Goal: Obtain resource: Download file/media

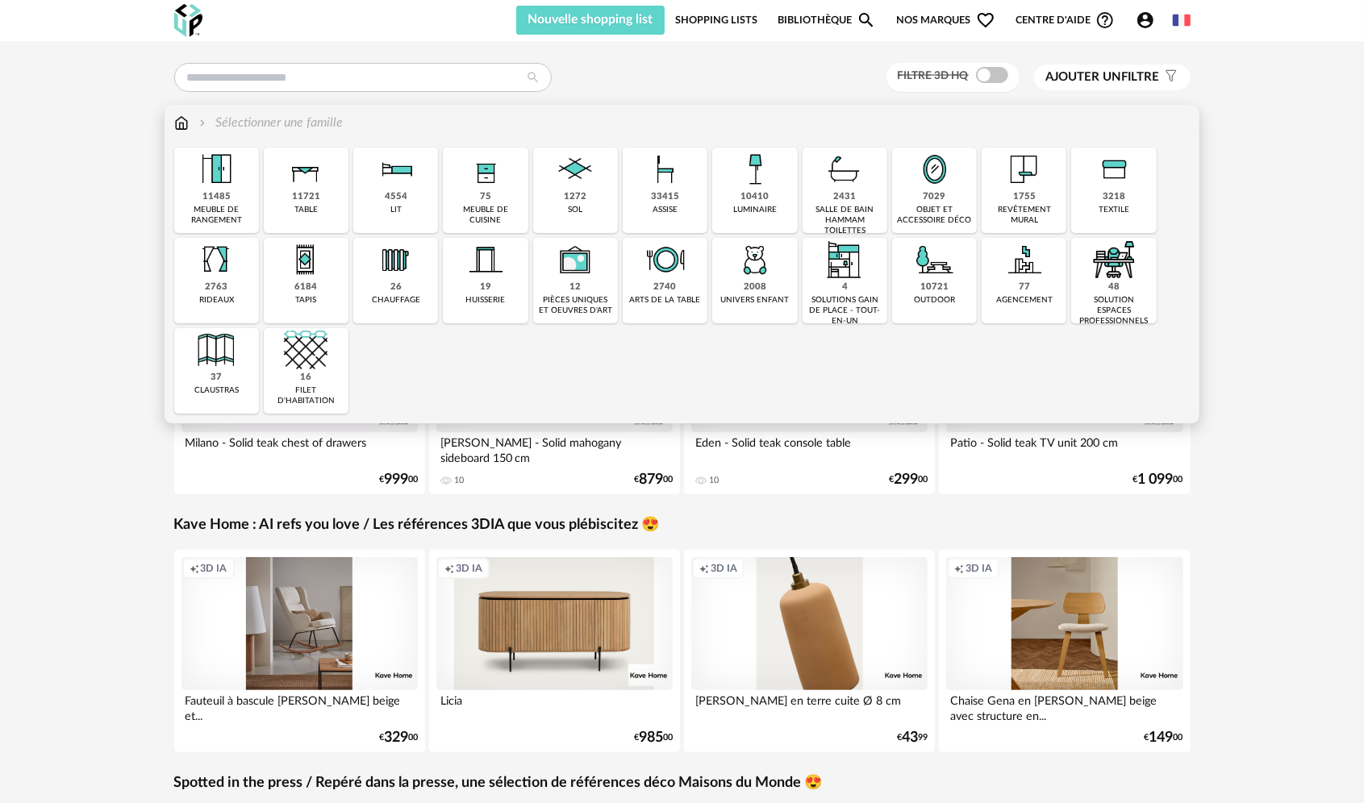
click at [498, 195] on div "75 meuble de cuisine" at bounding box center [485, 190] width 85 height 85
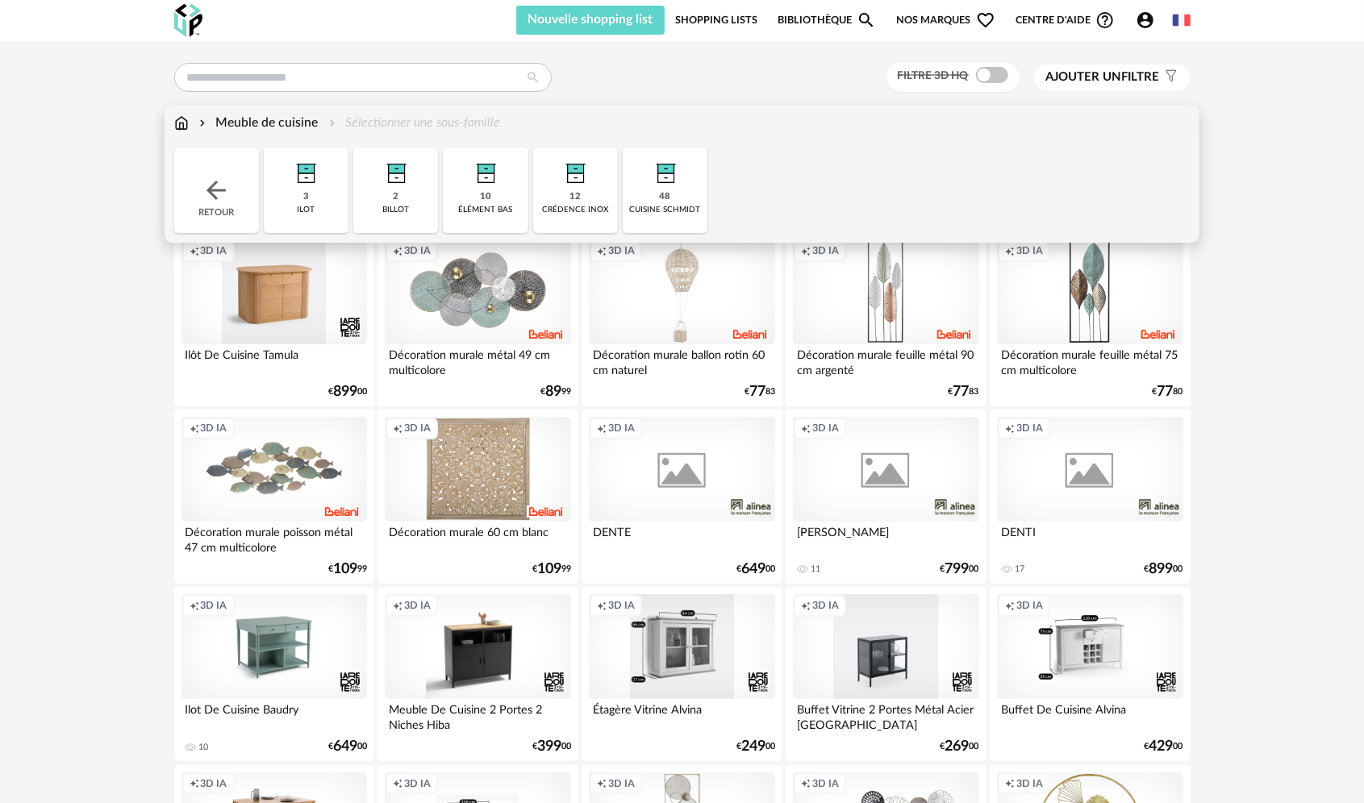
click at [642, 198] on div "48 cuisine schmidt" at bounding box center [665, 190] width 85 height 85
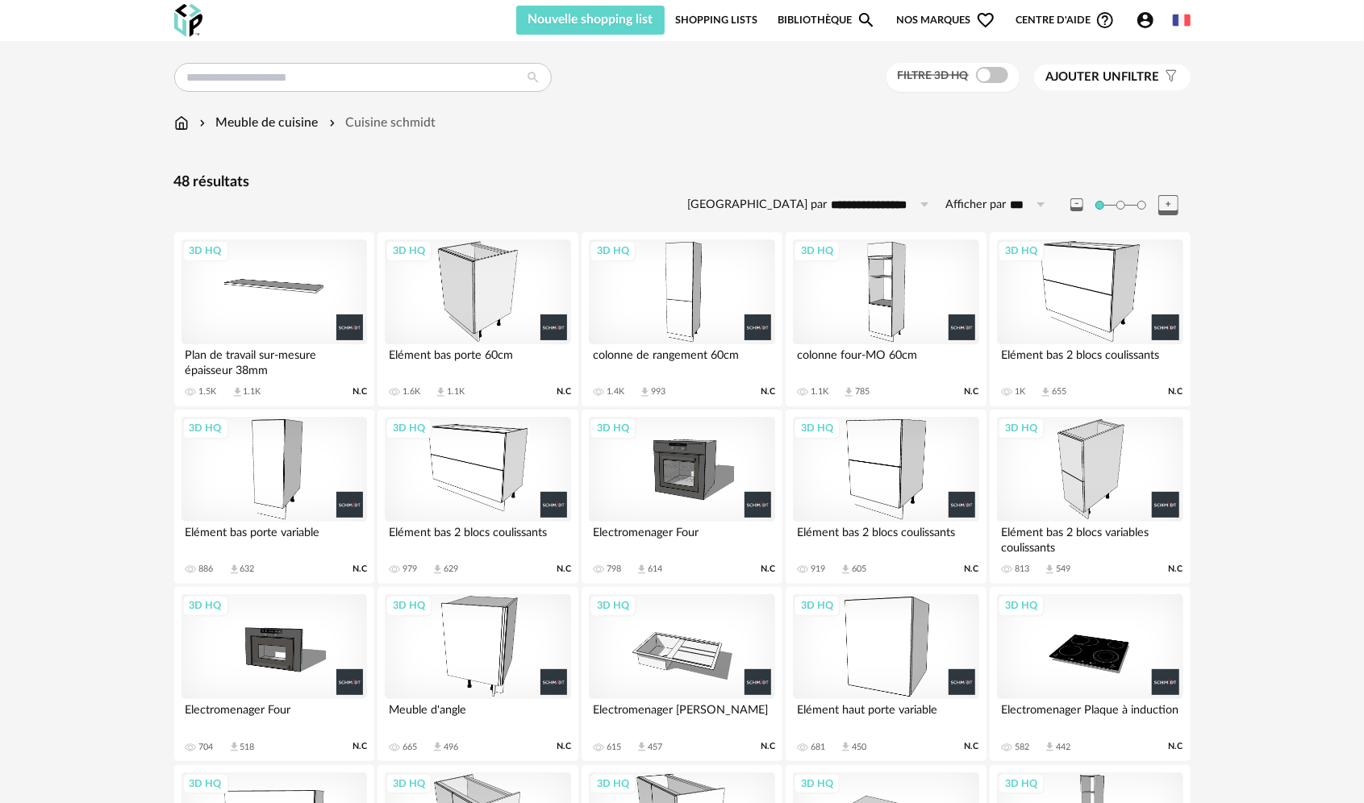
click at [658, 305] on div "3D HQ" at bounding box center [682, 292] width 186 height 105
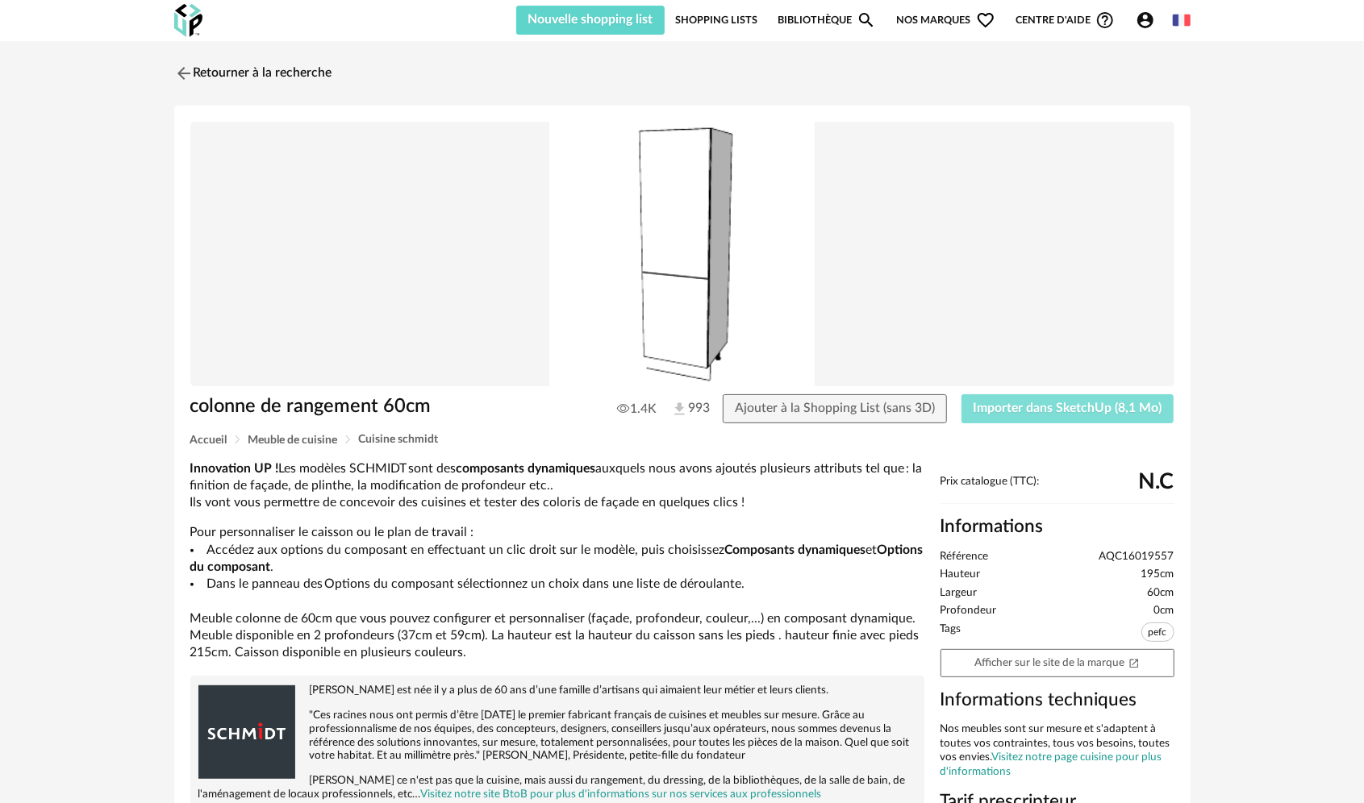
click at [1064, 403] on span "Importer dans SketchUp (8,1 Mo)" at bounding box center [1068, 408] width 189 height 13
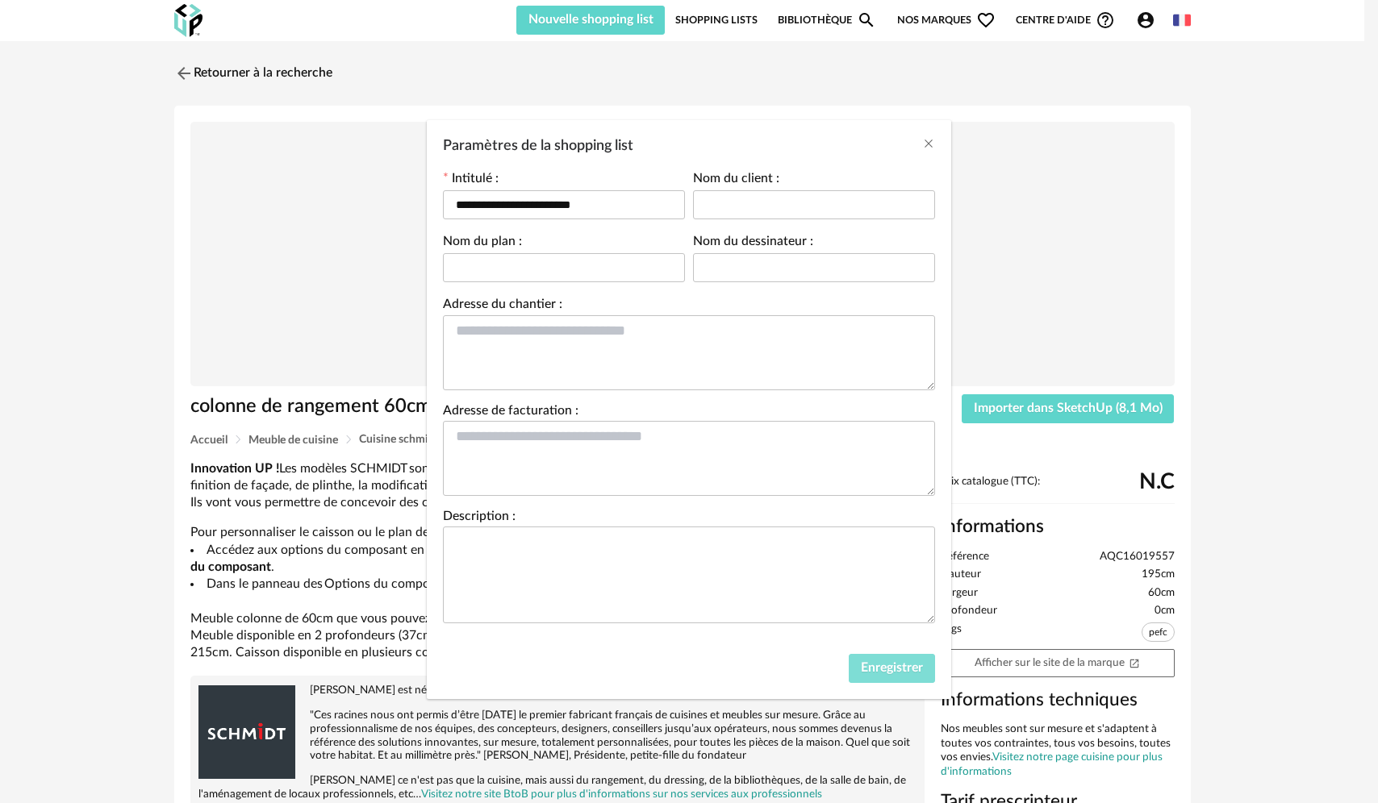
click at [871, 665] on span "Enregistrer" at bounding box center [892, 667] width 62 height 13
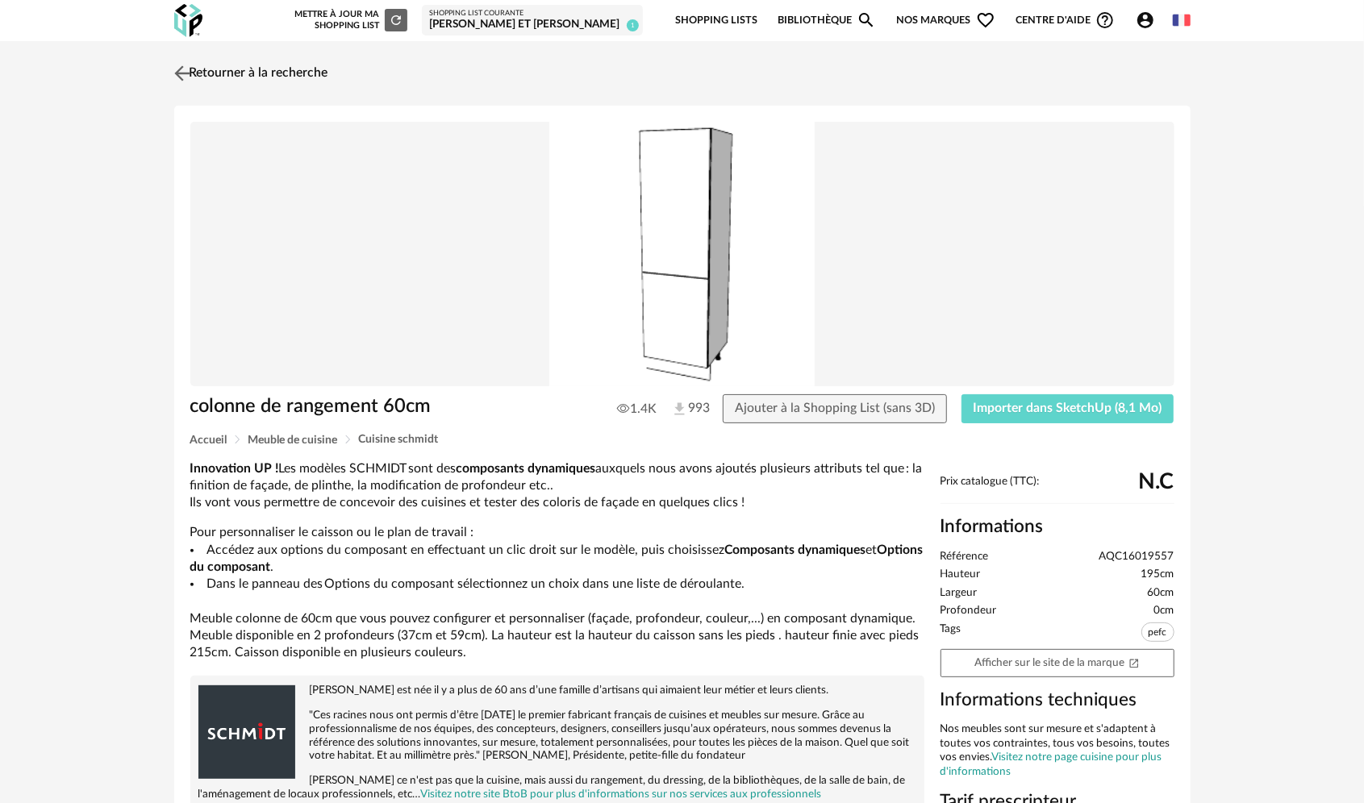
click at [182, 74] on img at bounding box center [181, 72] width 23 height 23
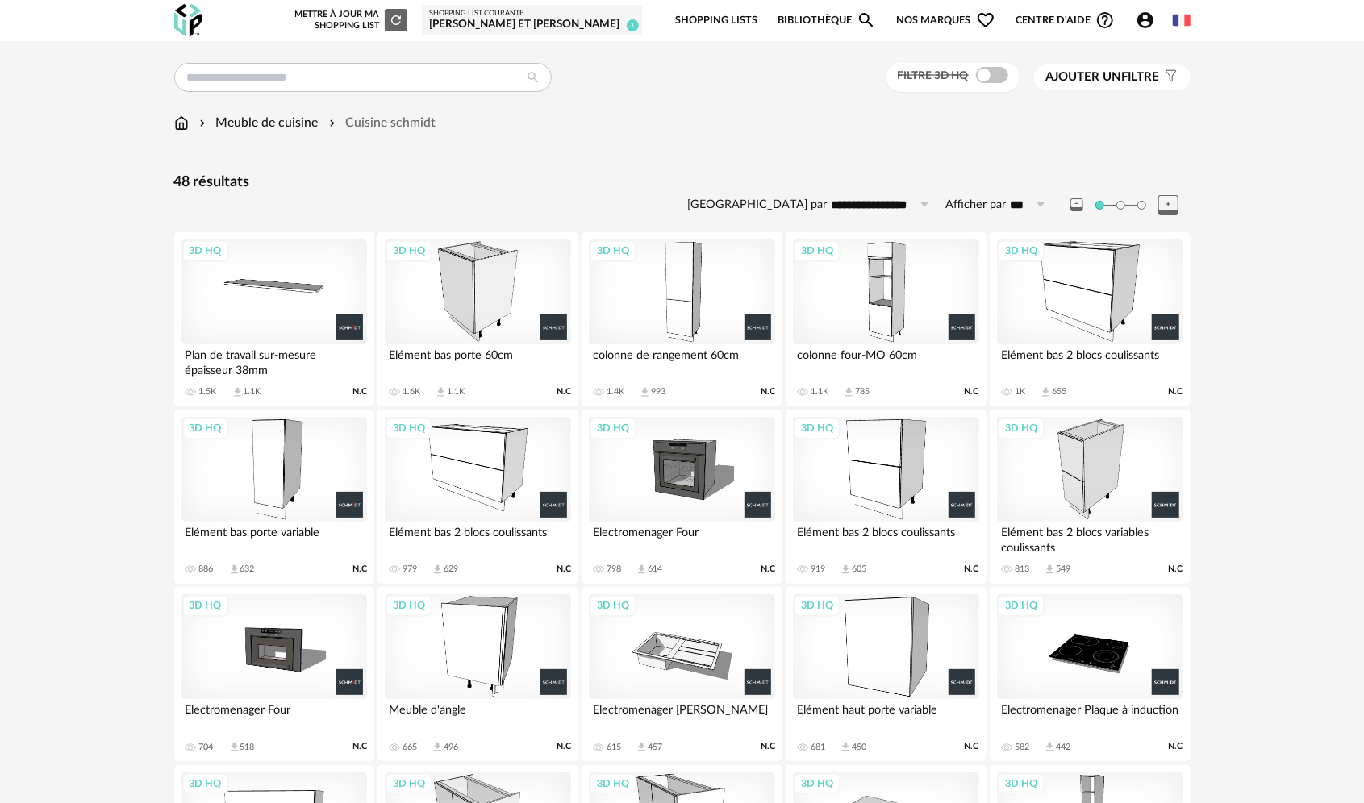
click at [829, 296] on div "3D HQ" at bounding box center [886, 292] width 186 height 105
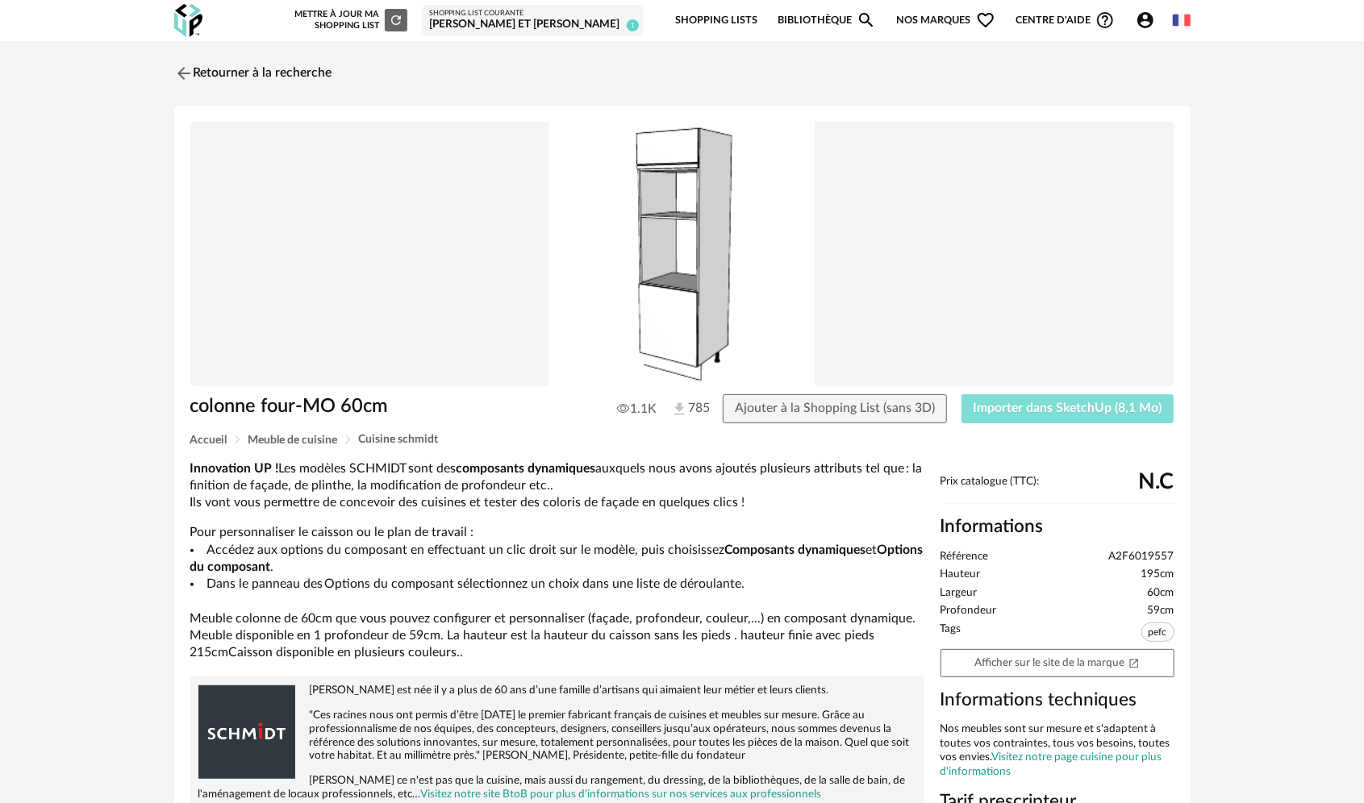
click at [1119, 407] on span "Importer dans SketchUp (8,1 Mo)" at bounding box center [1068, 408] width 189 height 13
click at [179, 74] on img at bounding box center [181, 72] width 23 height 23
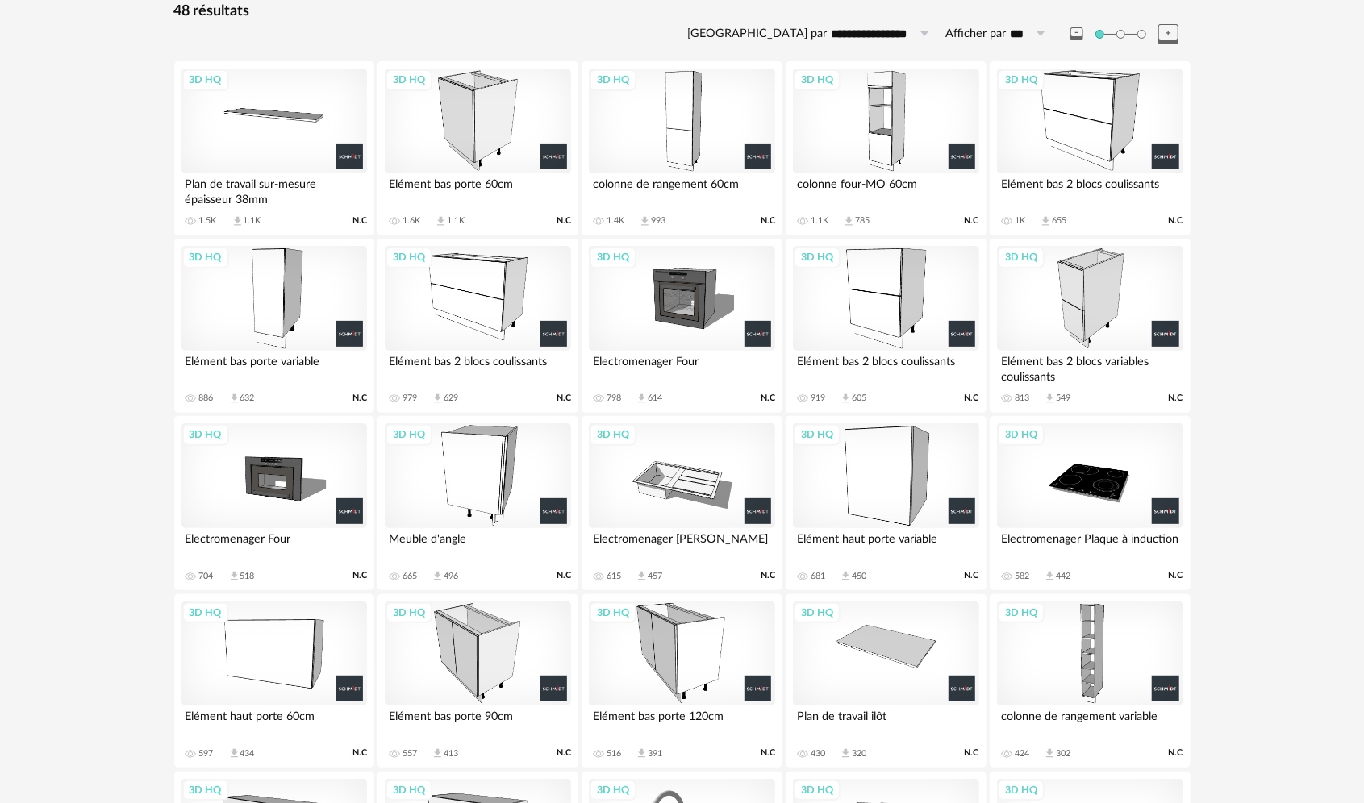
scroll to position [161, 0]
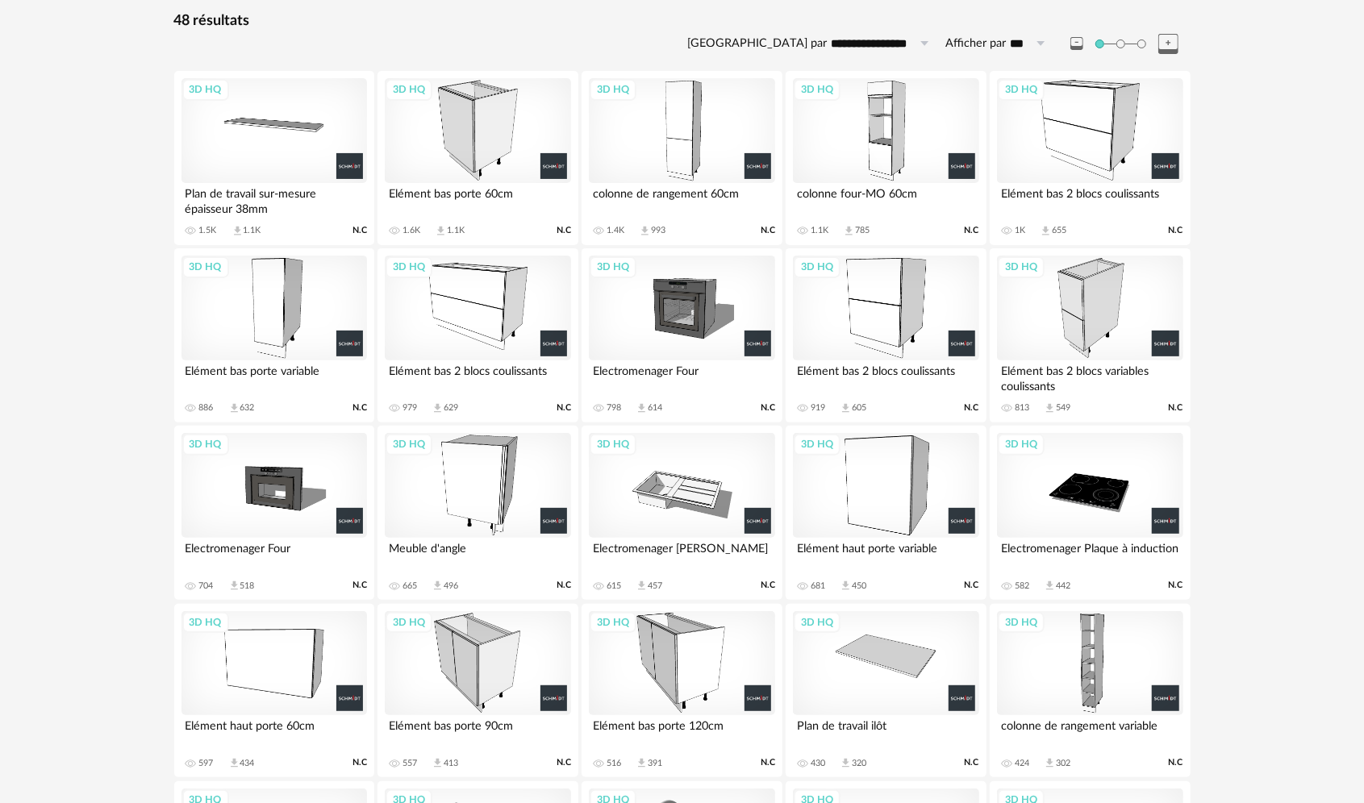
click at [455, 297] on div "3D HQ" at bounding box center [478, 308] width 186 height 105
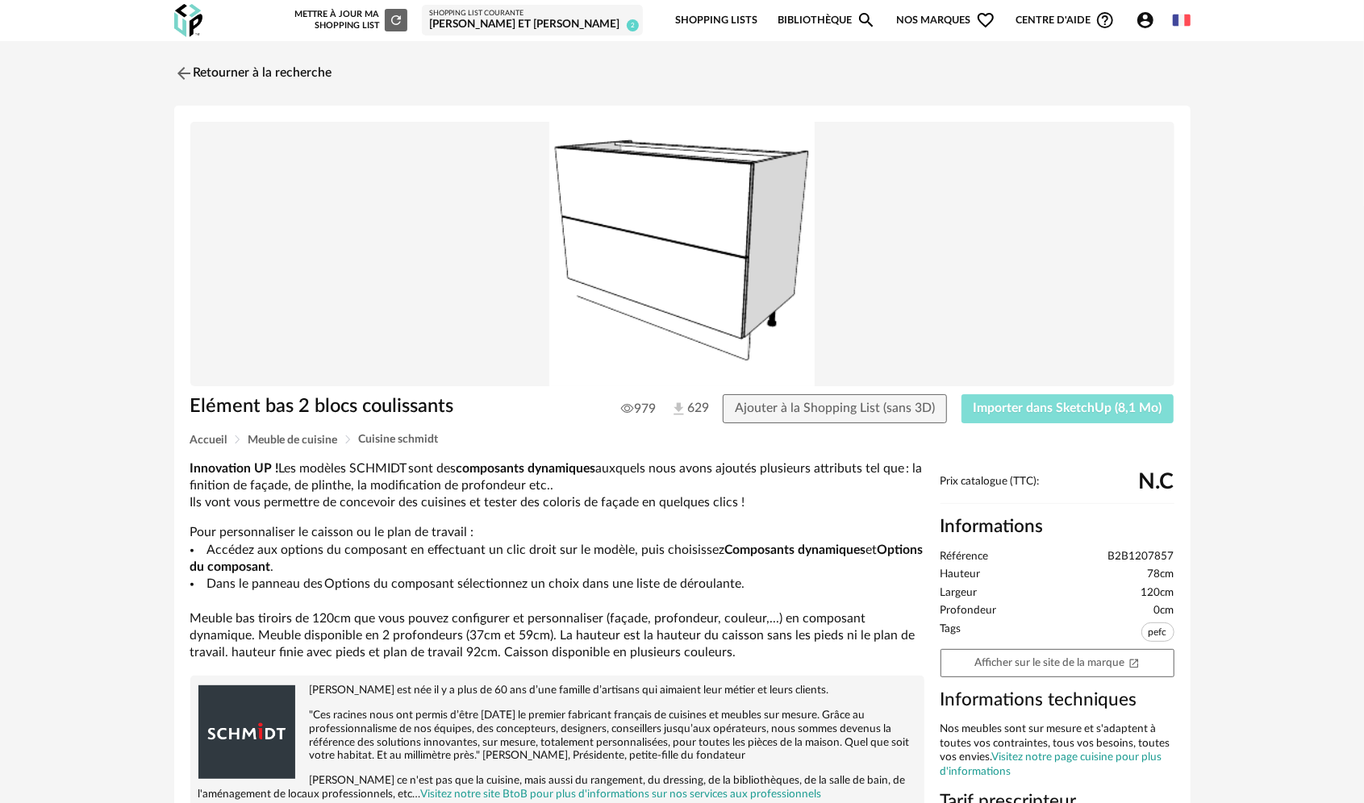
click at [1050, 415] on button "Importer dans SketchUp (8,1 Mo)" at bounding box center [1067, 408] width 213 height 29
click at [191, 73] on img at bounding box center [181, 72] width 23 height 23
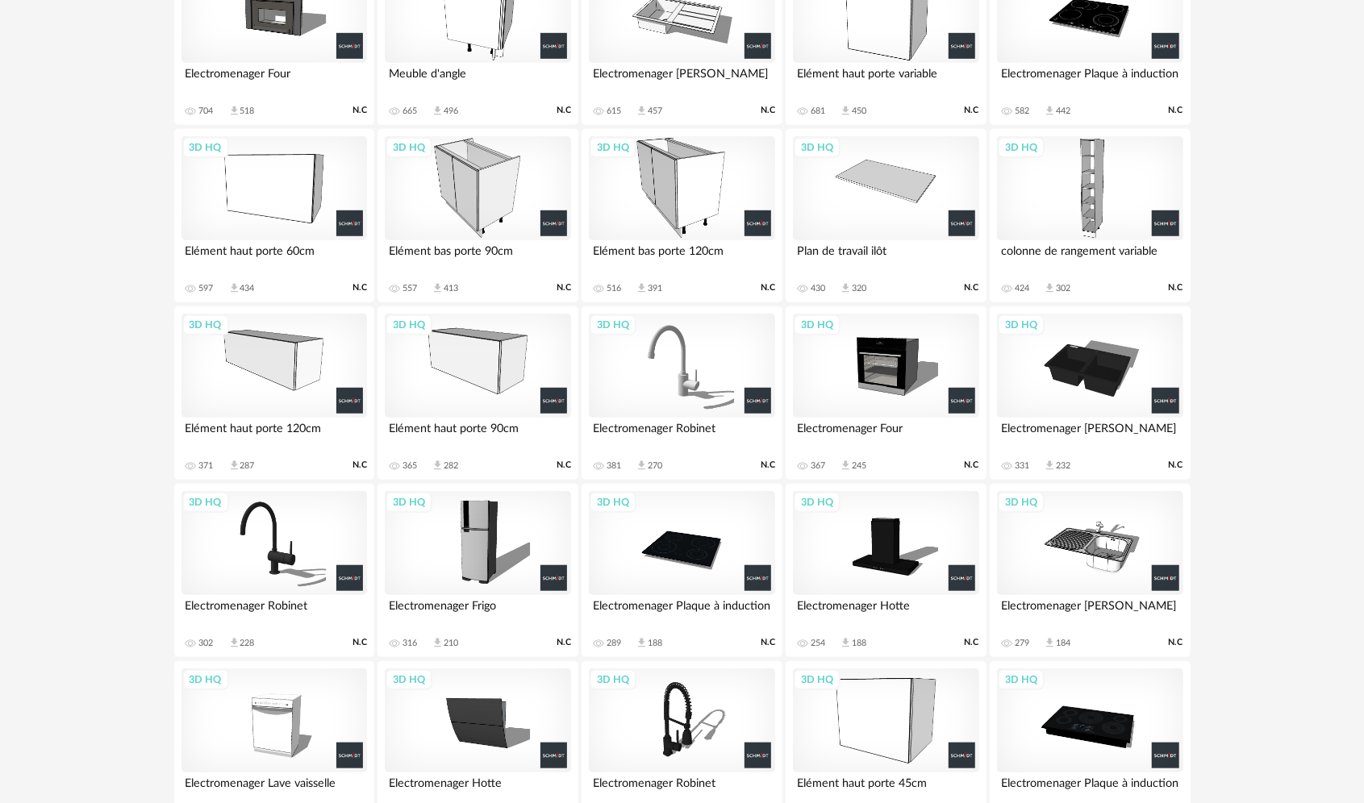
scroll to position [645, 0]
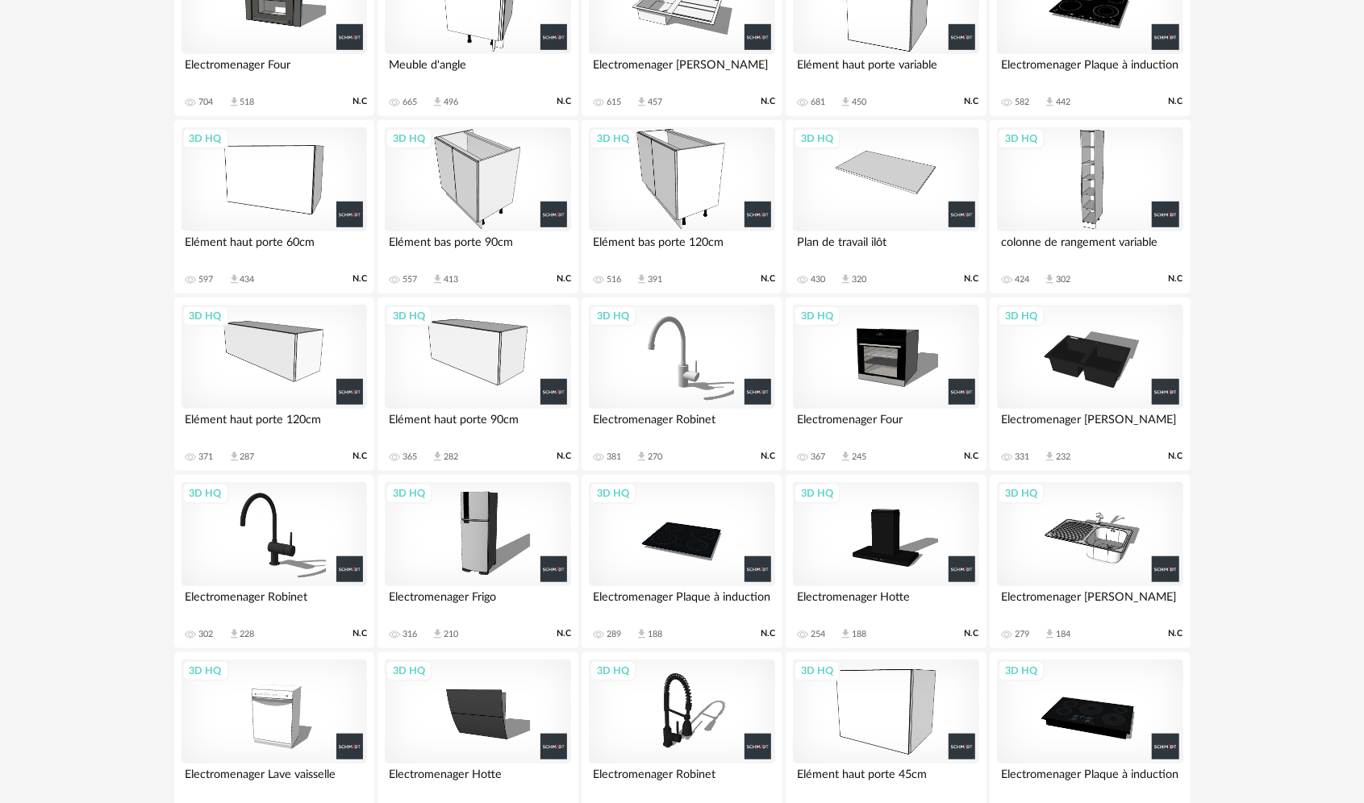
click at [243, 377] on div "3D HQ" at bounding box center [274, 357] width 186 height 105
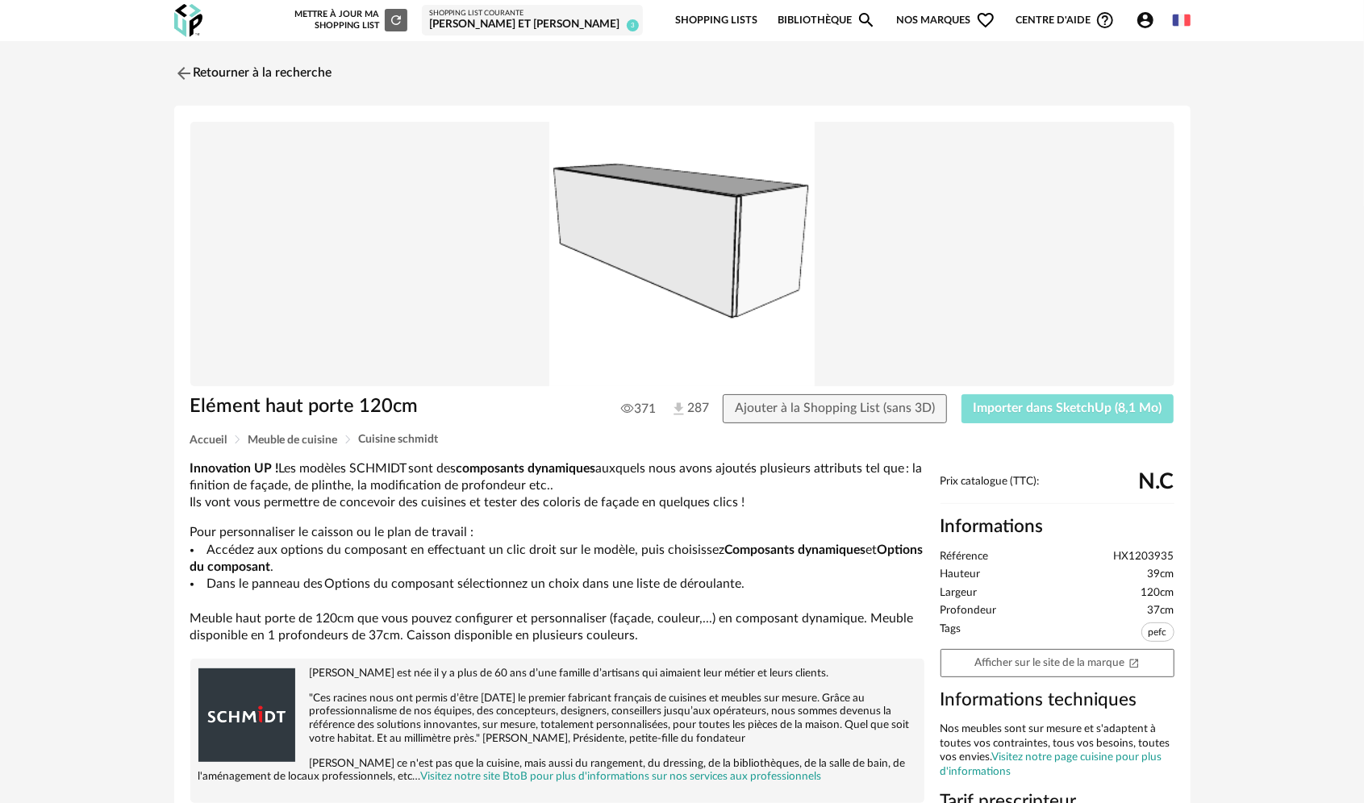
click at [1104, 412] on span "Importer dans SketchUp (8,1 Mo)" at bounding box center [1068, 408] width 189 height 13
click at [187, 63] on img at bounding box center [181, 72] width 23 height 23
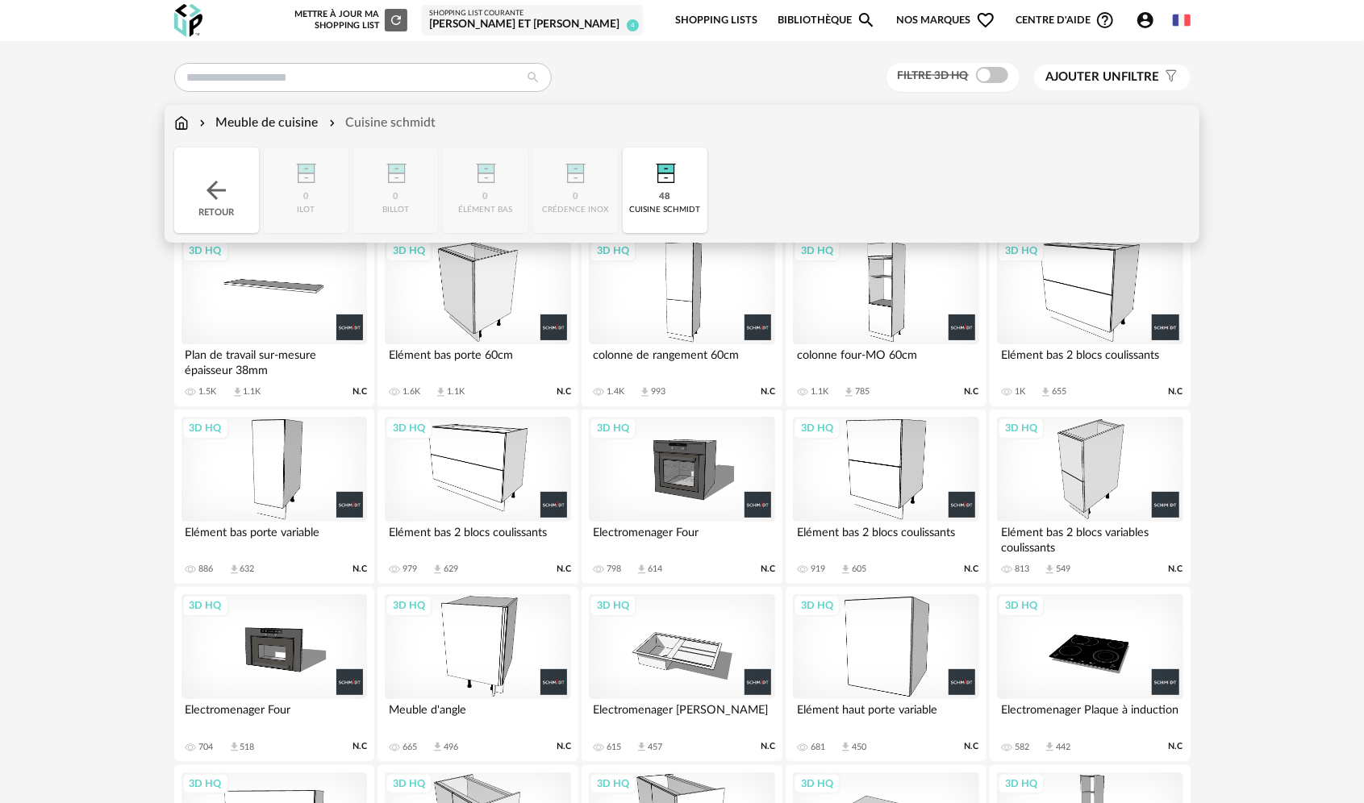
click at [177, 124] on img at bounding box center [181, 123] width 15 height 19
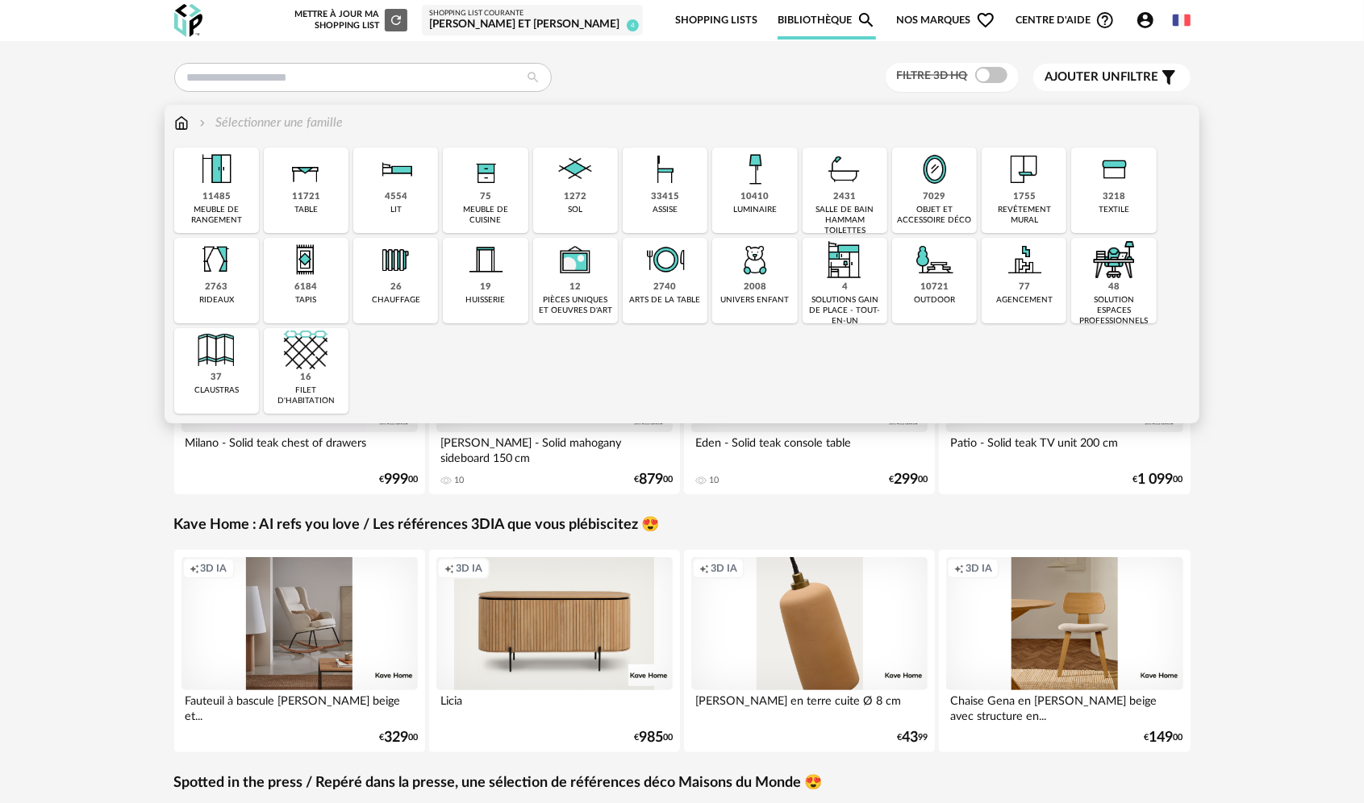
click at [648, 190] on img at bounding box center [666, 170] width 44 height 44
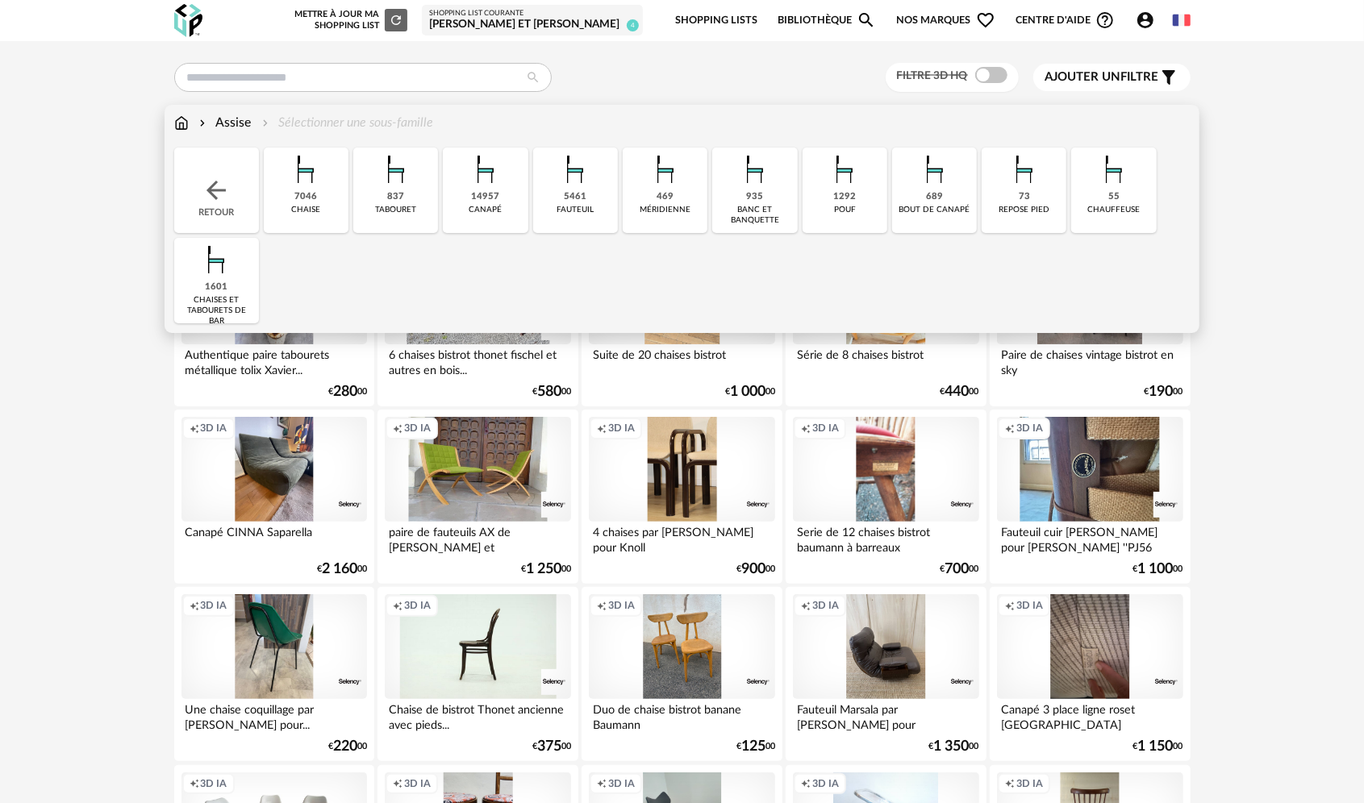
click at [502, 162] on img at bounding box center [486, 170] width 44 height 44
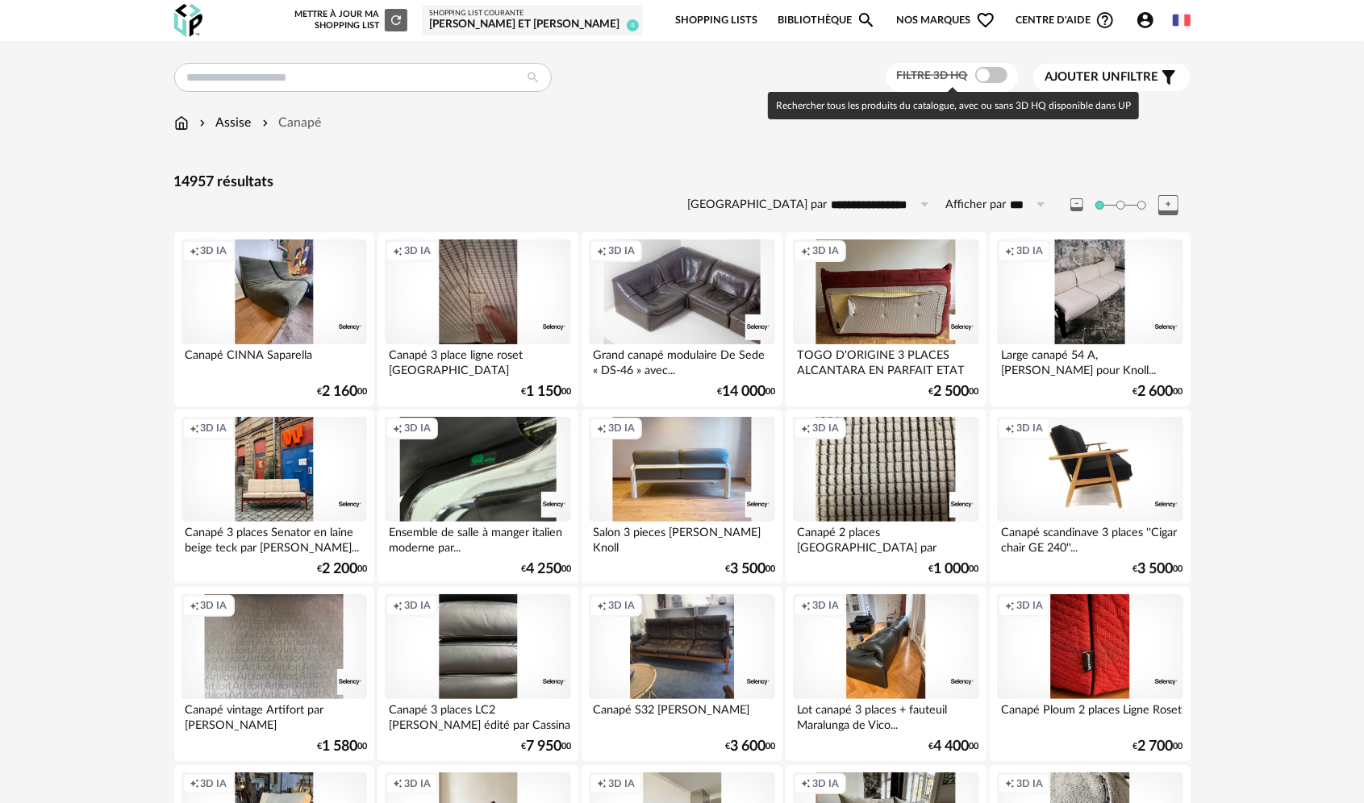
click at [998, 72] on span at bounding box center [991, 75] width 32 height 16
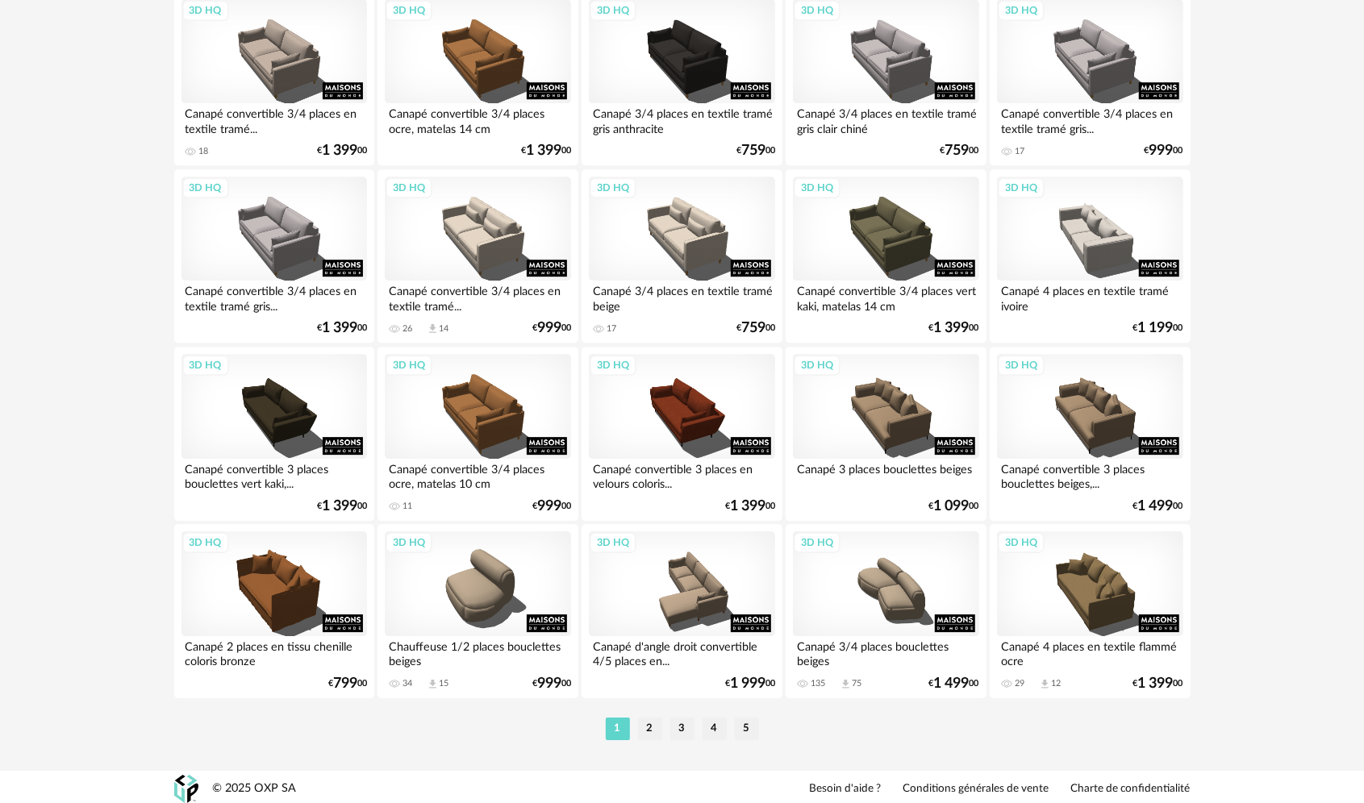
scroll to position [3084, 0]
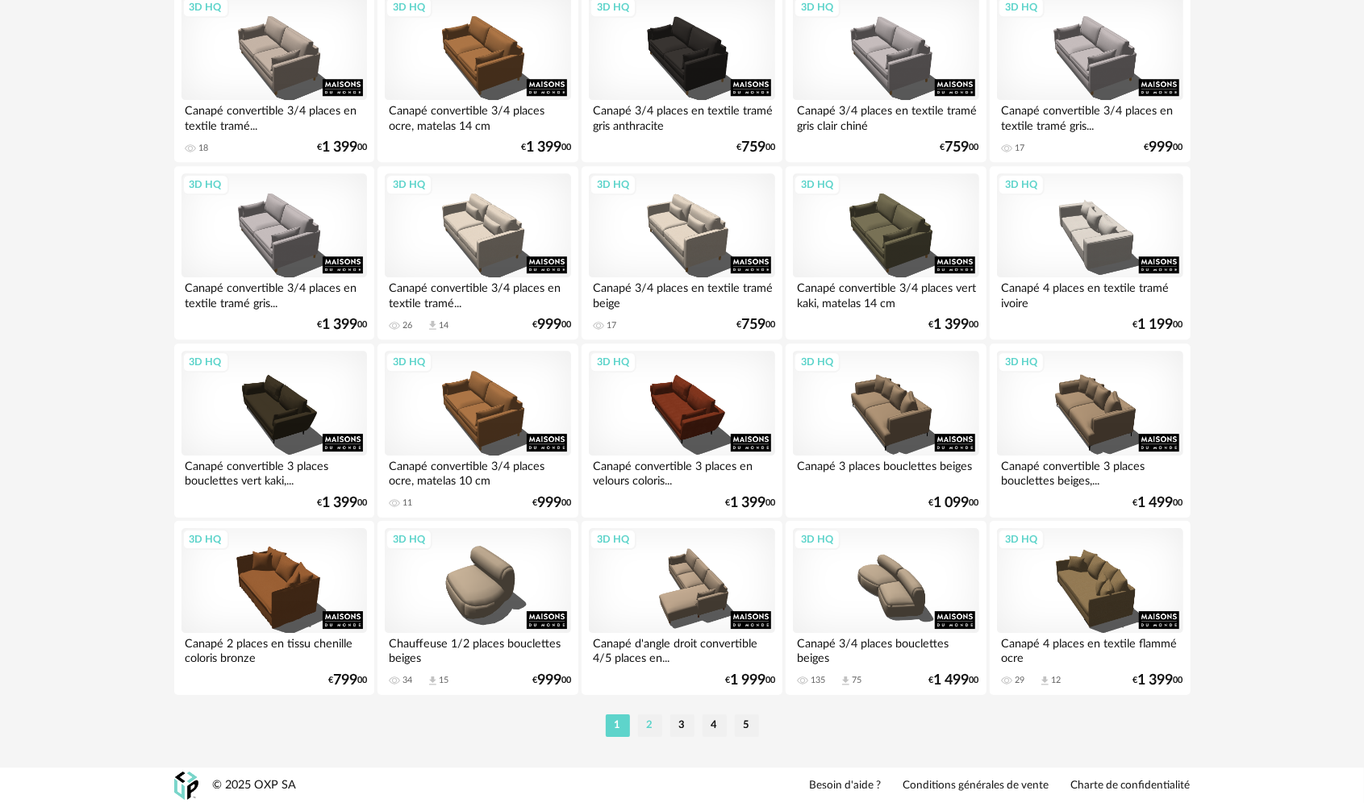
click at [653, 726] on li "2" at bounding box center [650, 726] width 24 height 23
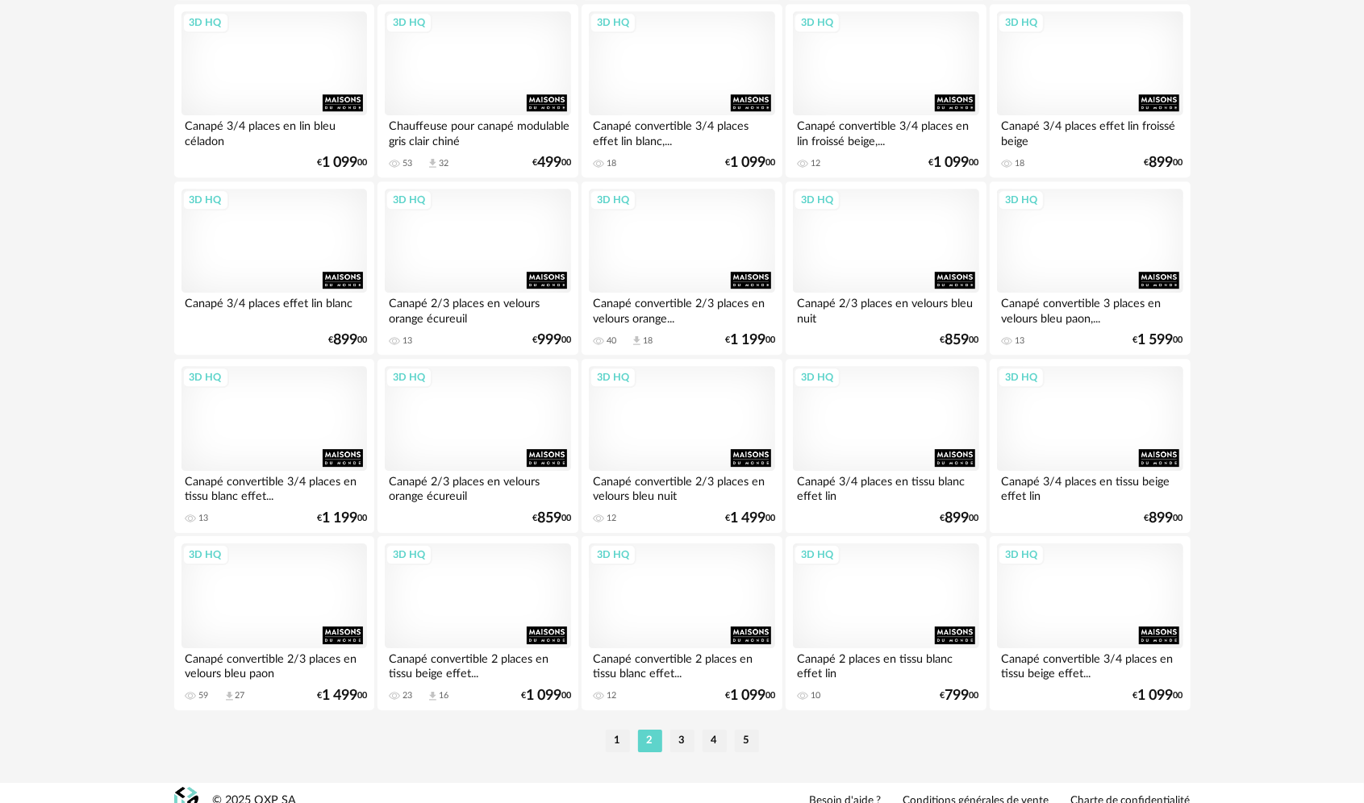
scroll to position [3084, 0]
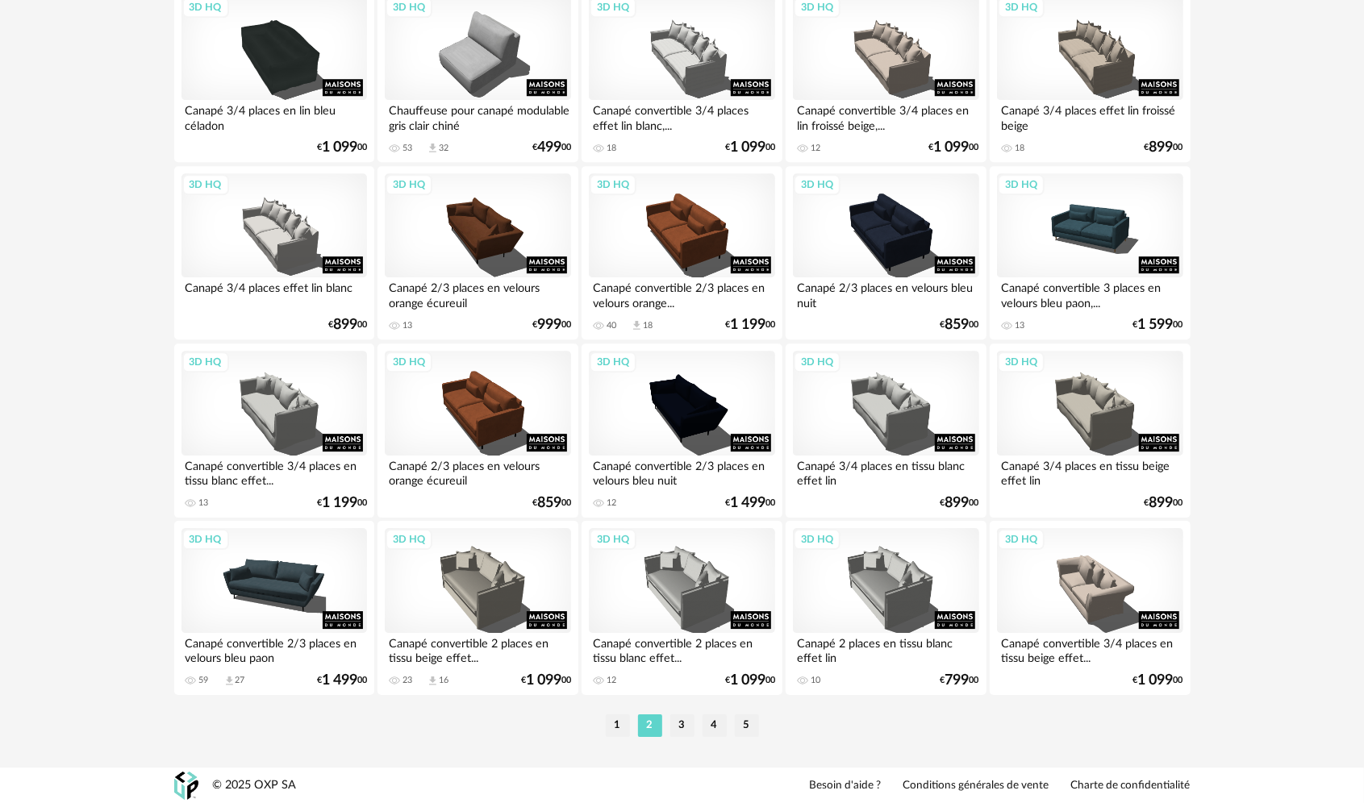
click at [673, 724] on li "3" at bounding box center [682, 726] width 24 height 23
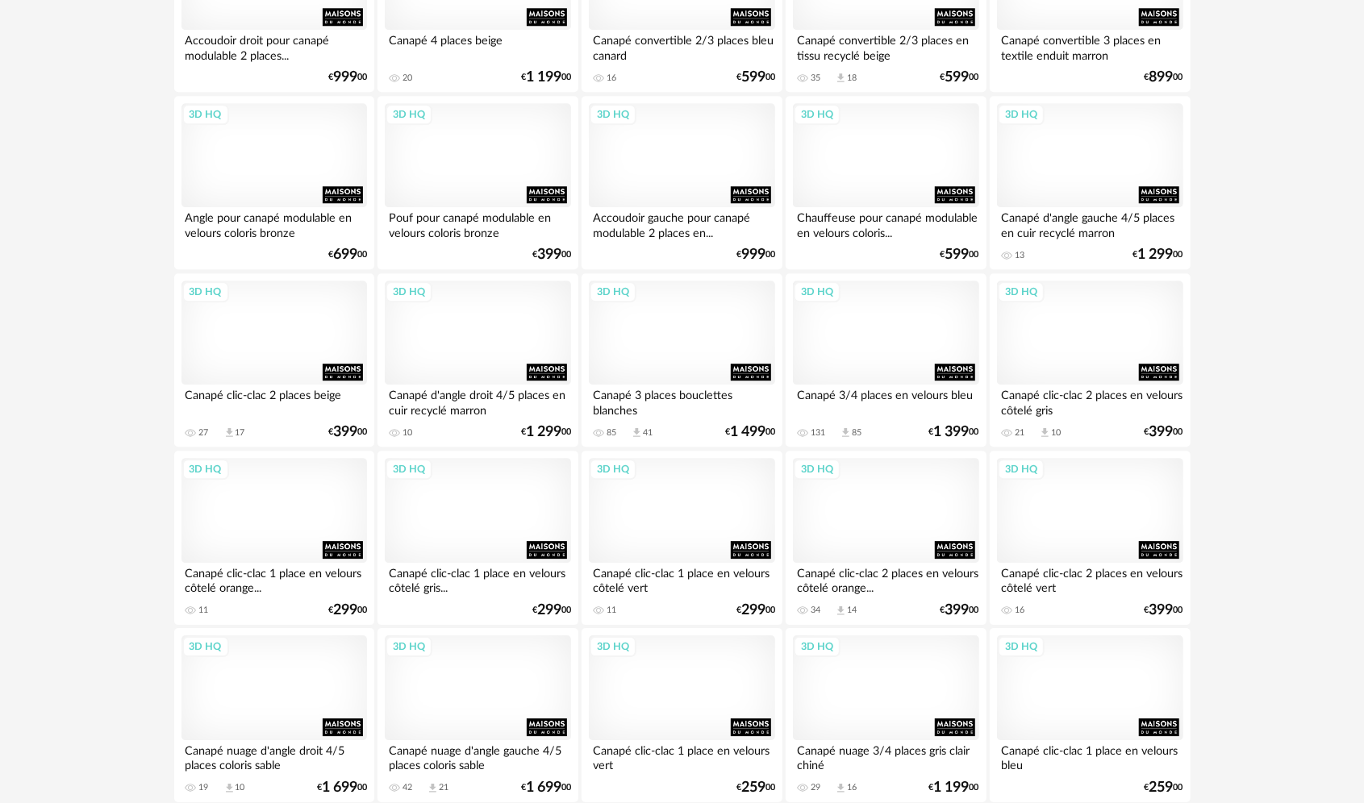
scroll to position [3084, 0]
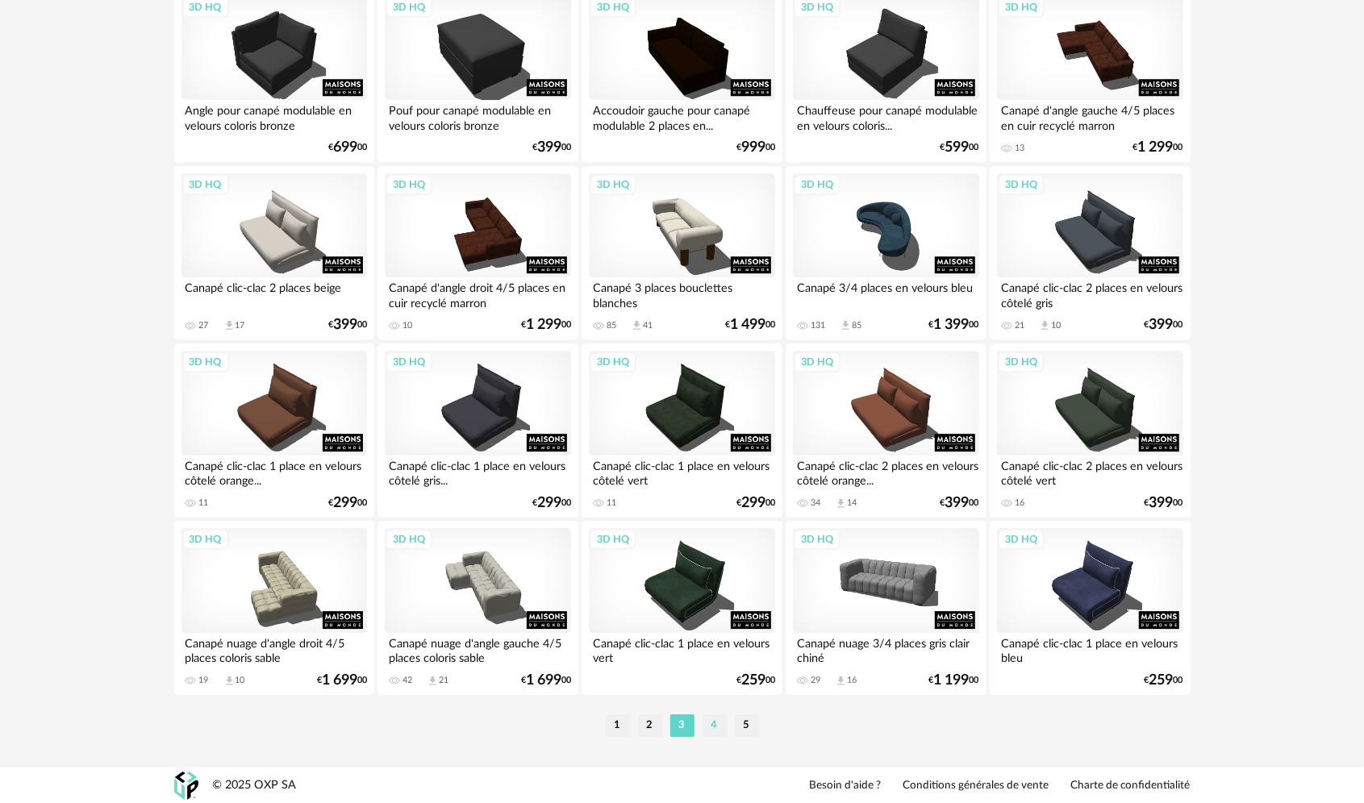
click at [713, 731] on li "4" at bounding box center [715, 726] width 24 height 23
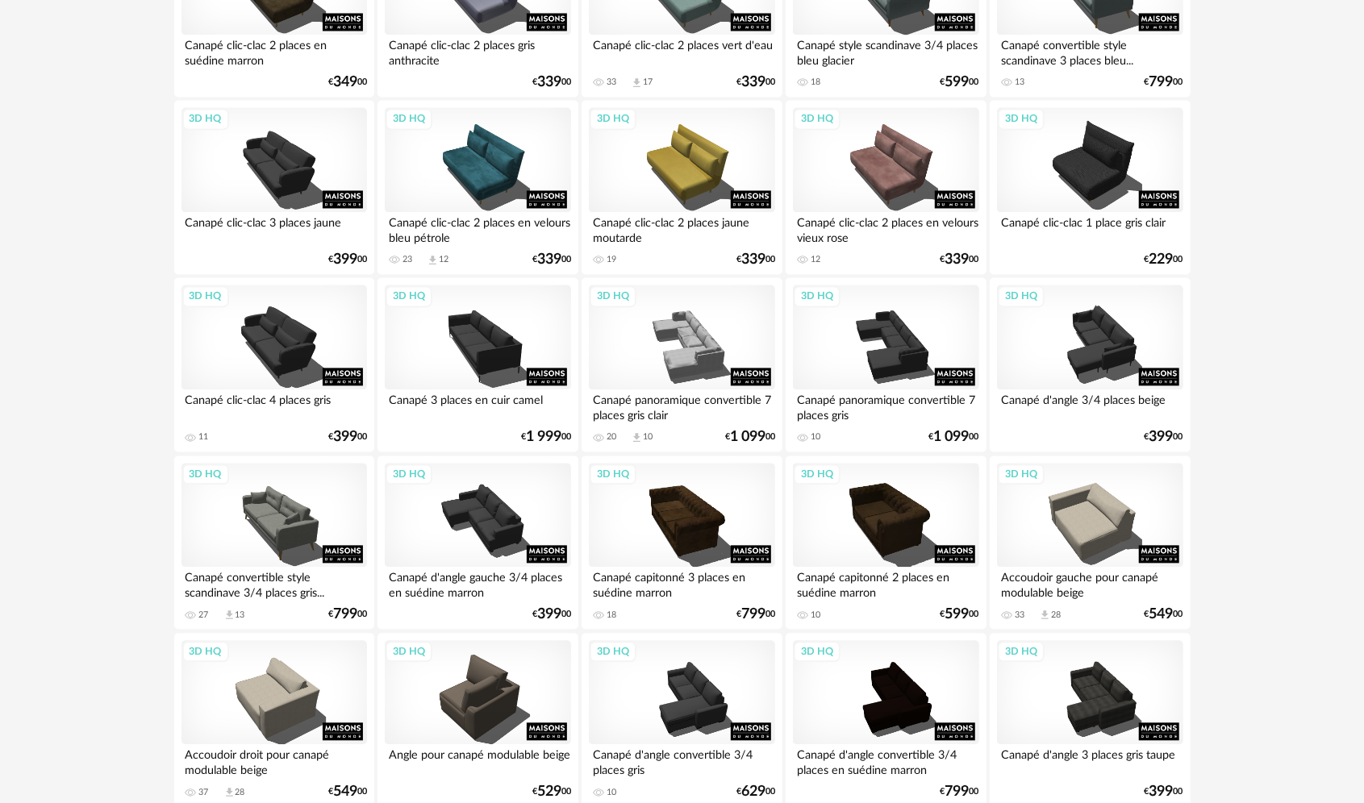
scroll to position [2097, 0]
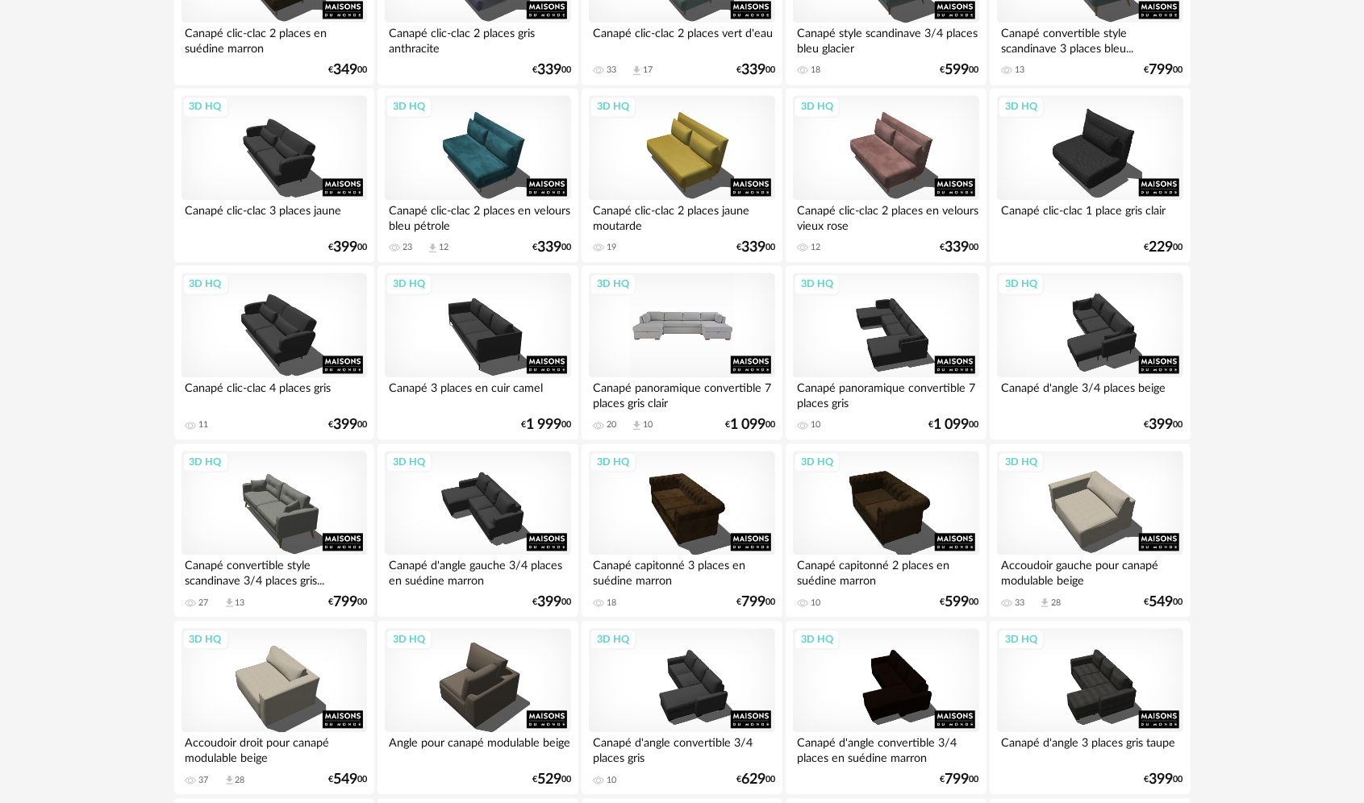
click at [649, 336] on div "3D HQ" at bounding box center [682, 325] width 186 height 105
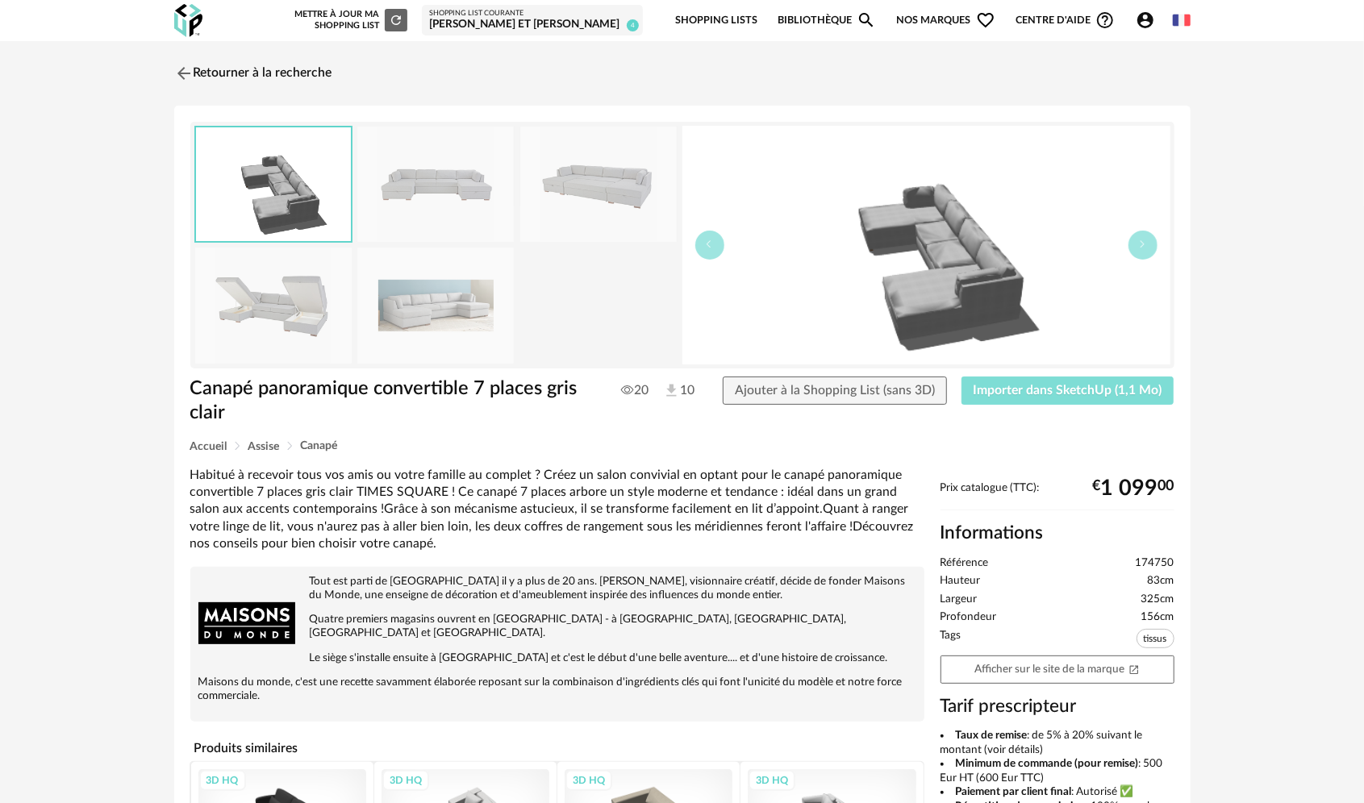
click at [1084, 389] on span "Importer dans SketchUp (1,1 Mo)" at bounding box center [1068, 390] width 189 height 13
click at [188, 68] on img at bounding box center [181, 72] width 23 height 23
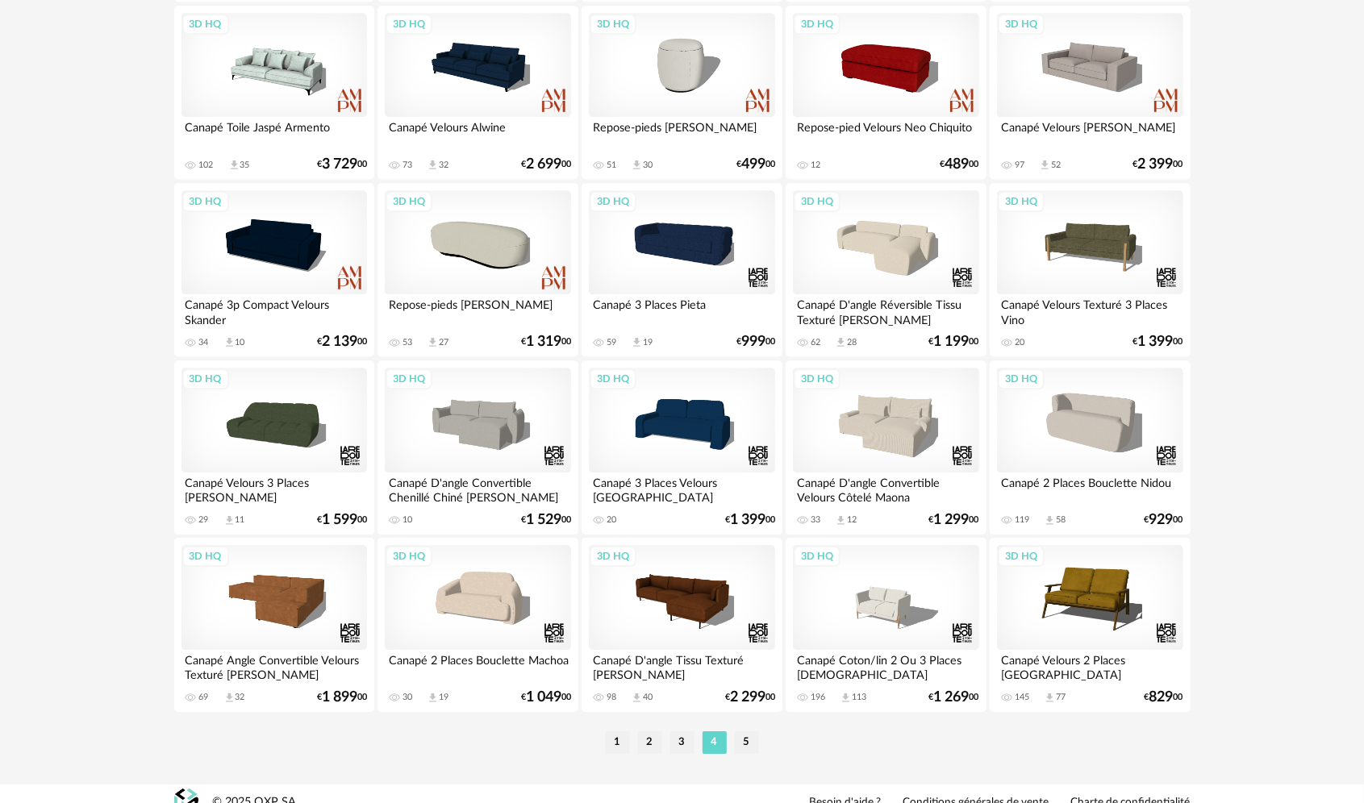
scroll to position [3084, 0]
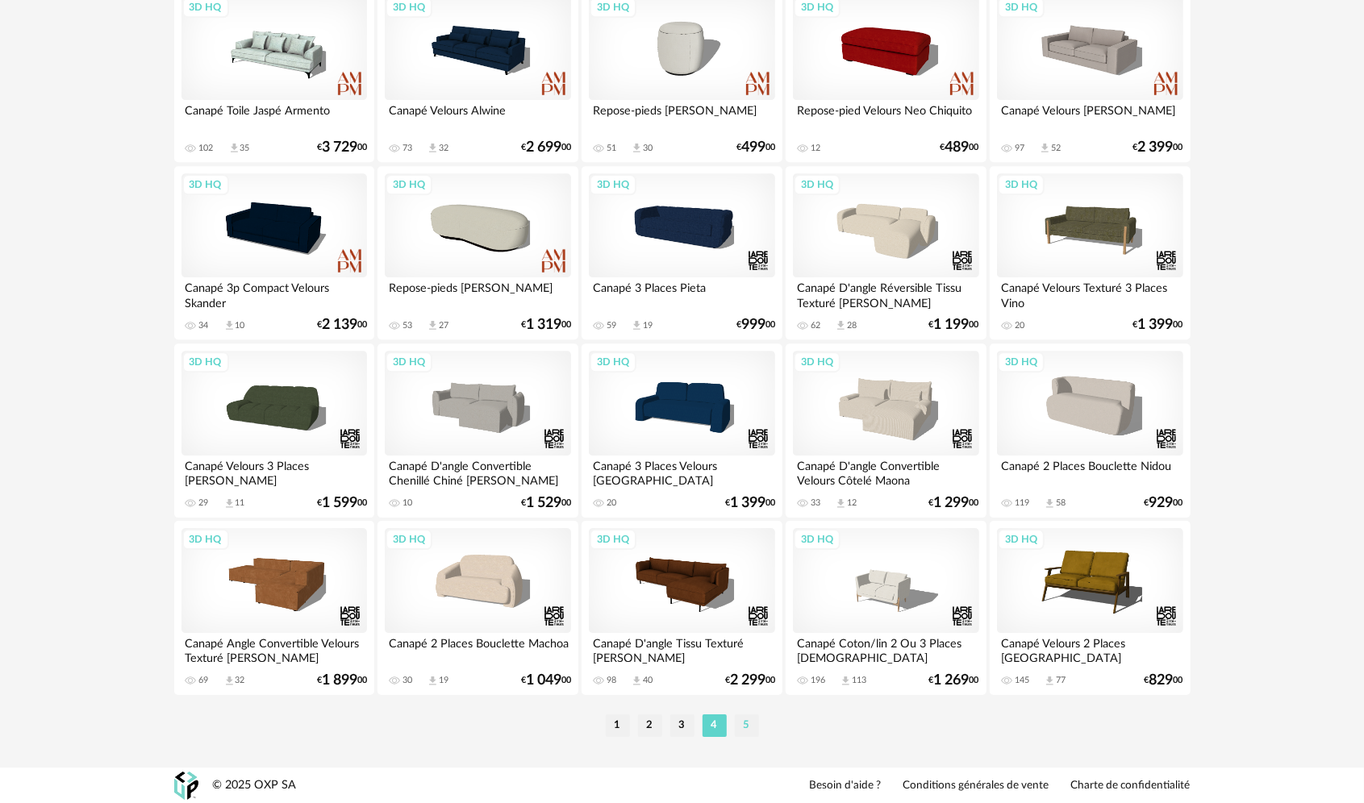
click at [739, 728] on li "5" at bounding box center [747, 726] width 24 height 23
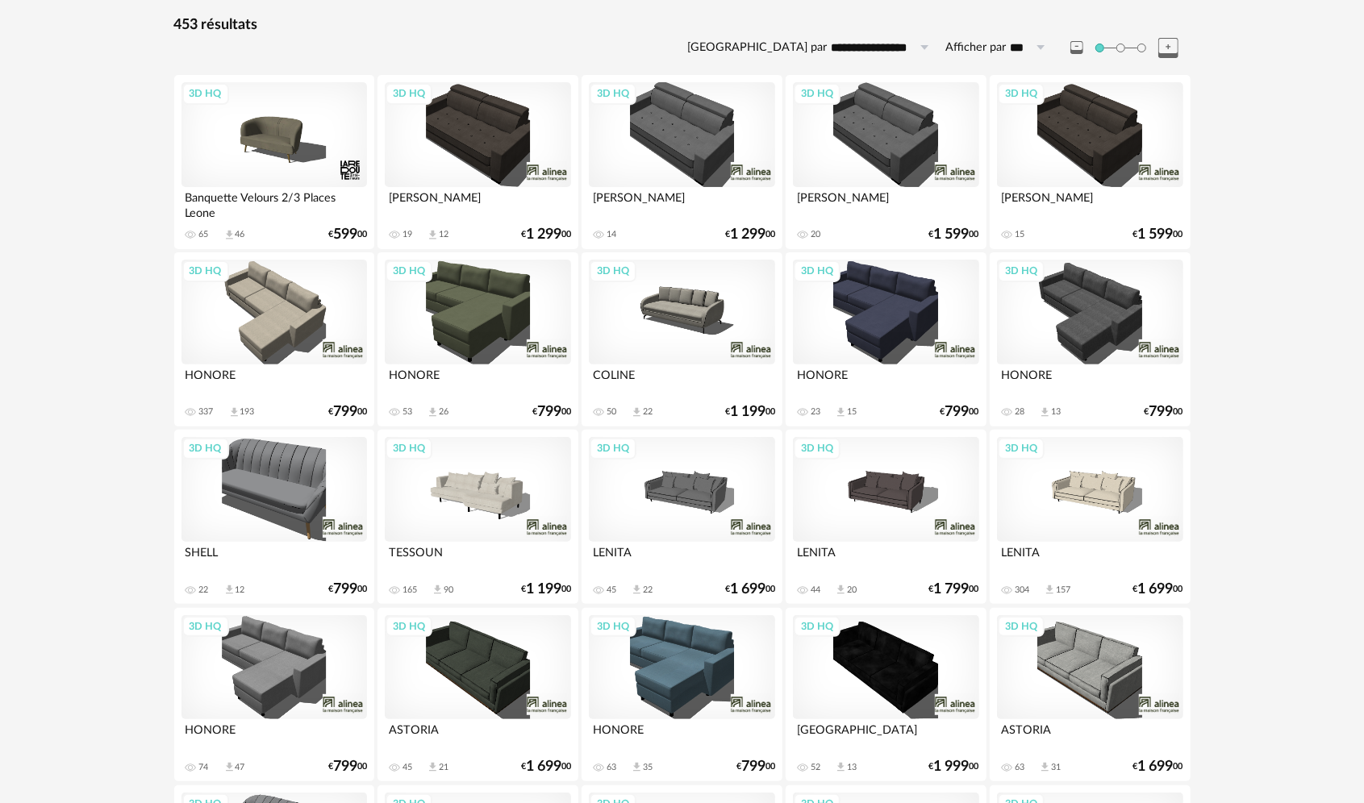
scroll to position [161, 0]
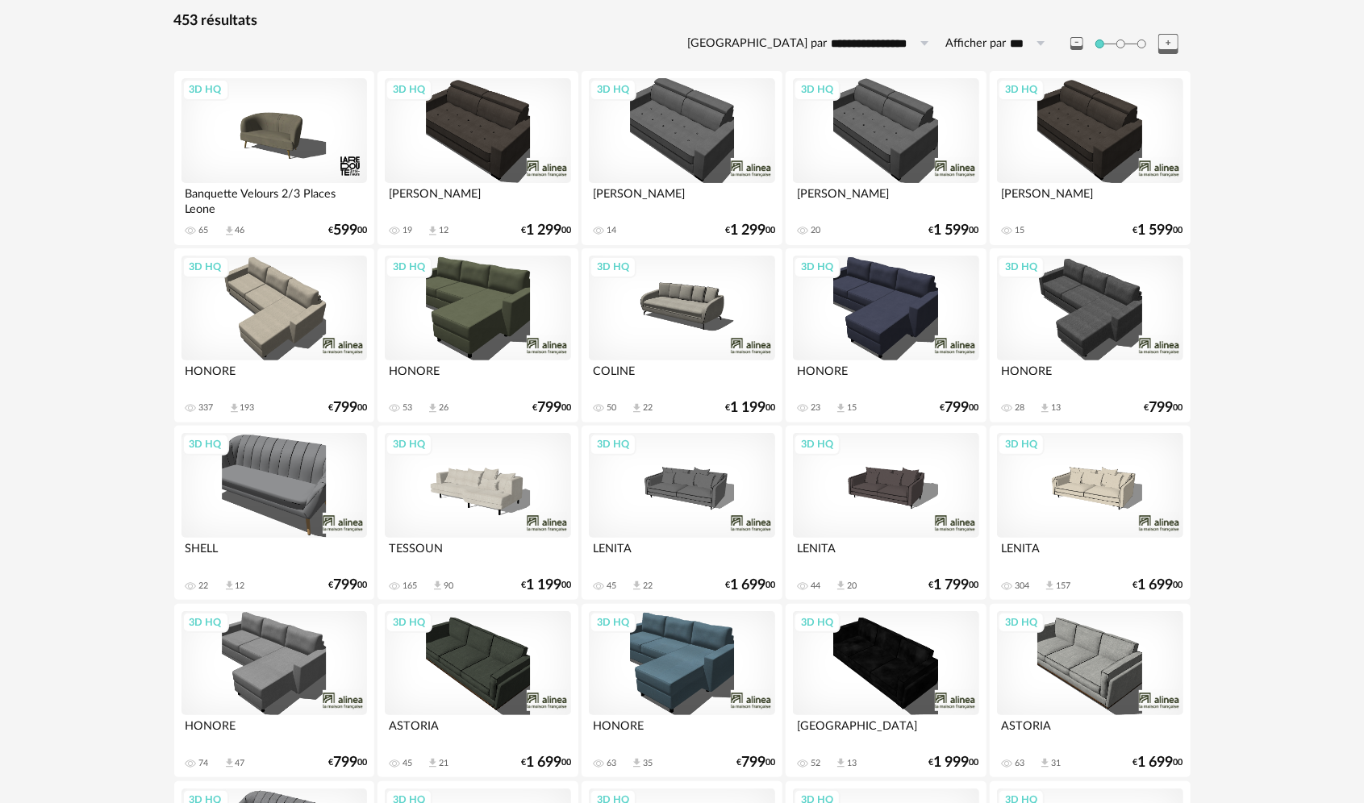
click at [447, 490] on div "3D HQ" at bounding box center [478, 485] width 186 height 105
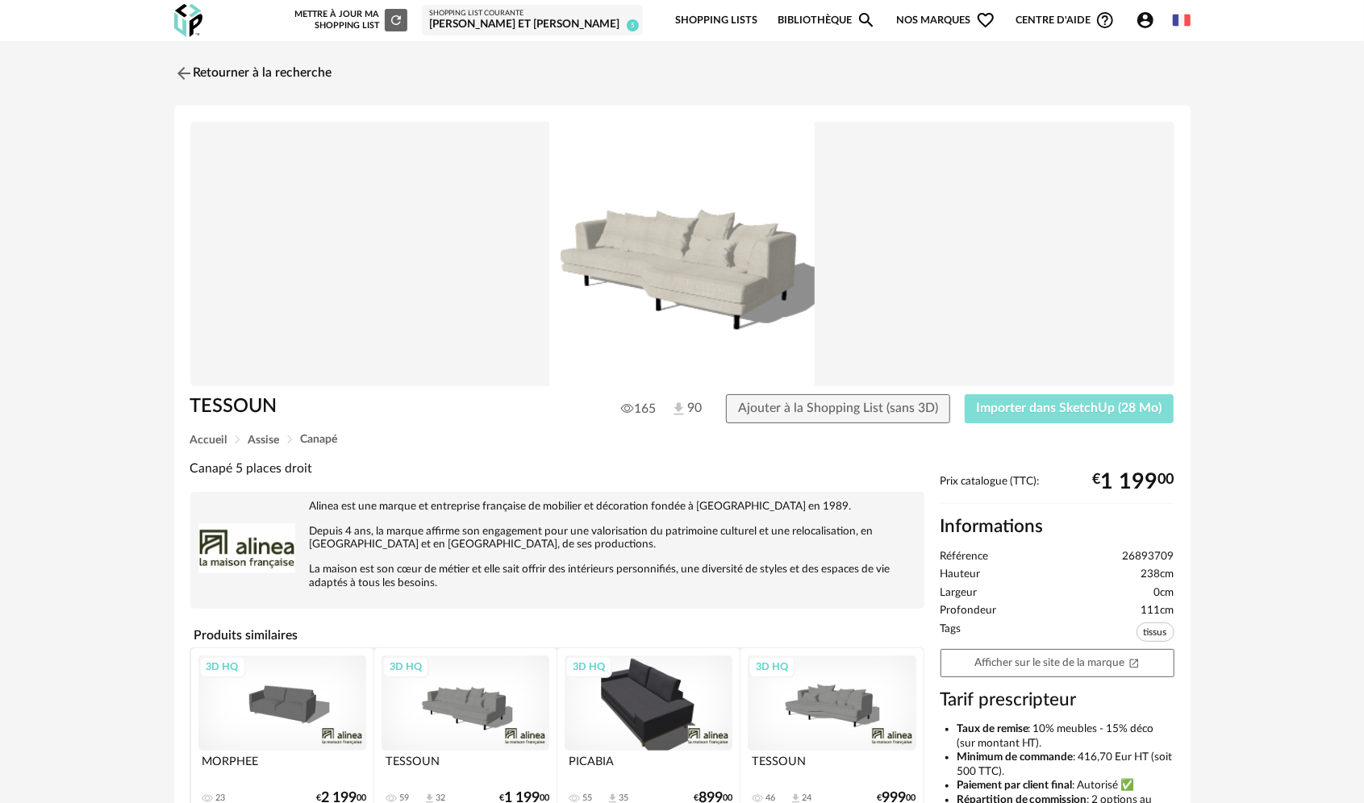
click at [1170, 402] on button "Importer dans SketchUp (28 Mo)" at bounding box center [1070, 408] width 210 height 29
click at [192, 66] on img at bounding box center [181, 72] width 23 height 23
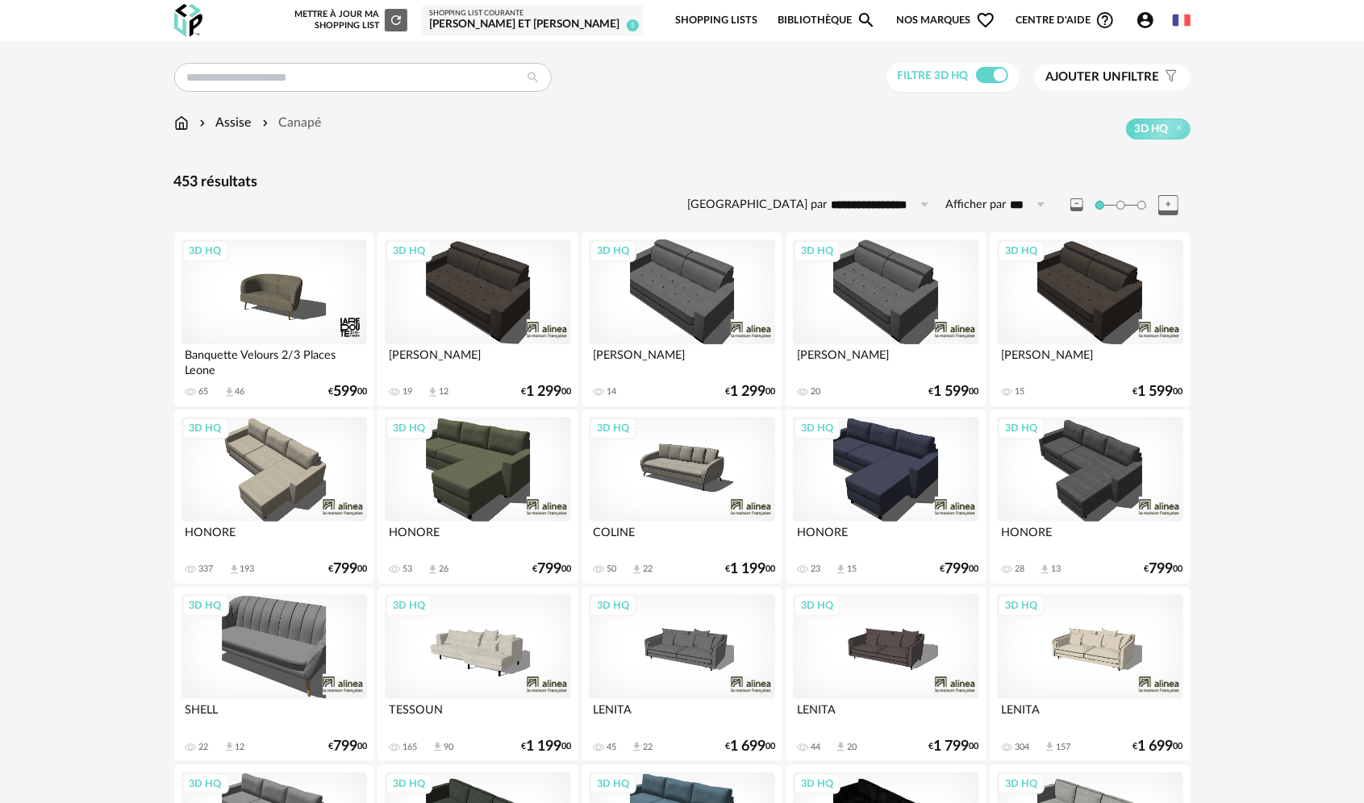
click at [1115, 69] on span "Ajouter un filtre" at bounding box center [1103, 77] width 114 height 16
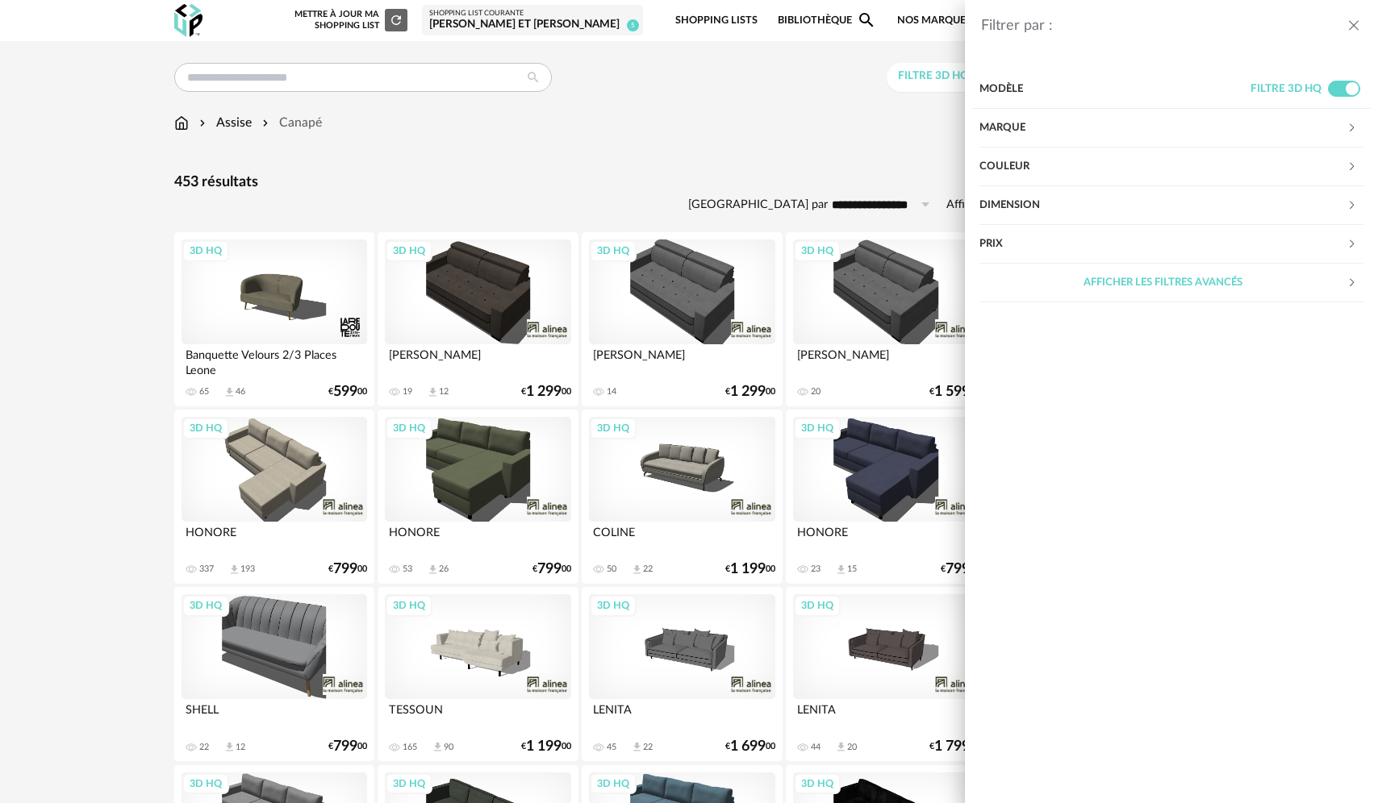
click at [1016, 116] on div "Marque" at bounding box center [1162, 128] width 367 height 39
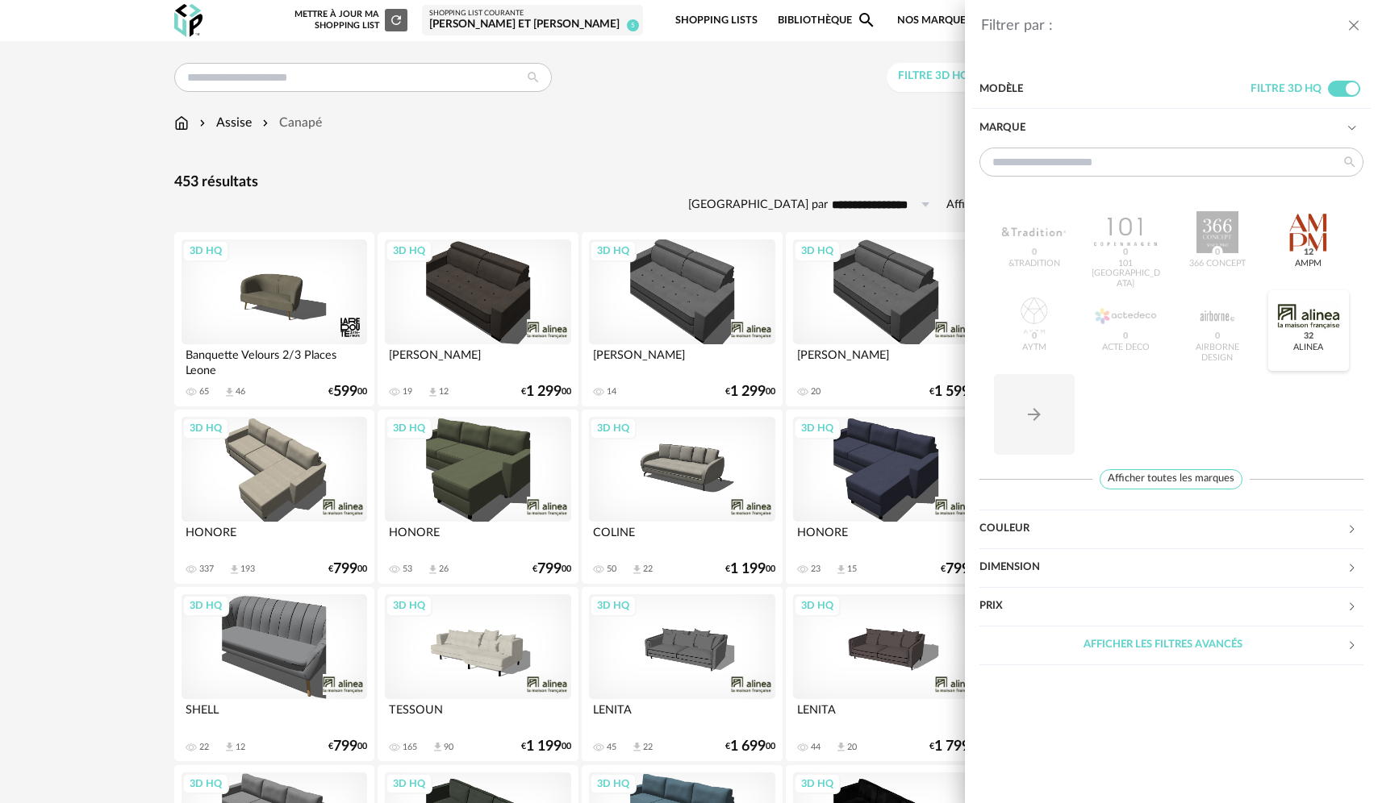
click at [1300, 318] on div at bounding box center [1308, 316] width 63 height 42
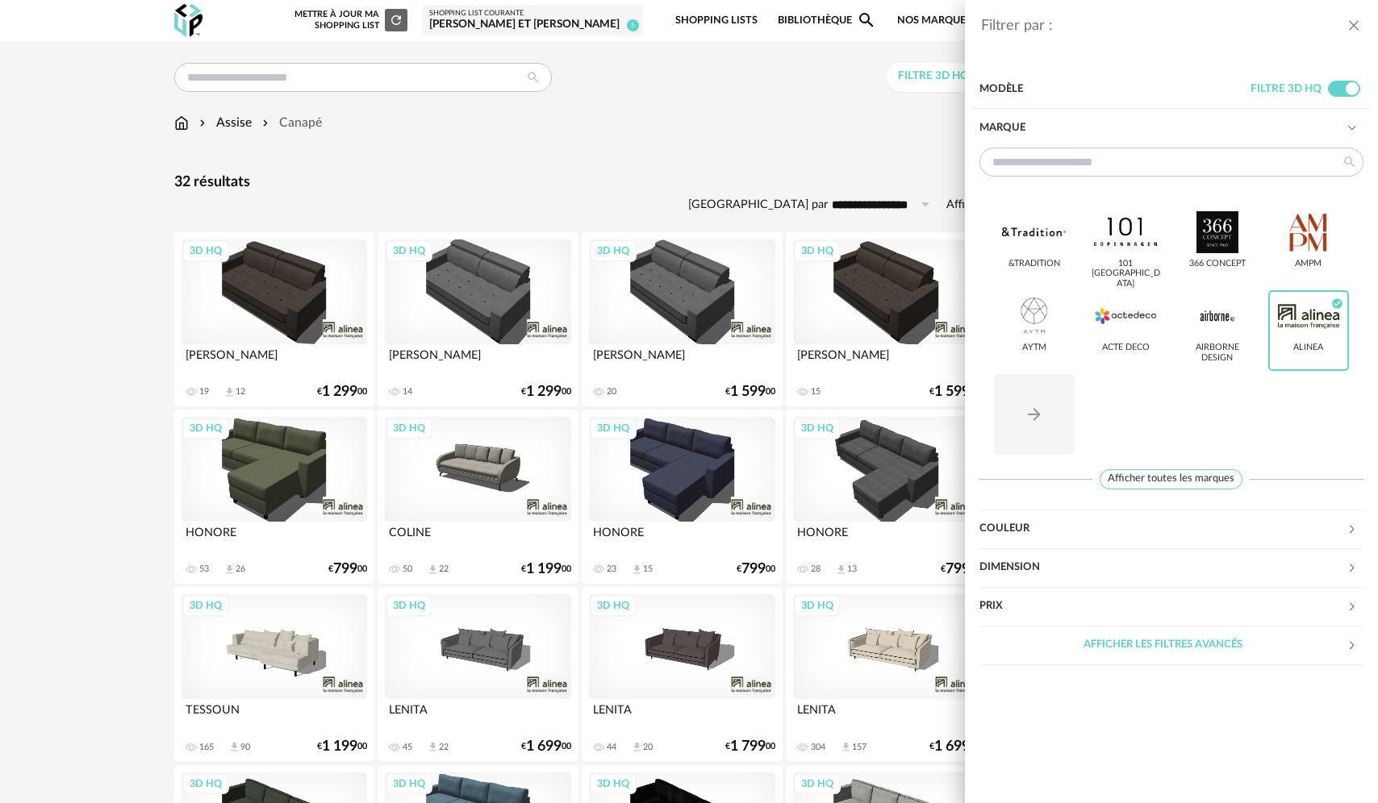
click at [565, 82] on div "Filtrer par : Modèle Filtre 3D HQ Marque &tradition 101 Copenhagen 366 Concept …" at bounding box center [689, 401] width 1378 height 803
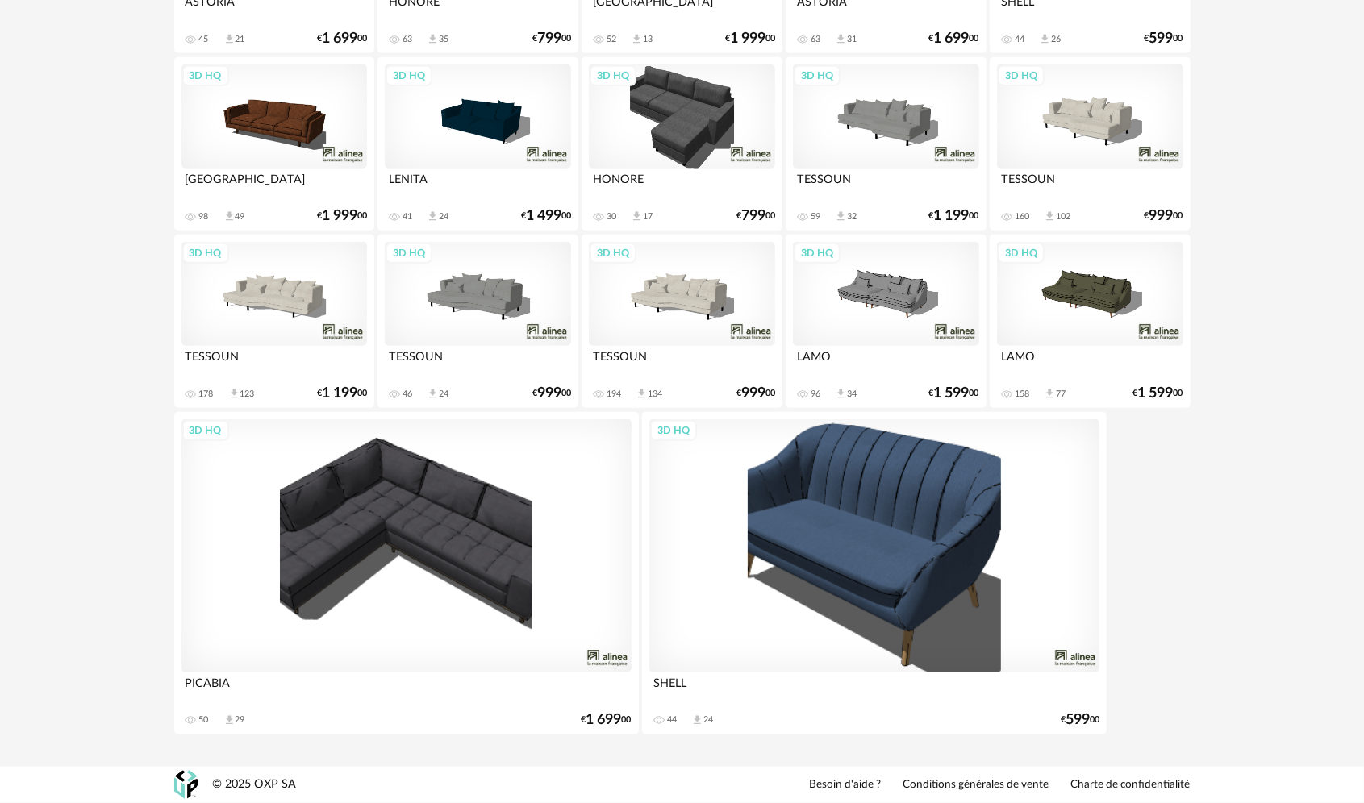
scroll to position [402, 0]
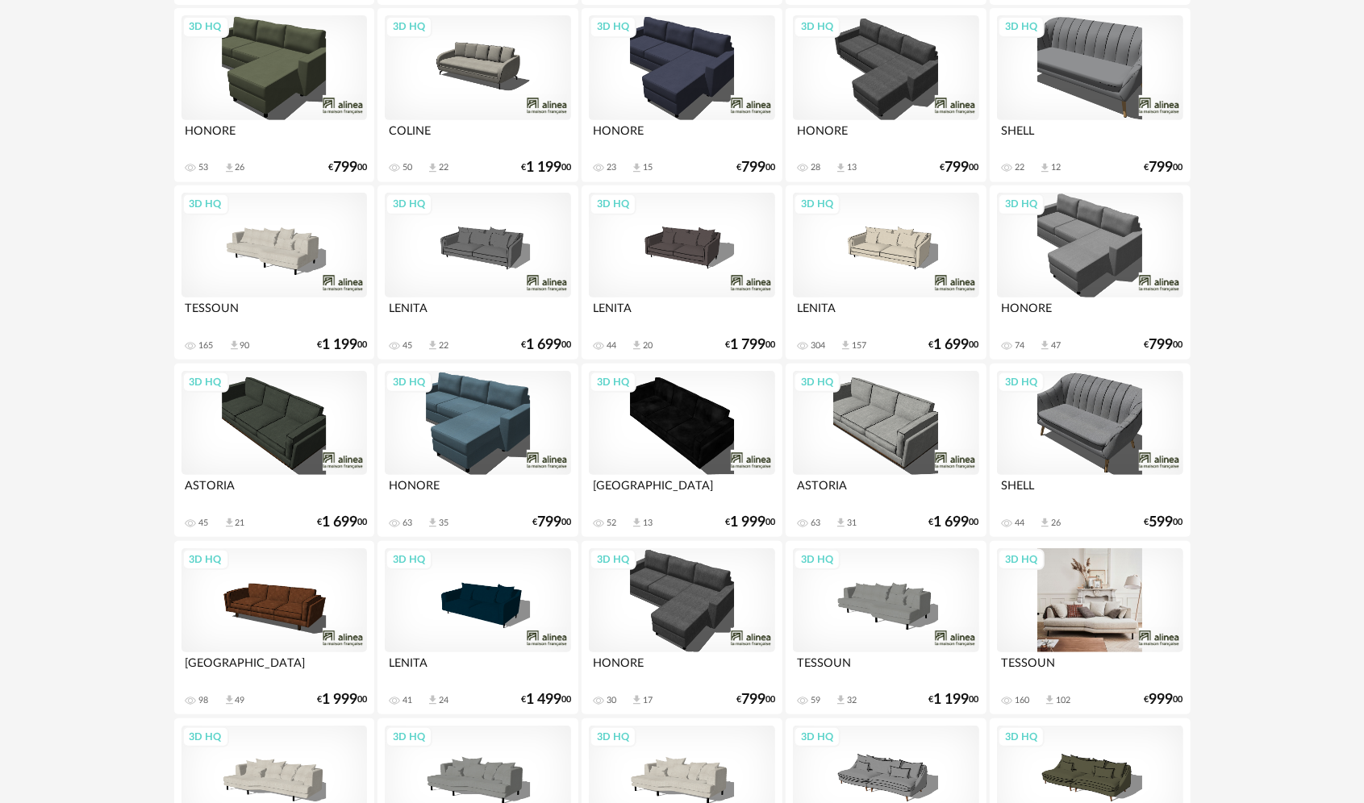
click at [1080, 597] on div "3D HQ" at bounding box center [1090, 600] width 186 height 105
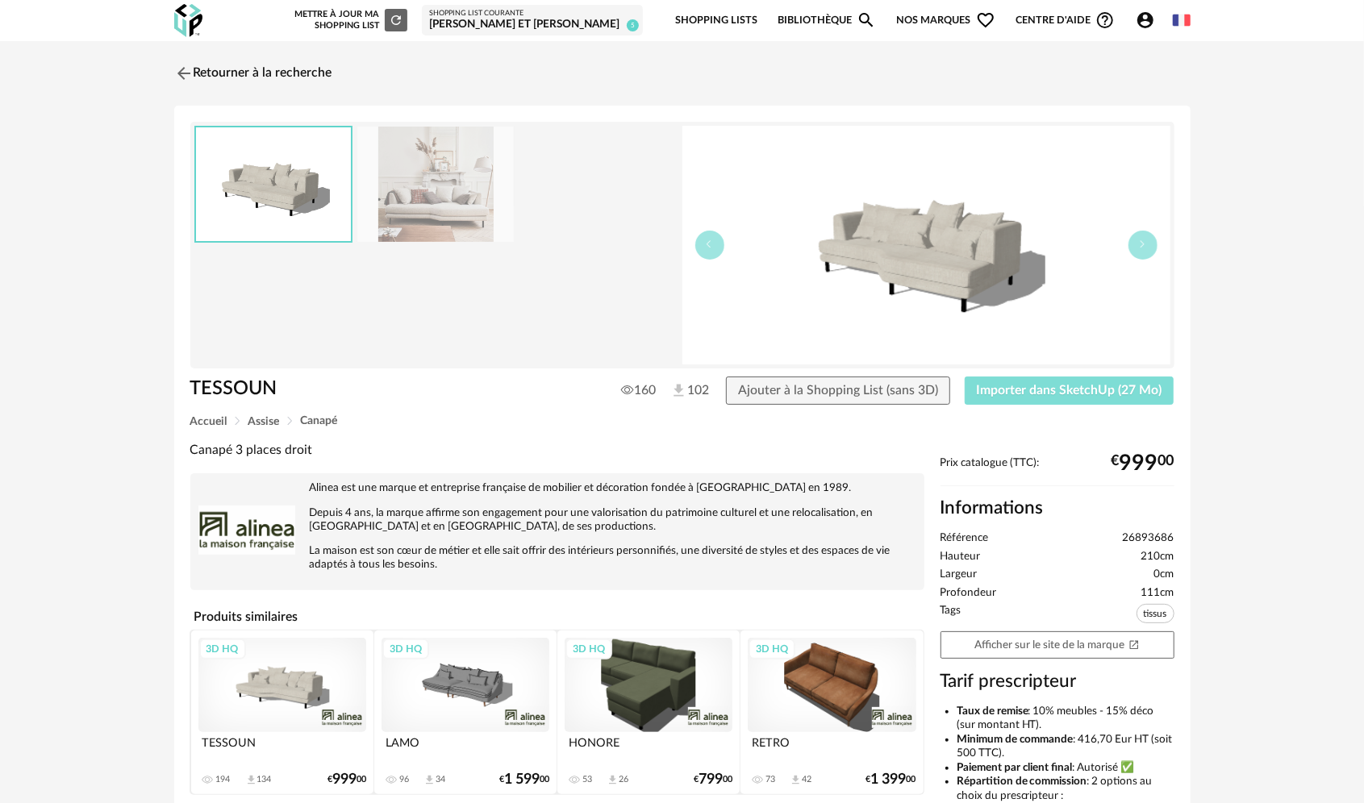
click at [1119, 385] on span "Importer dans SketchUp (27 Mo)" at bounding box center [1070, 390] width 186 height 13
click at [187, 72] on img at bounding box center [181, 72] width 23 height 23
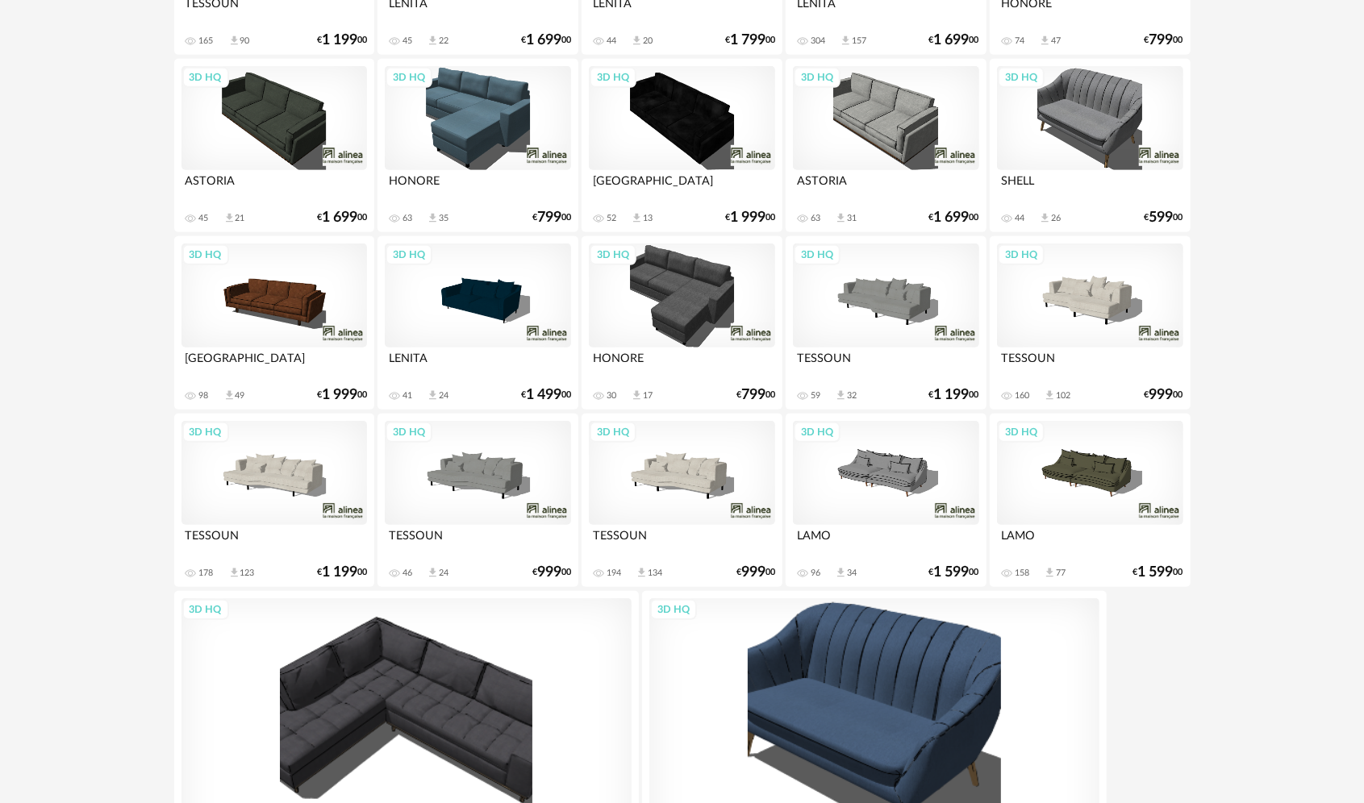
scroll to position [724, 0]
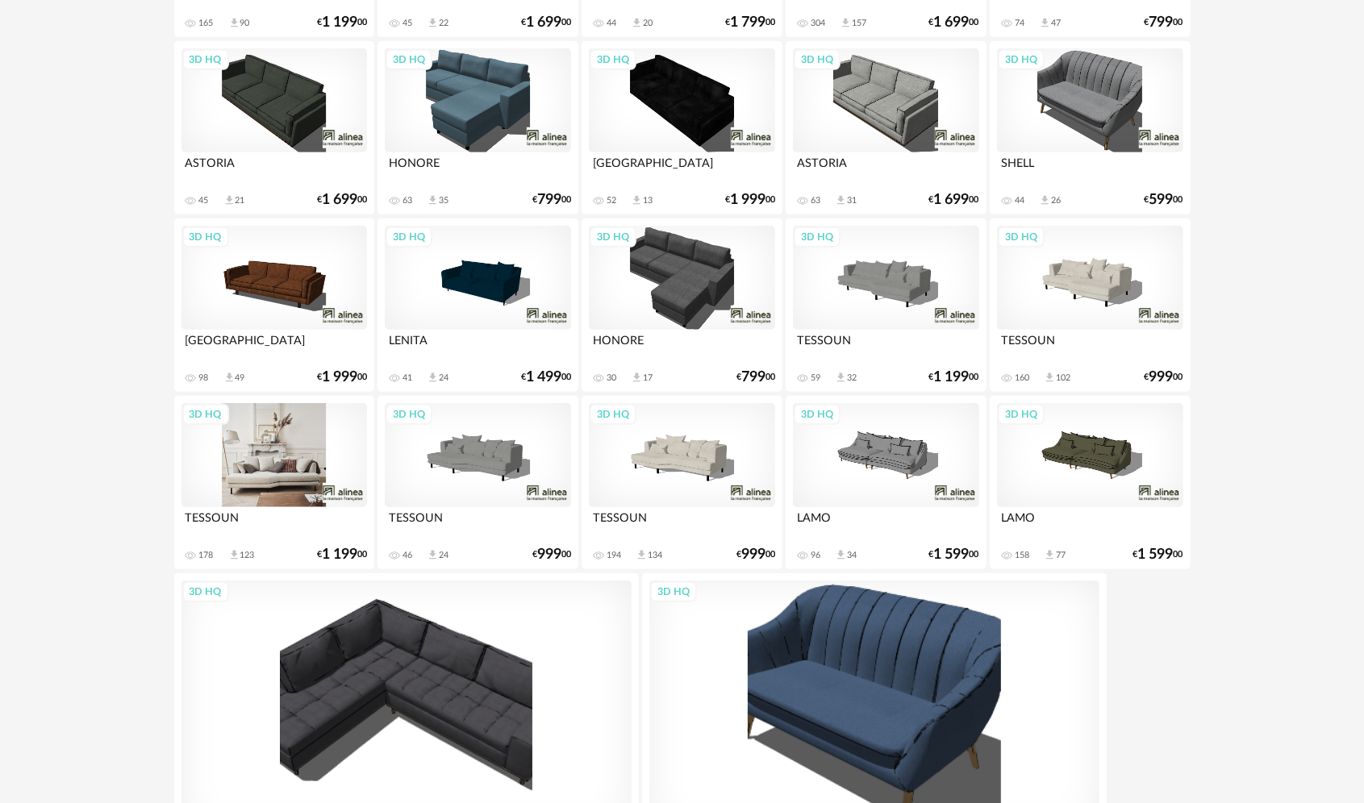
click at [325, 458] on div "3D HQ" at bounding box center [274, 455] width 186 height 105
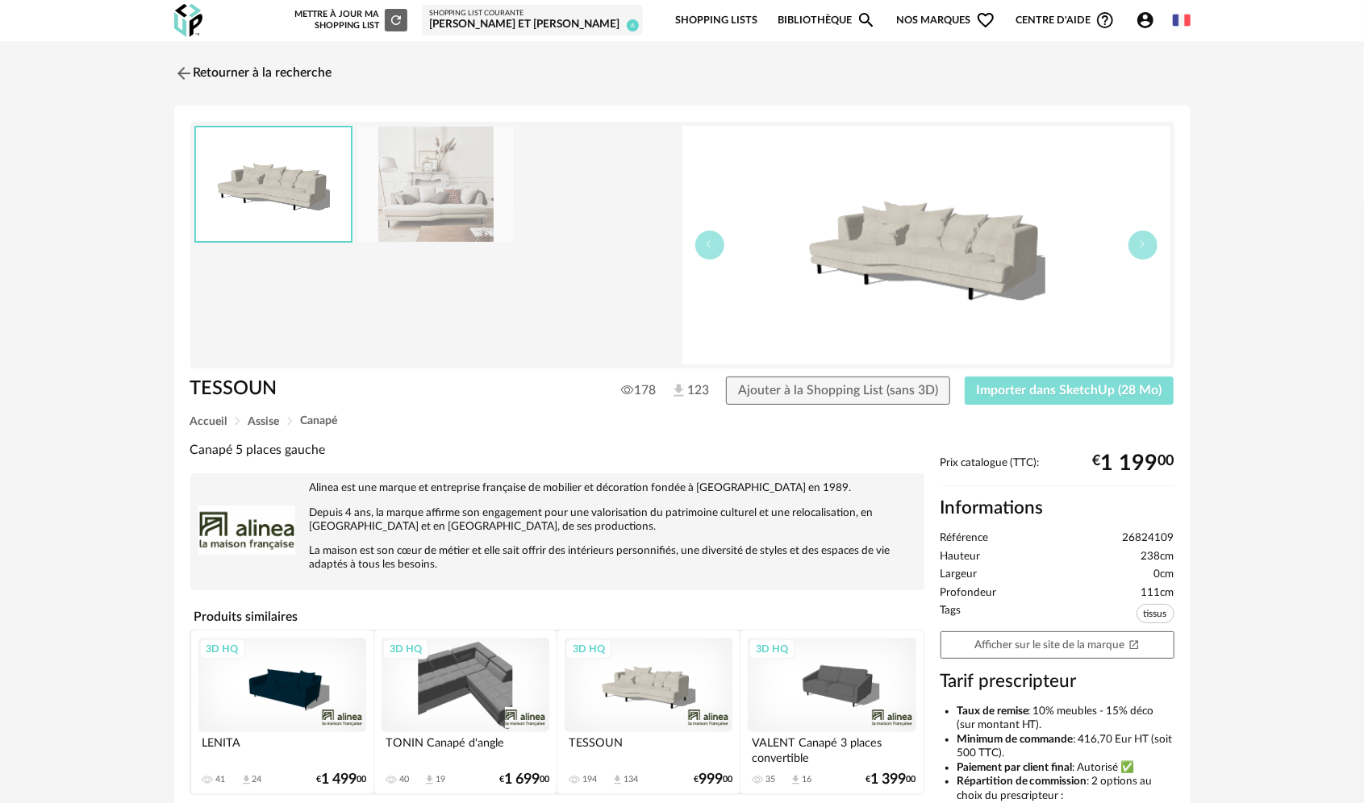
drag, startPoint x: 1108, startPoint y: 393, endPoint x: 1107, endPoint y: 379, distance: 13.7
click at [1107, 379] on button "Importer dans SketchUp (28 Mo)" at bounding box center [1070, 391] width 210 height 29
click at [174, 73] on img at bounding box center [181, 72] width 23 height 23
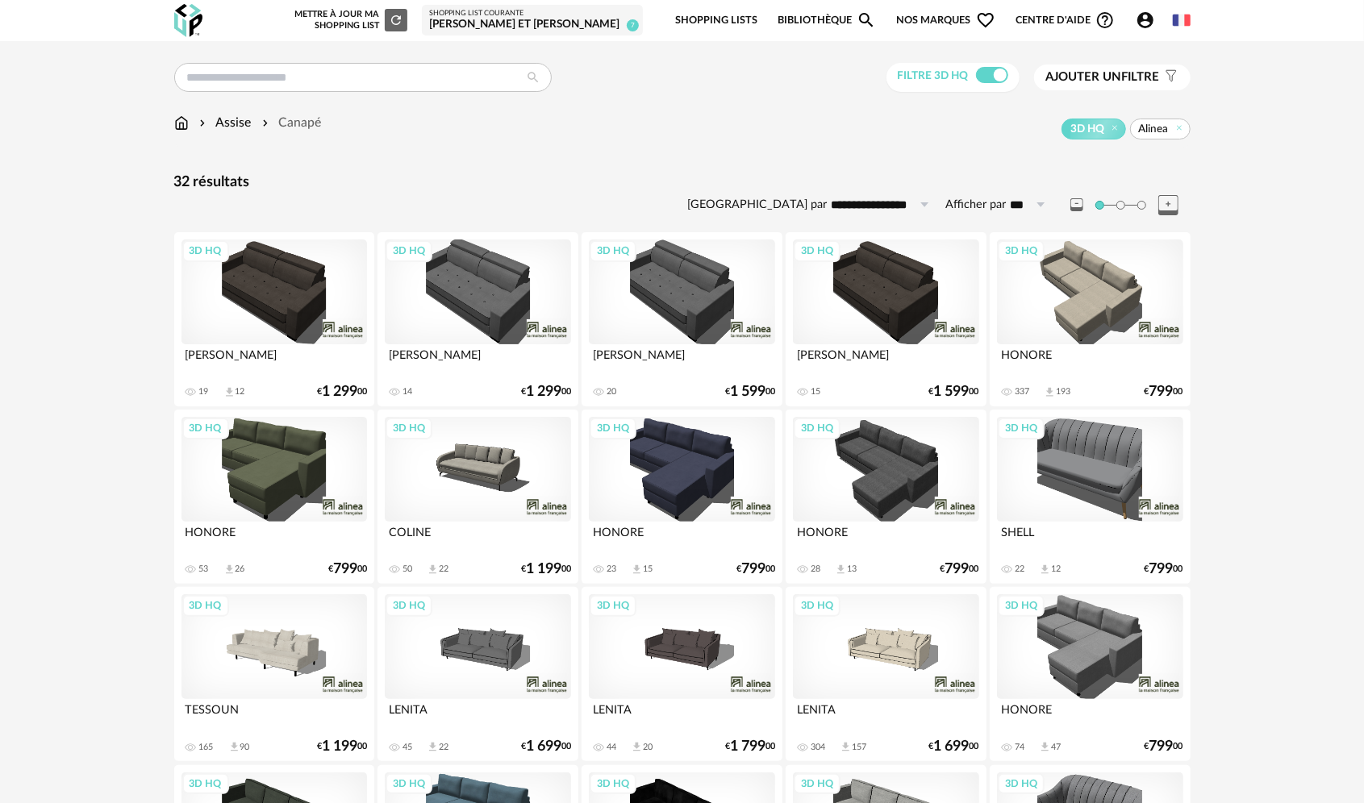
click at [185, 116] on img at bounding box center [181, 123] width 15 height 19
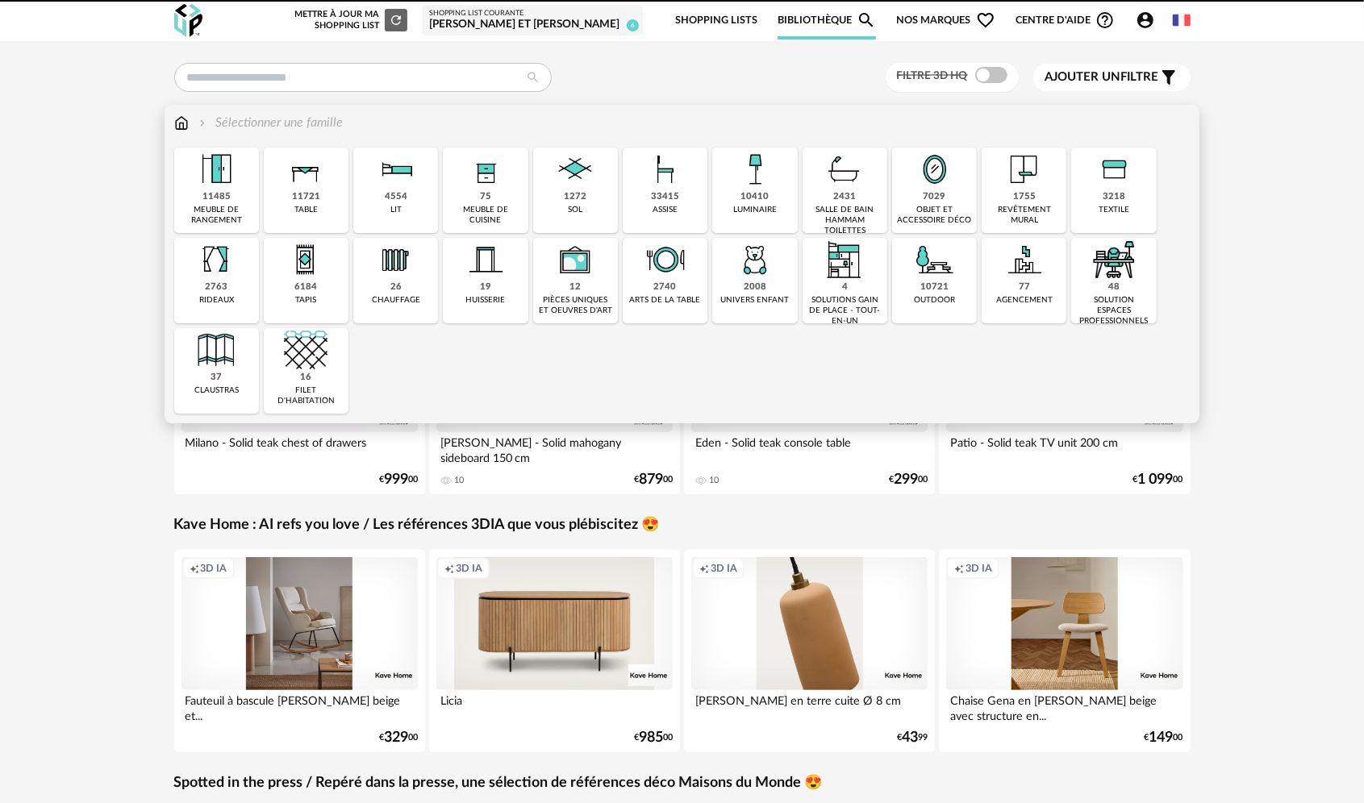
click at [305, 208] on div "table" at bounding box center [305, 210] width 23 height 10
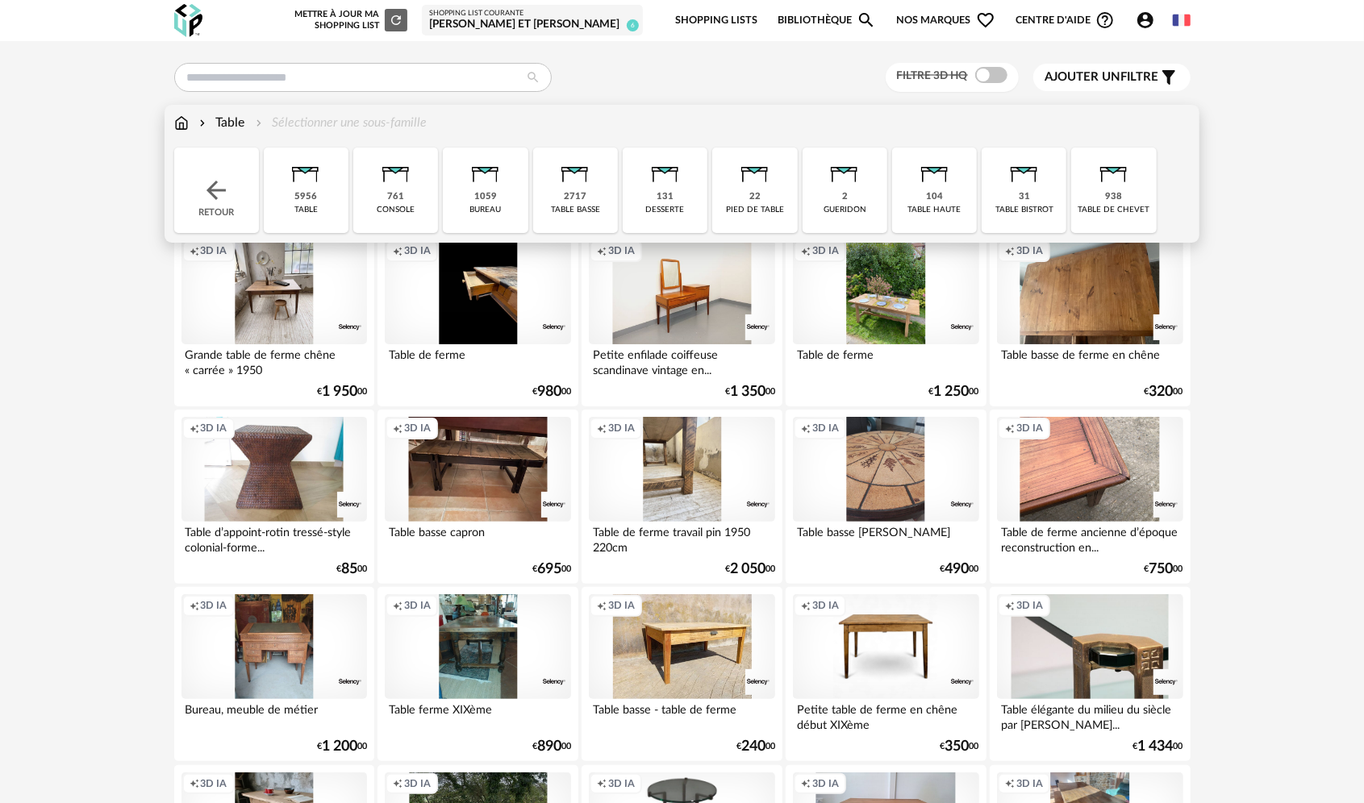
click at [292, 176] on img at bounding box center [306, 170] width 44 height 44
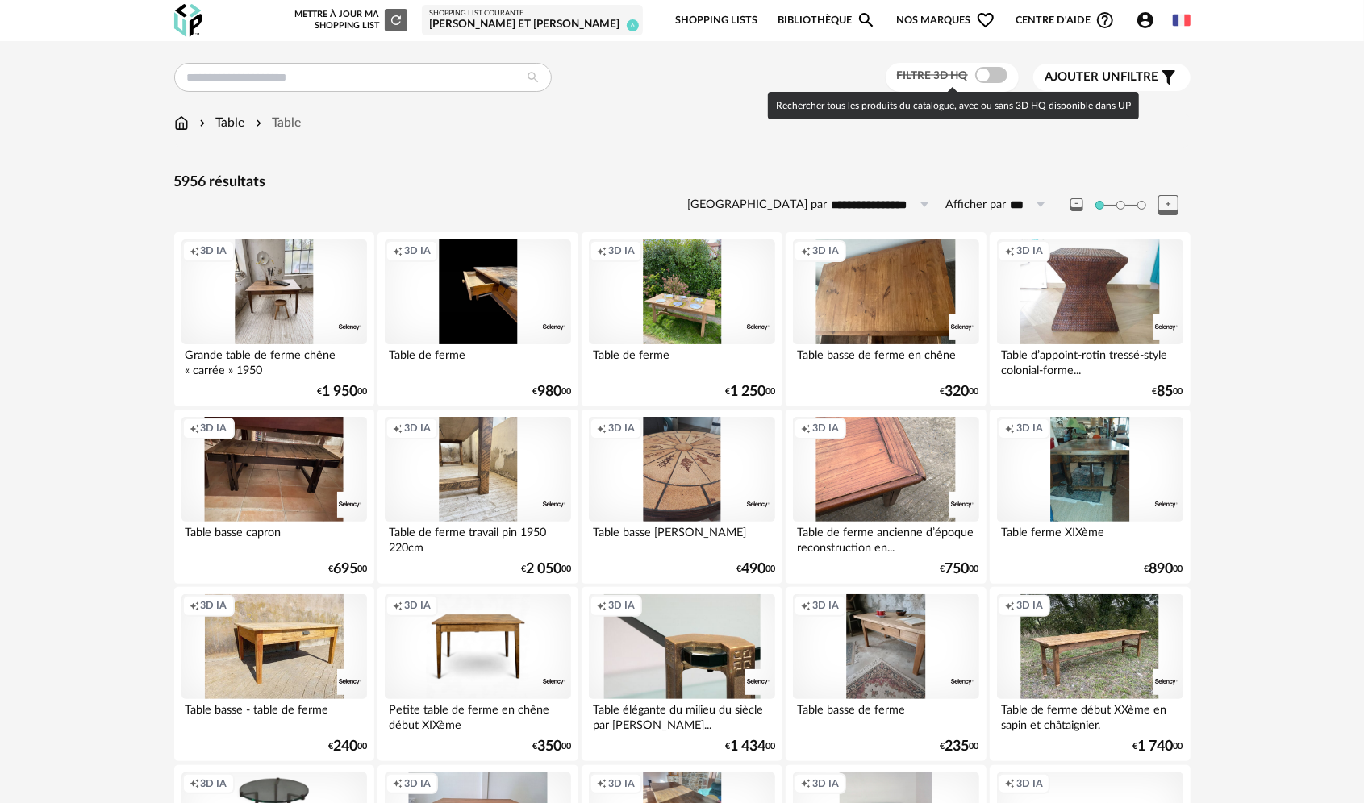
click at [1000, 73] on span at bounding box center [991, 75] width 32 height 16
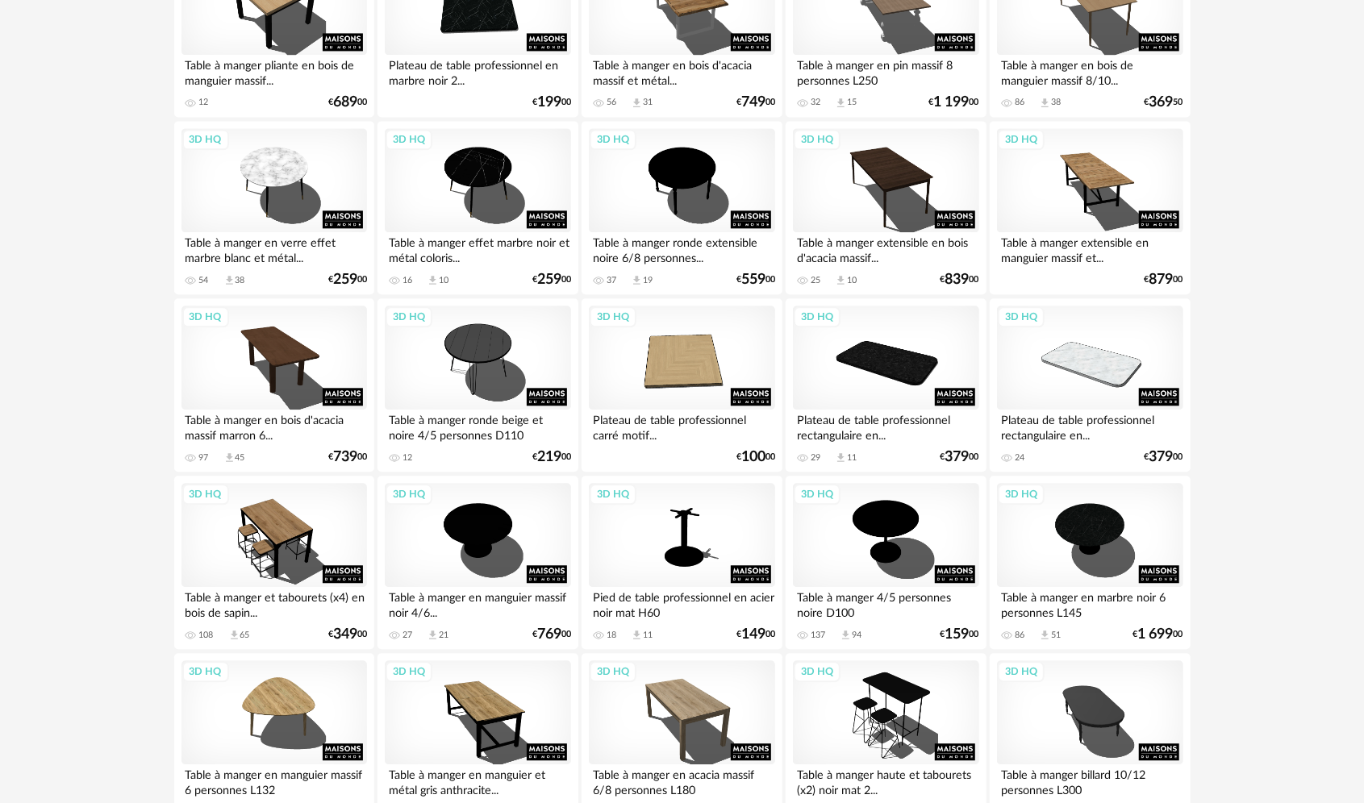
scroll to position [2742, 0]
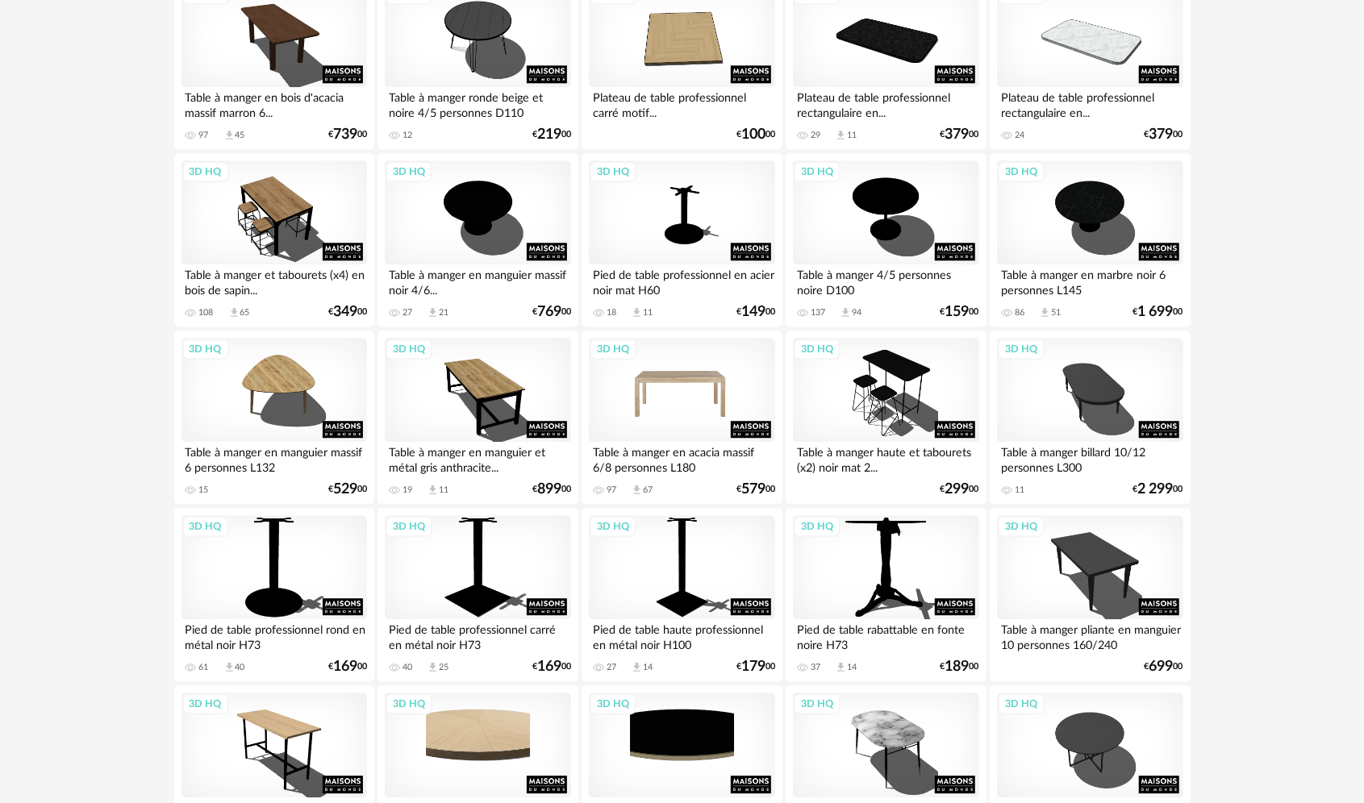
click at [642, 403] on div "3D HQ" at bounding box center [682, 390] width 186 height 105
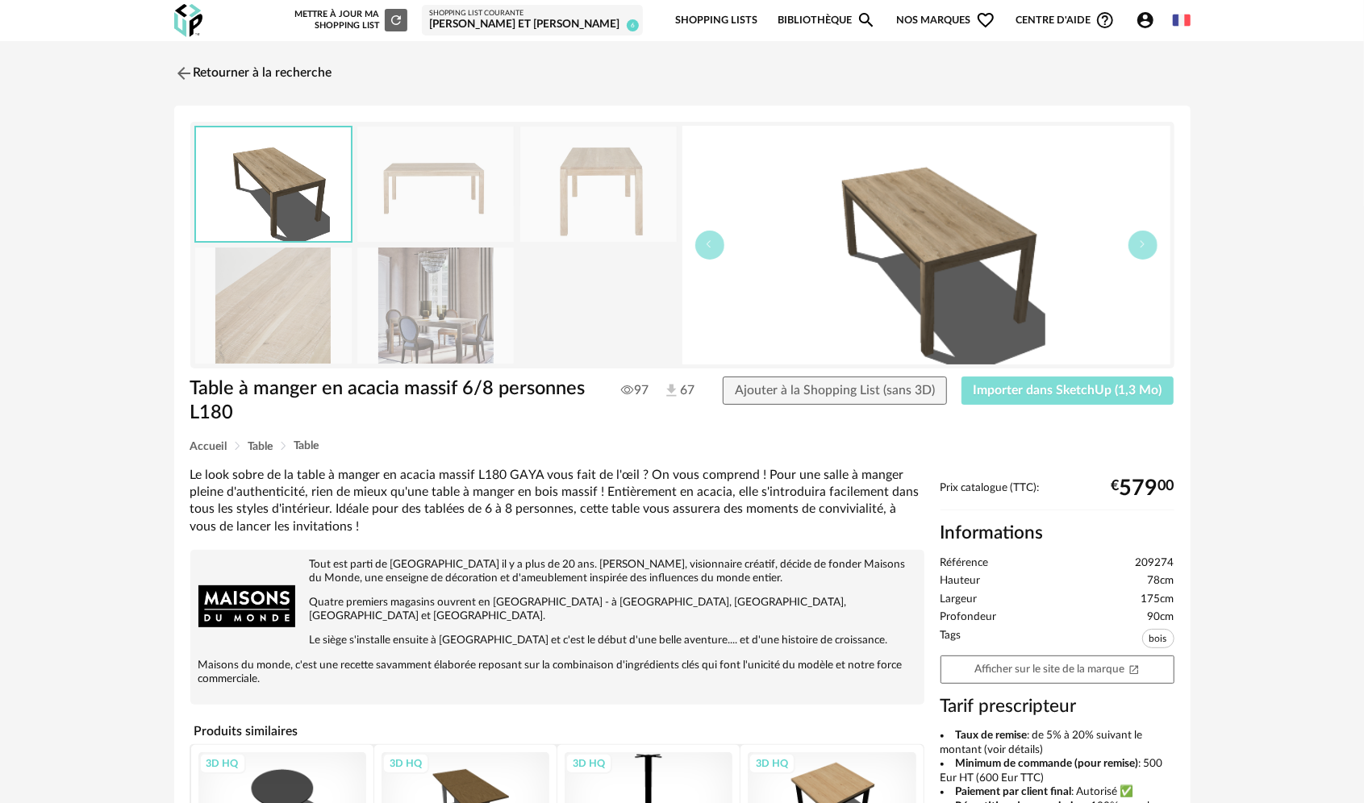
click at [1036, 398] on button "Importer dans SketchUp (1,3 Mo)" at bounding box center [1067, 391] width 213 height 29
click at [184, 77] on img at bounding box center [181, 72] width 23 height 23
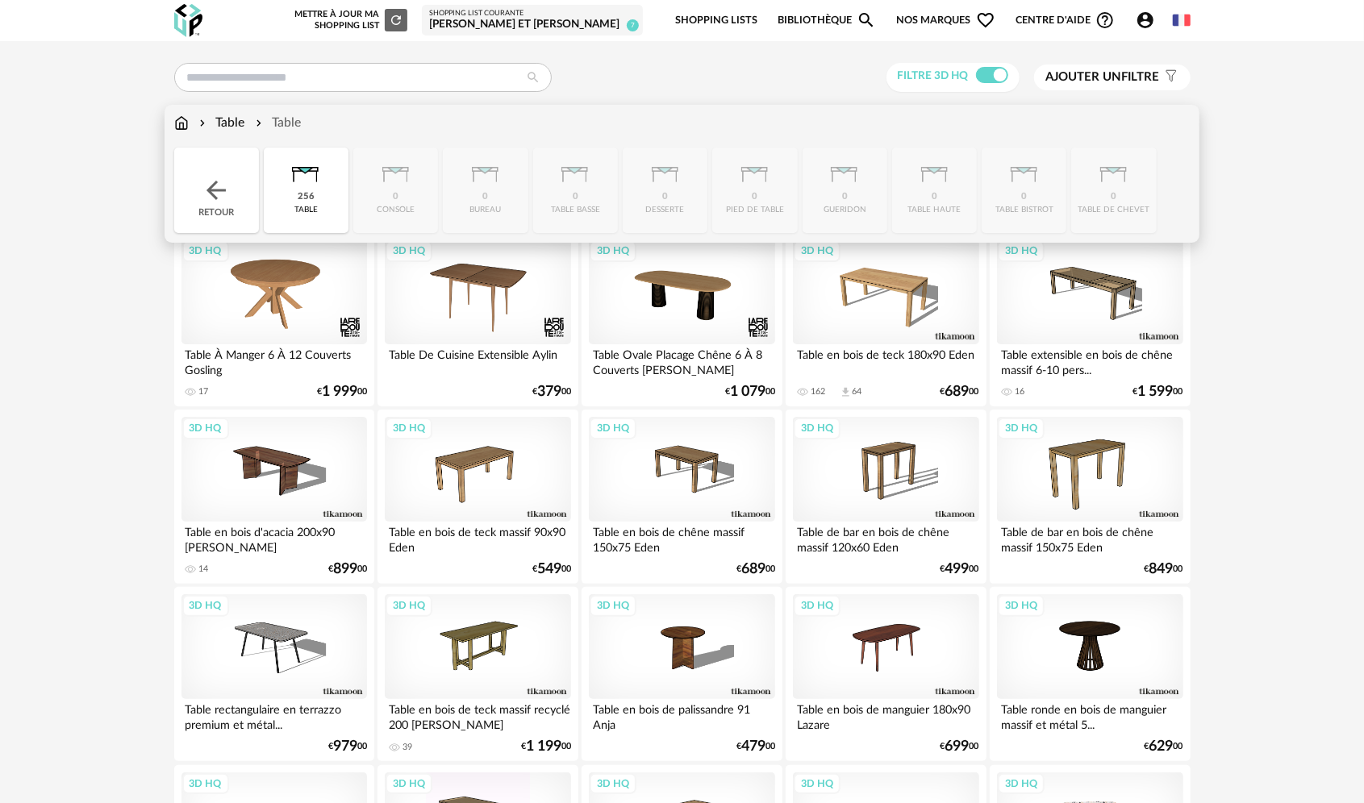
click at [183, 126] on img at bounding box center [181, 123] width 15 height 19
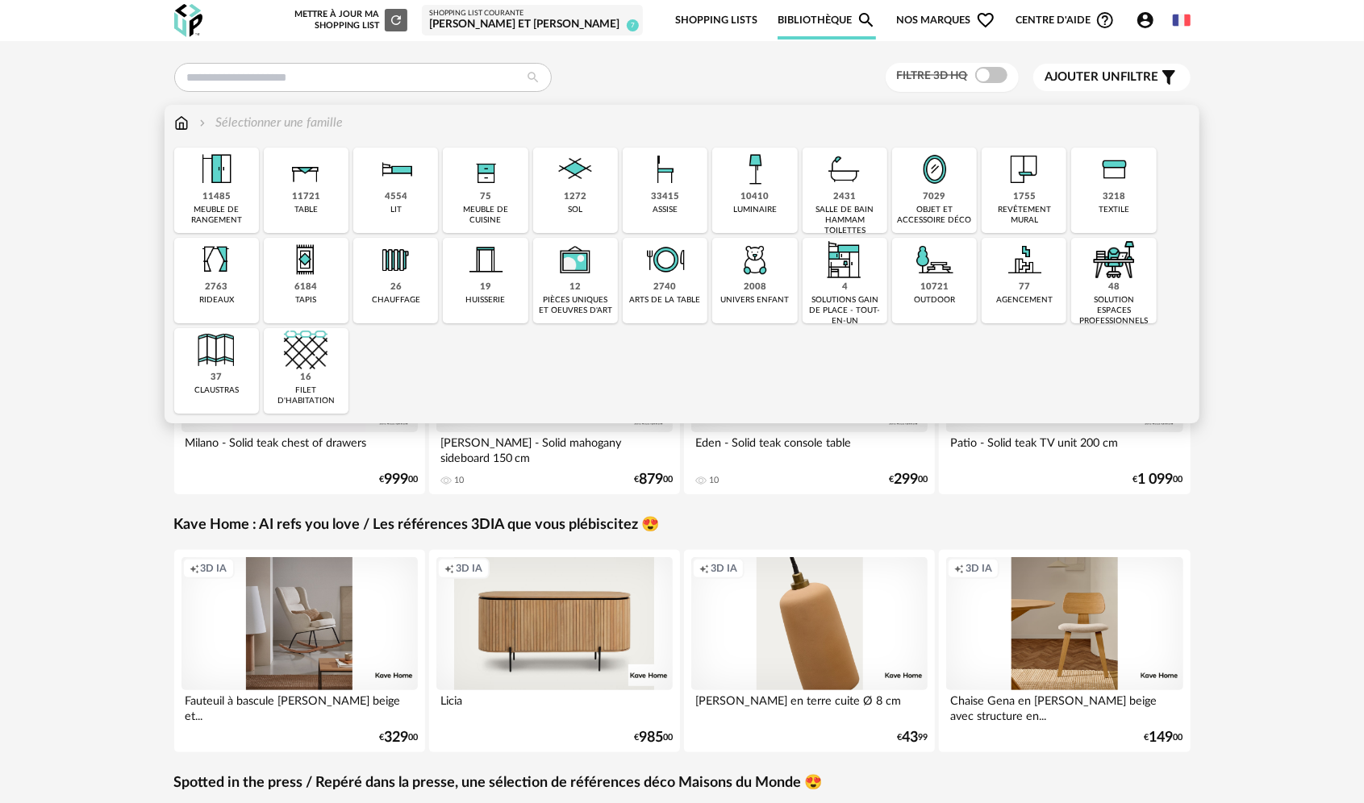
click at [638, 202] on div "33415 assise" at bounding box center [665, 190] width 85 height 85
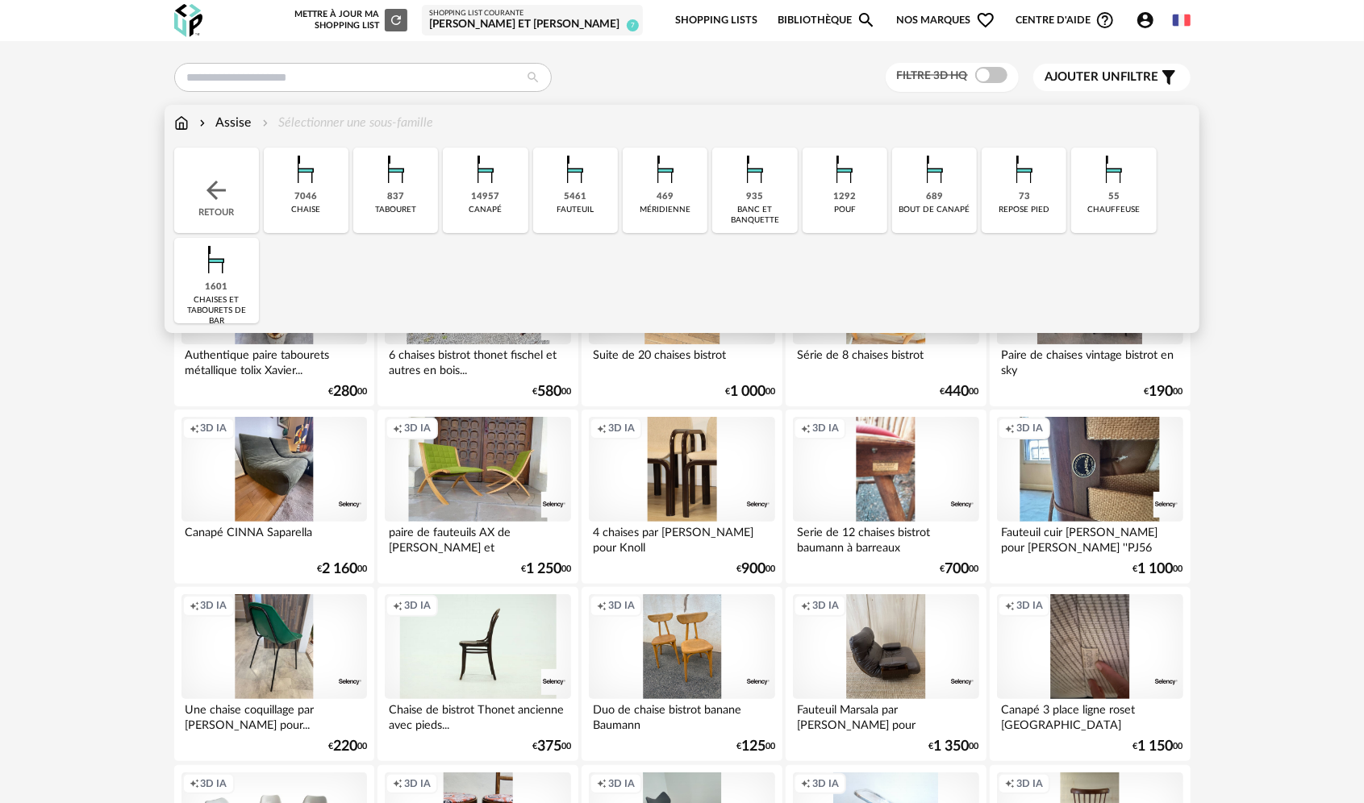
click at [303, 208] on div "chaise" at bounding box center [305, 210] width 29 height 10
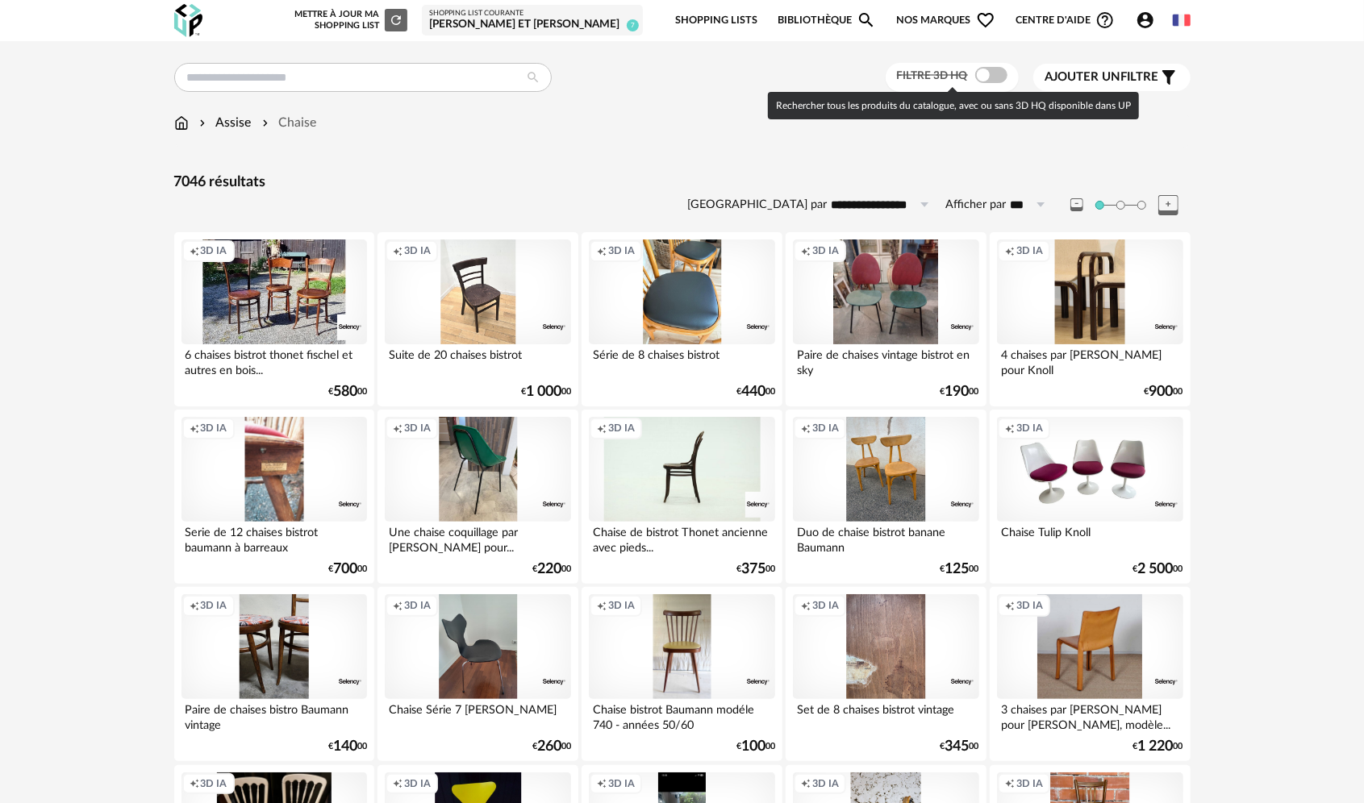
click at [1002, 82] on span at bounding box center [991, 75] width 32 height 16
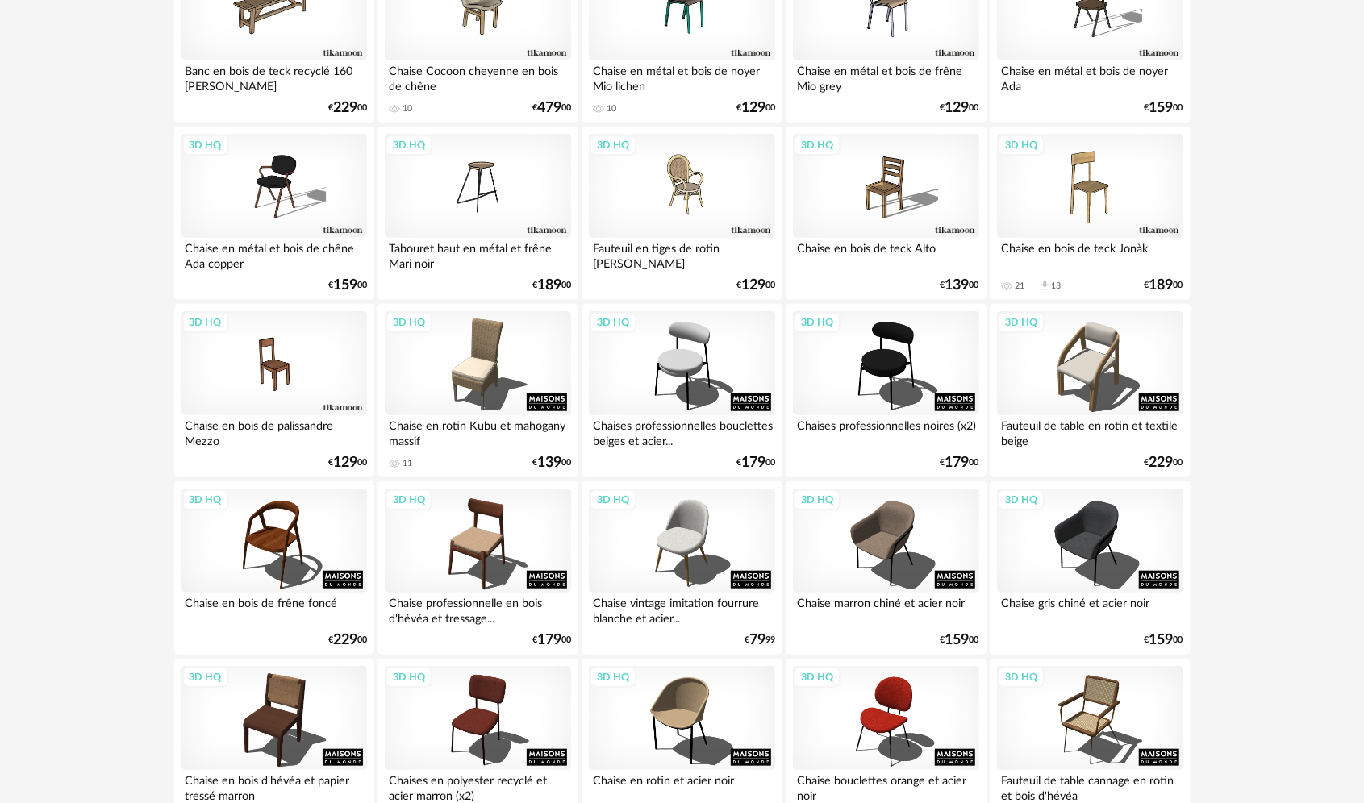
scroll to position [645, 0]
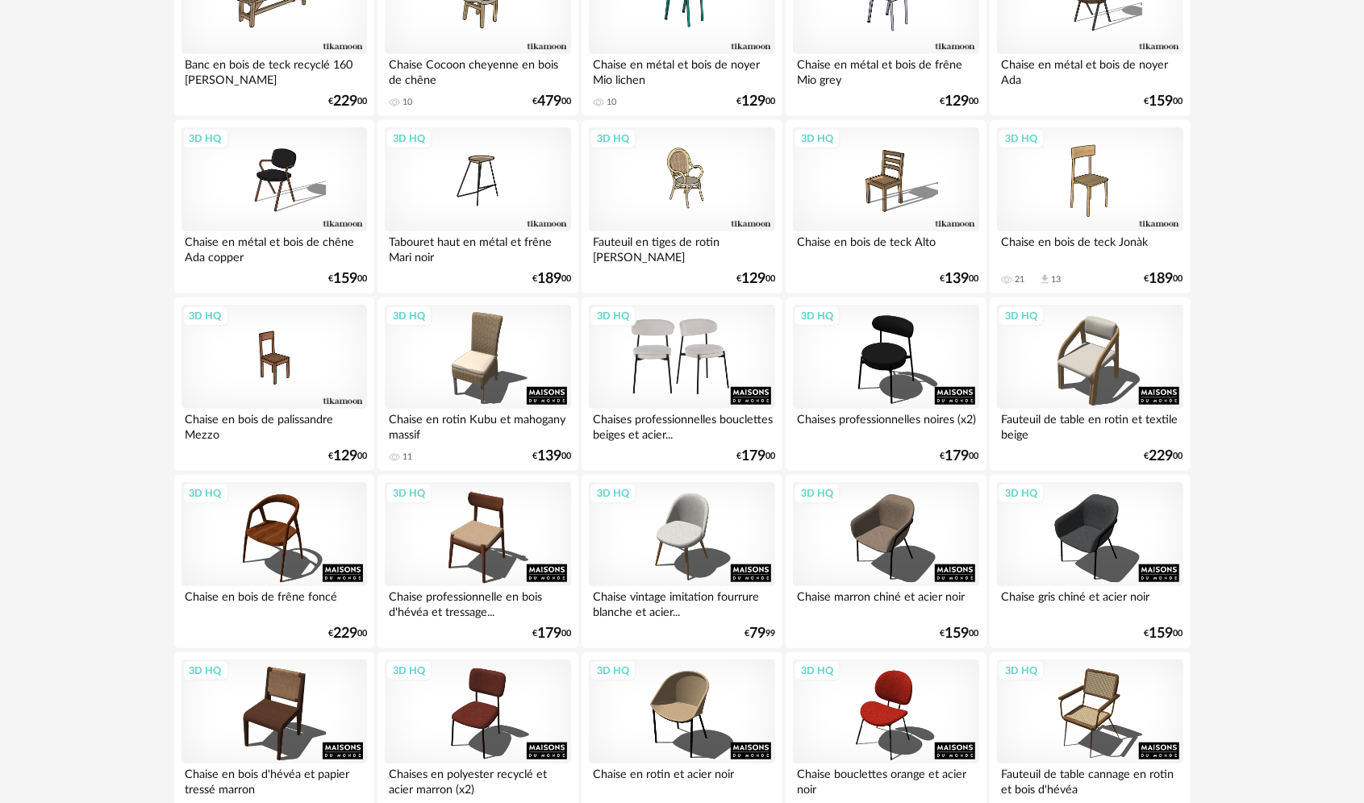
click at [679, 352] on div "3D HQ" at bounding box center [682, 357] width 186 height 105
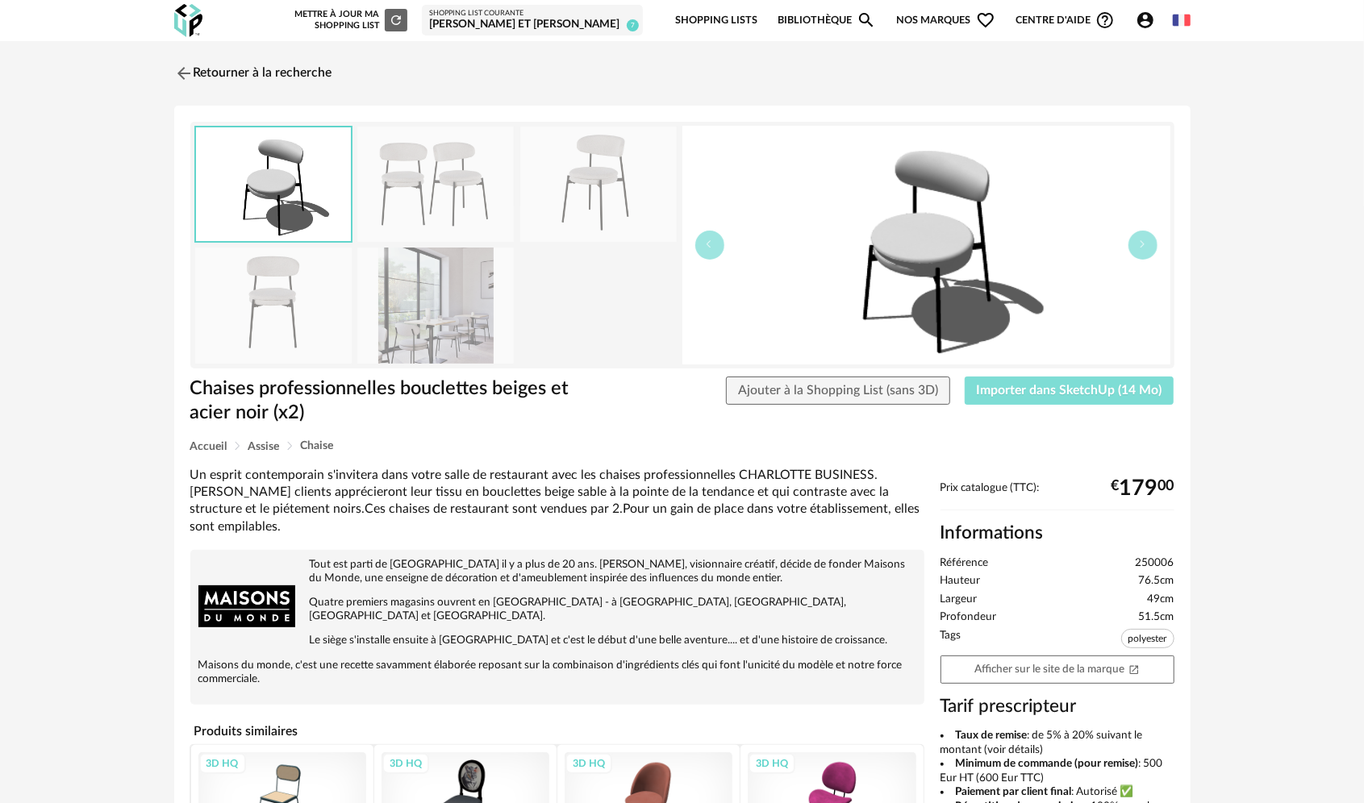
click at [1003, 400] on button "Importer dans SketchUp (14 Mo)" at bounding box center [1070, 391] width 210 height 29
click at [181, 74] on img at bounding box center [181, 72] width 23 height 23
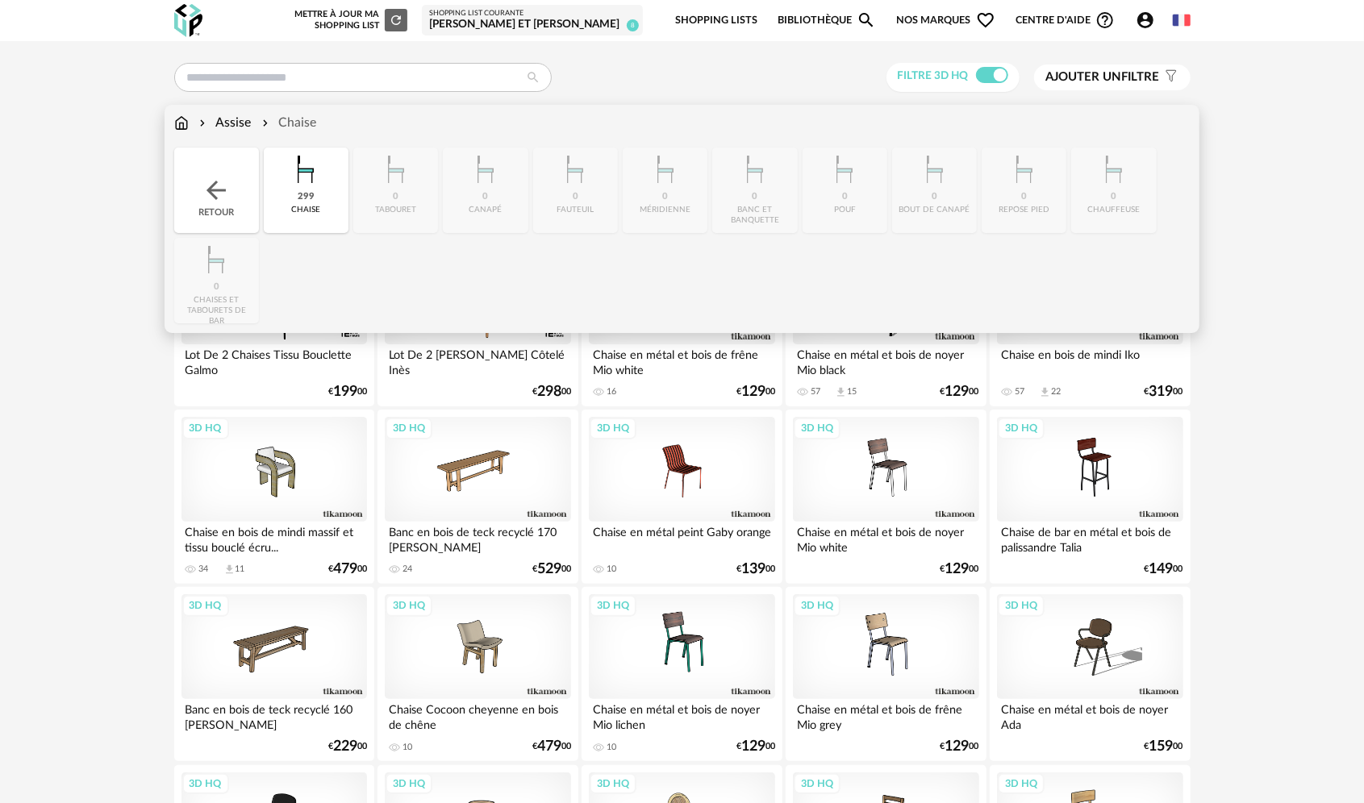
click at [181, 126] on img at bounding box center [181, 123] width 15 height 19
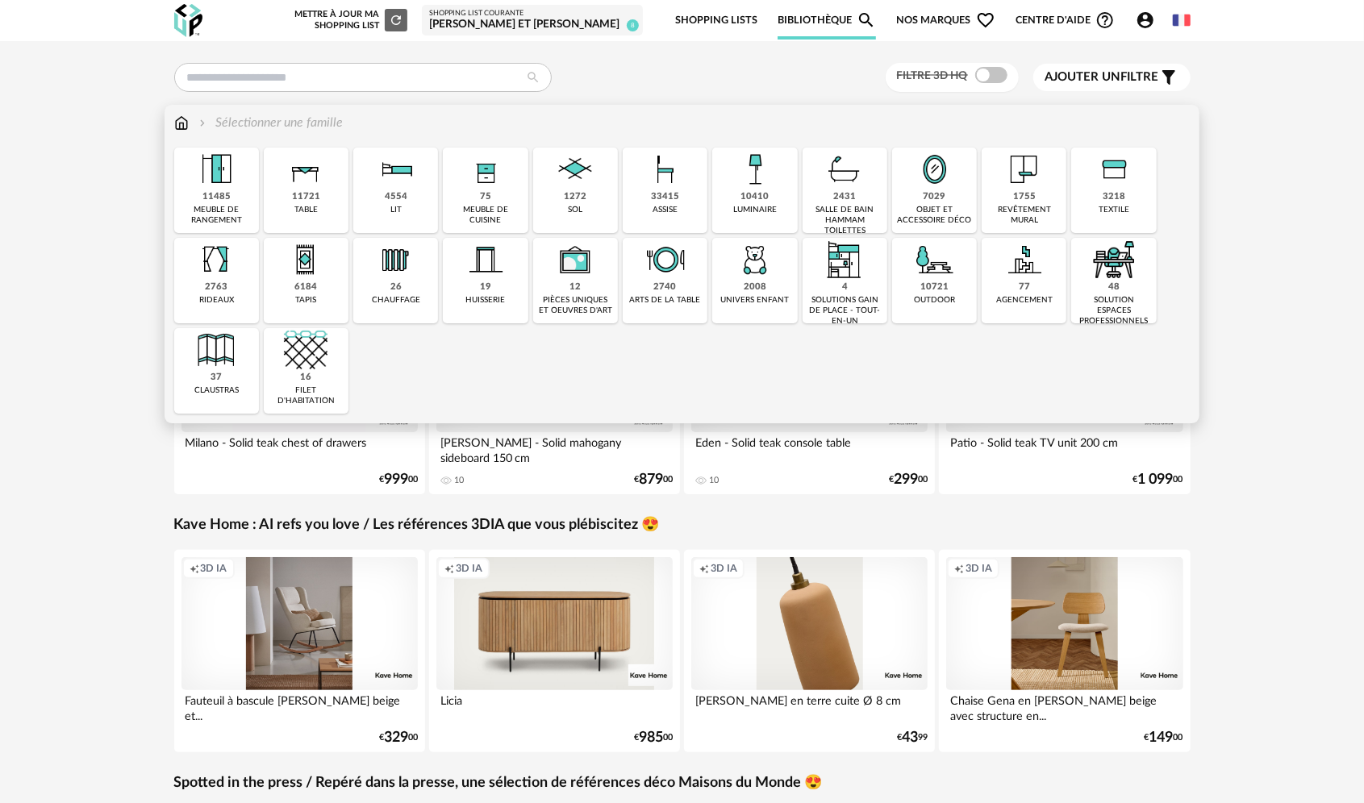
click at [245, 198] on div "11485 meuble de rangement" at bounding box center [216, 190] width 85 height 85
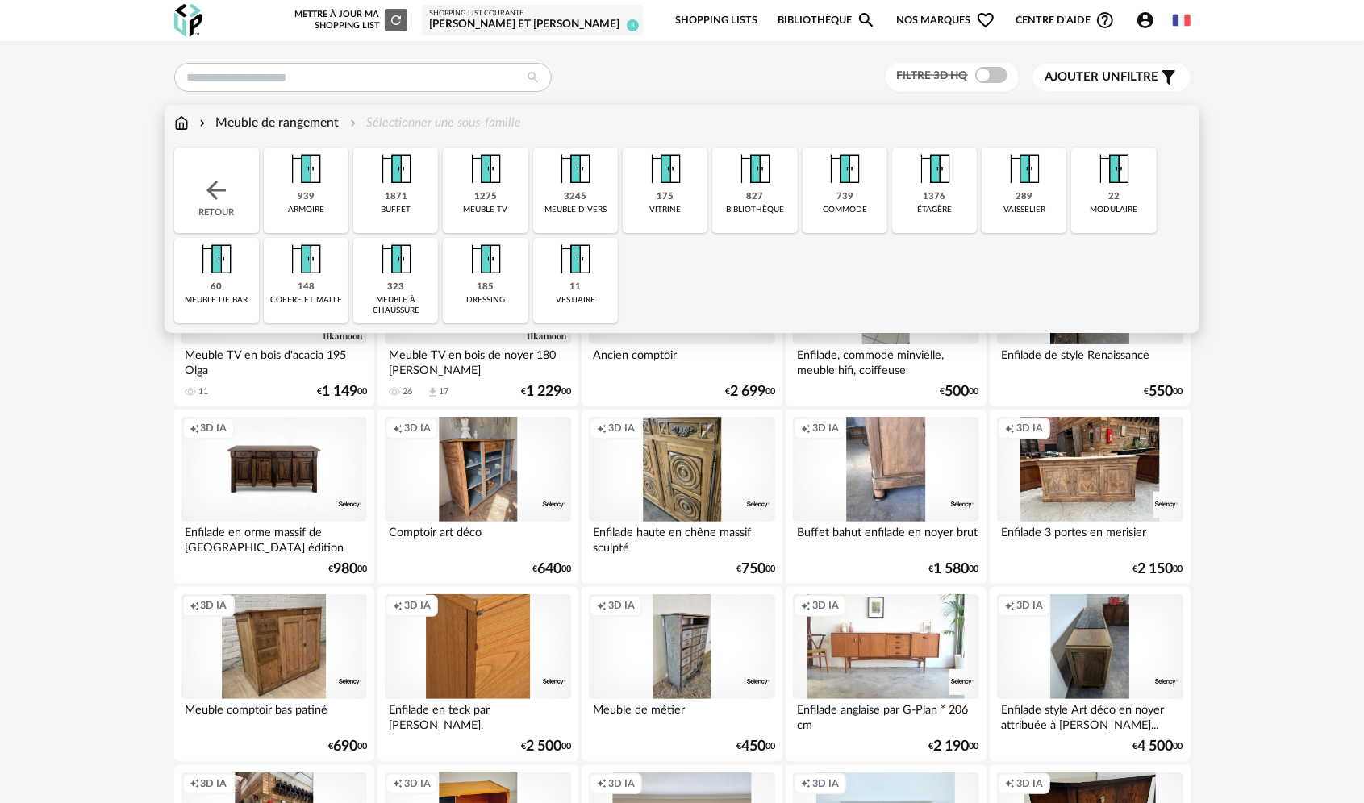
click at [463, 194] on div "1275 meuble tv" at bounding box center [485, 190] width 85 height 85
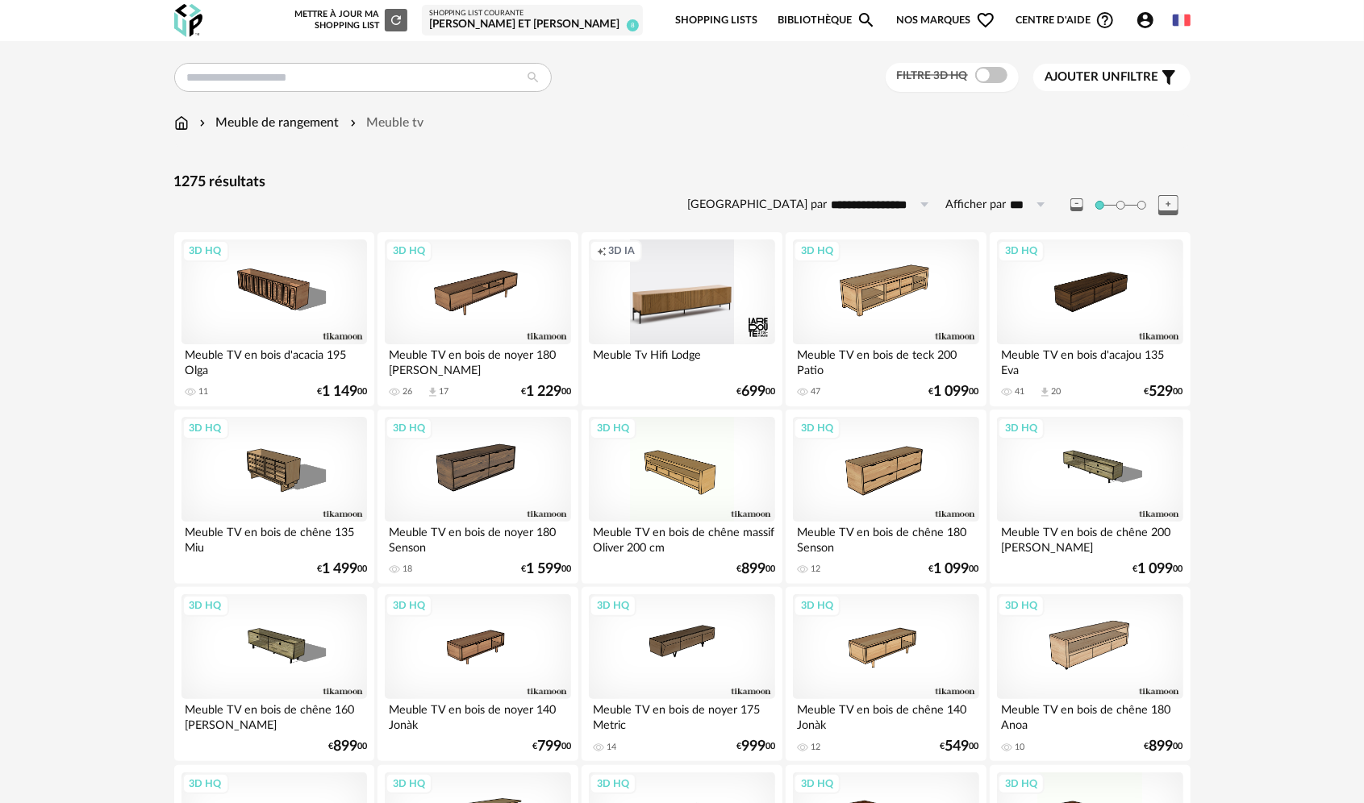
drag, startPoint x: 1283, startPoint y: 276, endPoint x: 1178, endPoint y: 211, distance: 123.8
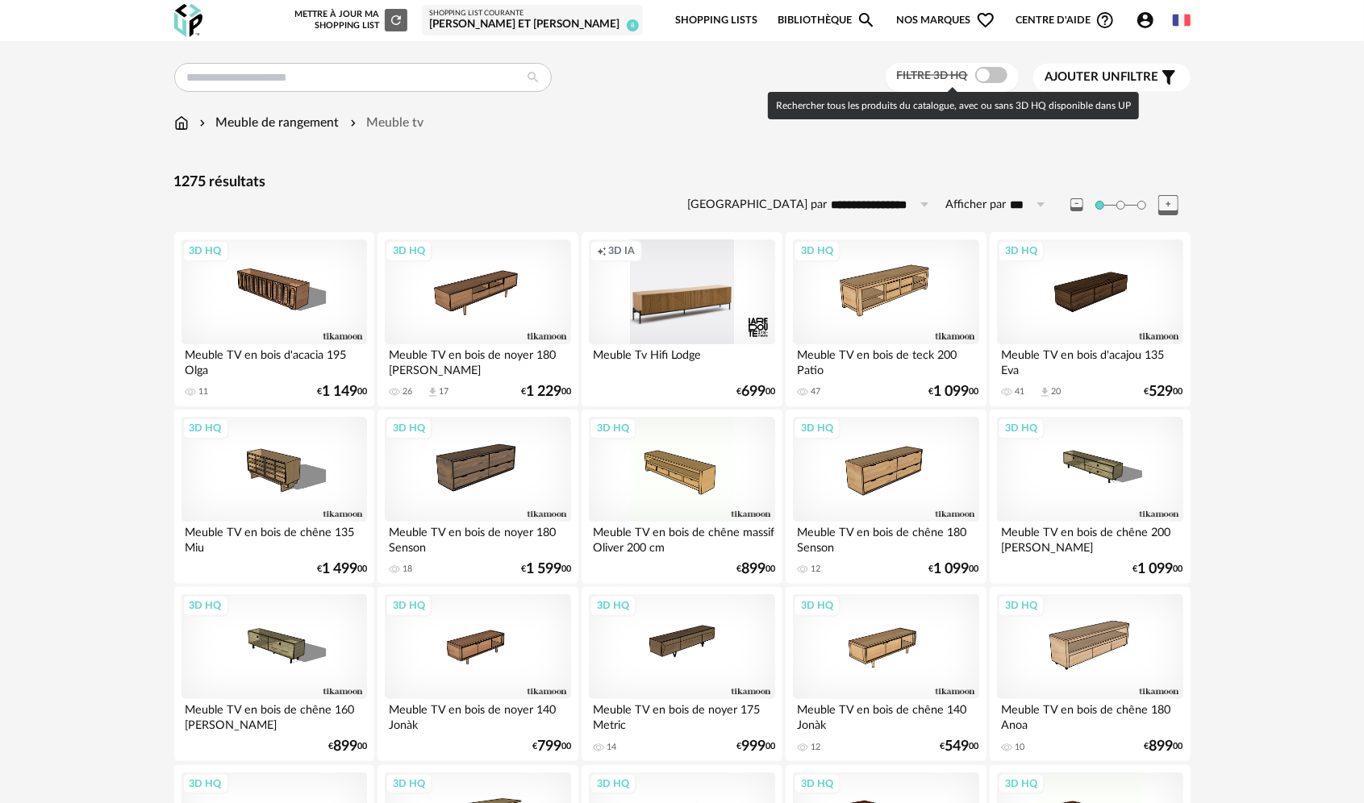
click at [999, 73] on span at bounding box center [991, 75] width 32 height 16
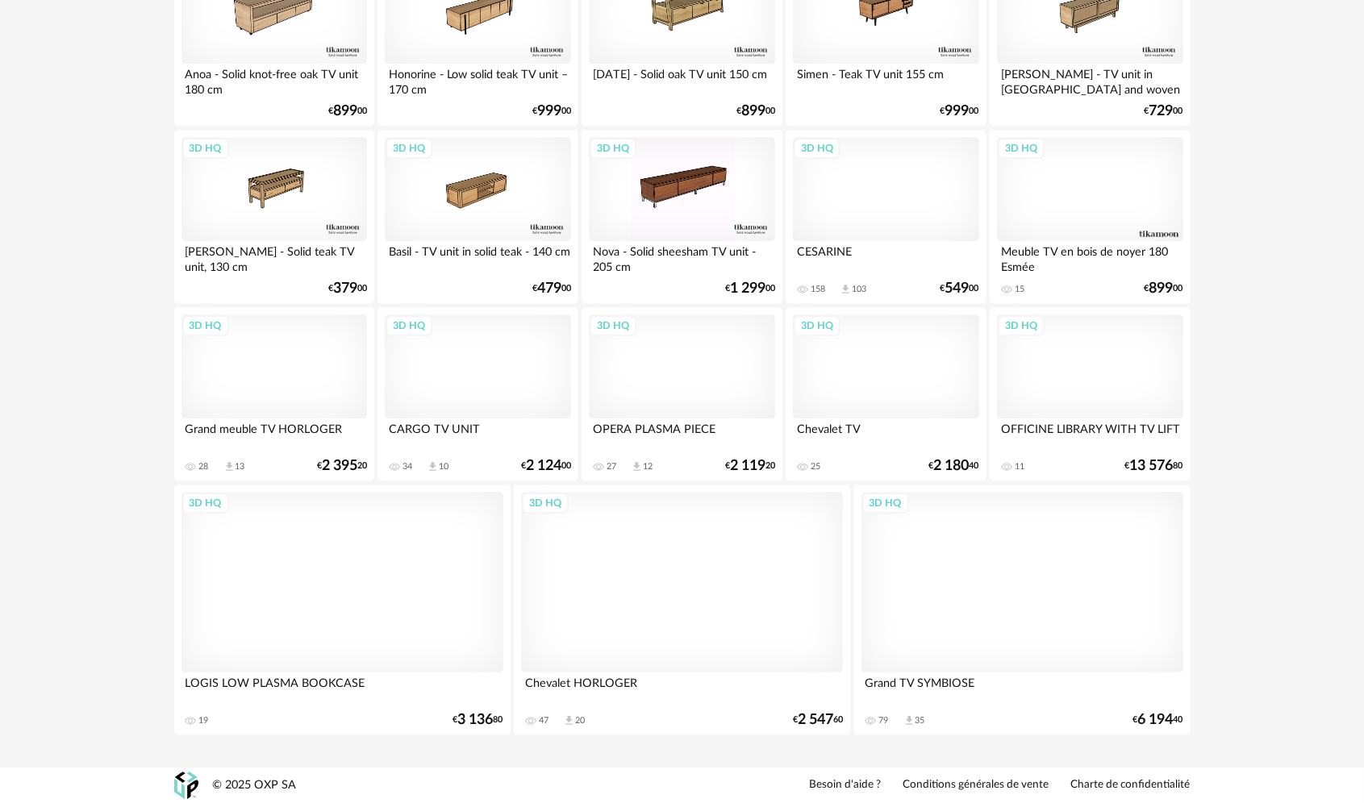
scroll to position [2427, 0]
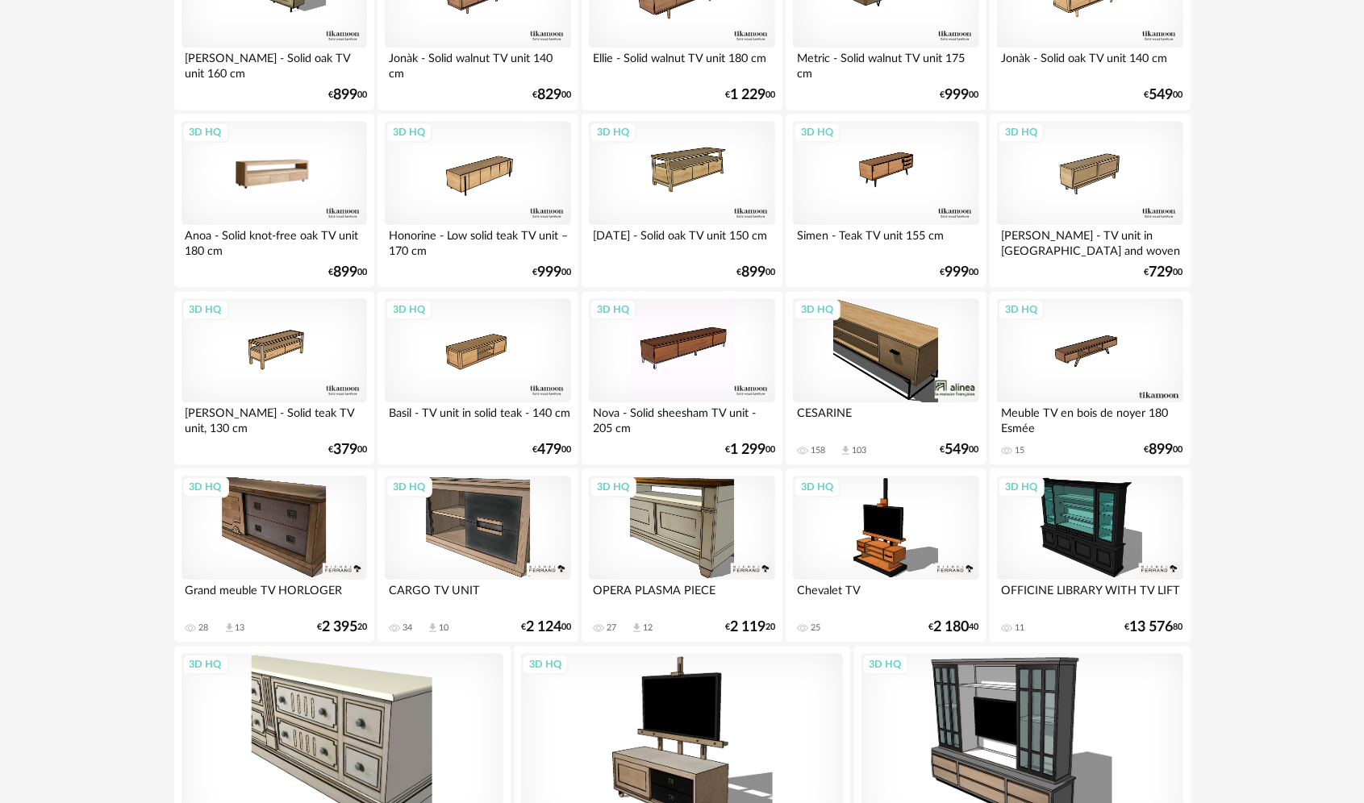
click at [263, 175] on div "3D HQ" at bounding box center [274, 173] width 186 height 105
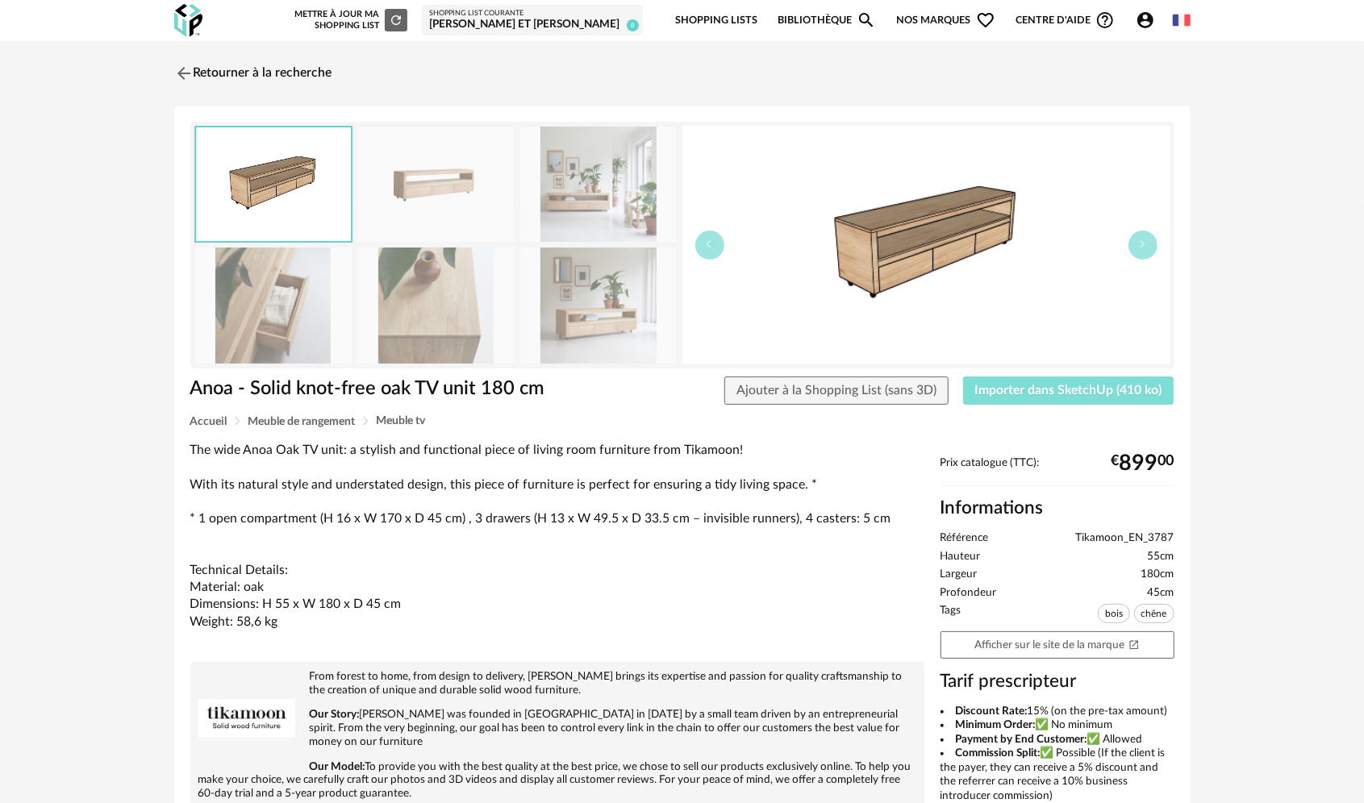
click at [1104, 387] on span "Importer dans SketchUp (410 ko)" at bounding box center [1068, 390] width 187 height 13
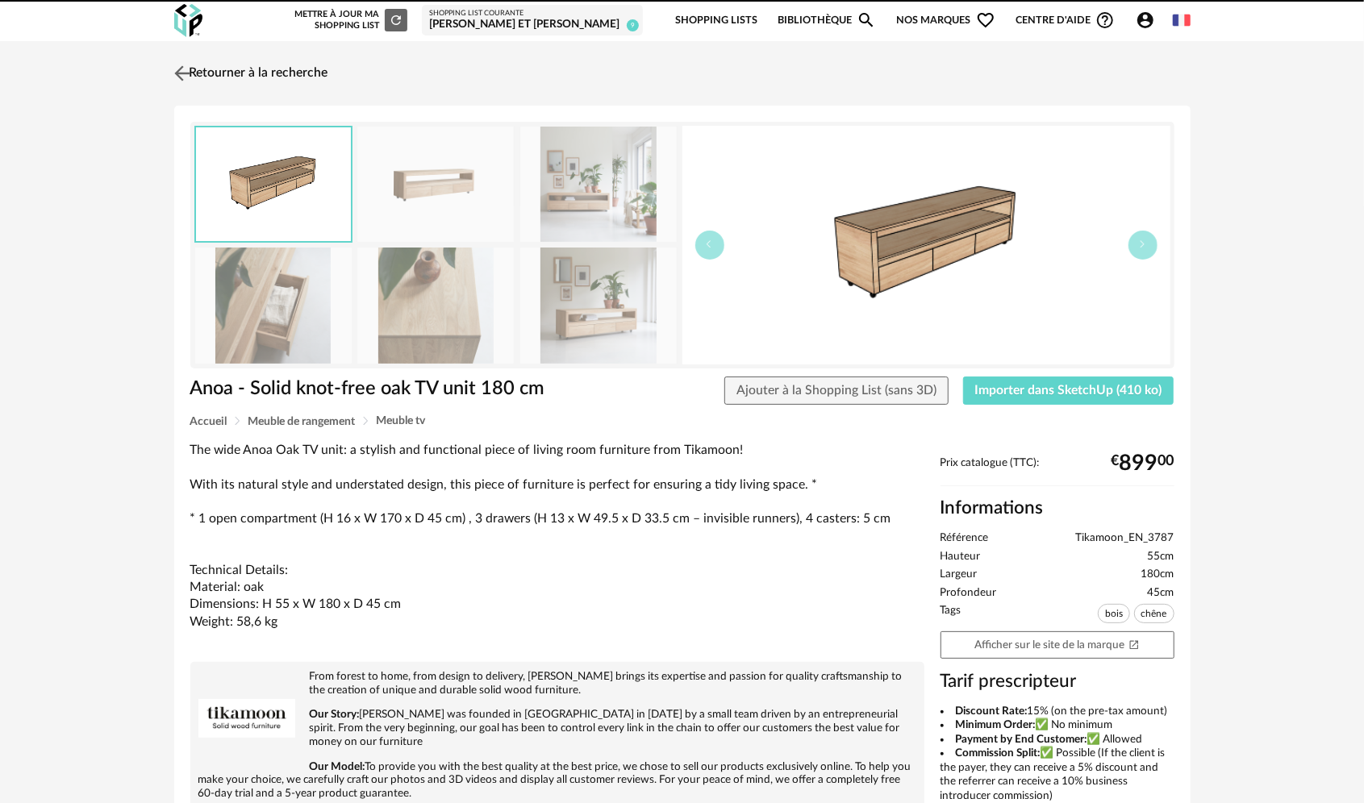
click at [177, 73] on img at bounding box center [181, 72] width 23 height 23
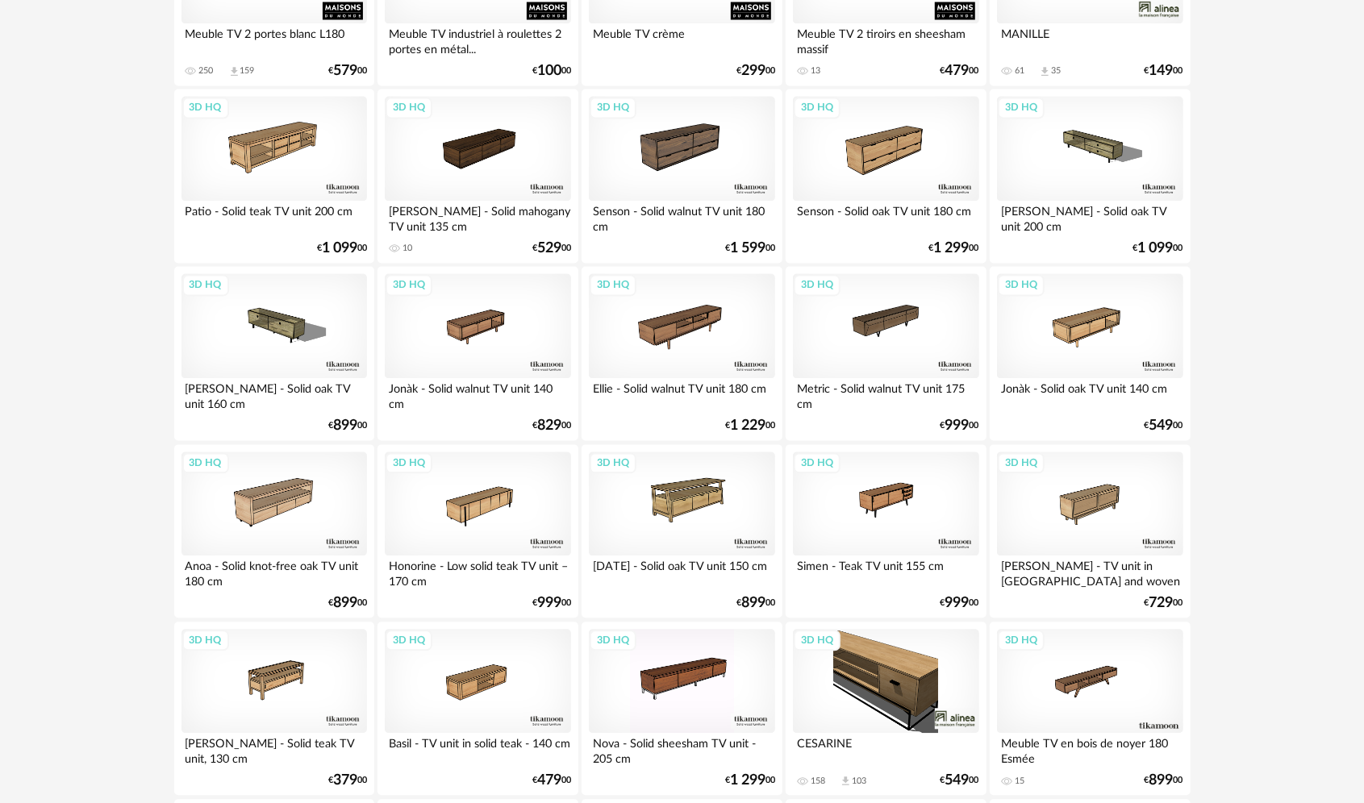
scroll to position [1943, 0]
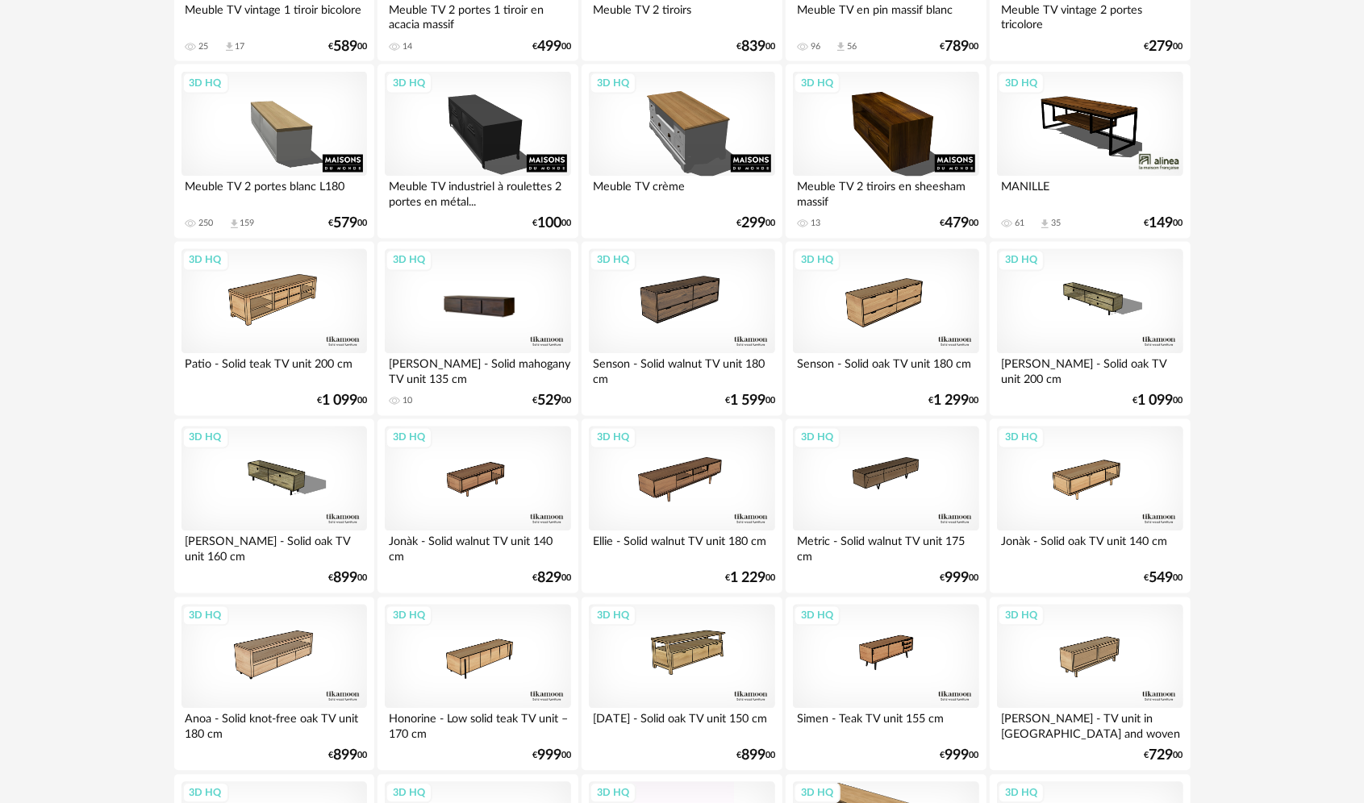
click at [454, 308] on div "3D HQ" at bounding box center [478, 301] width 186 height 105
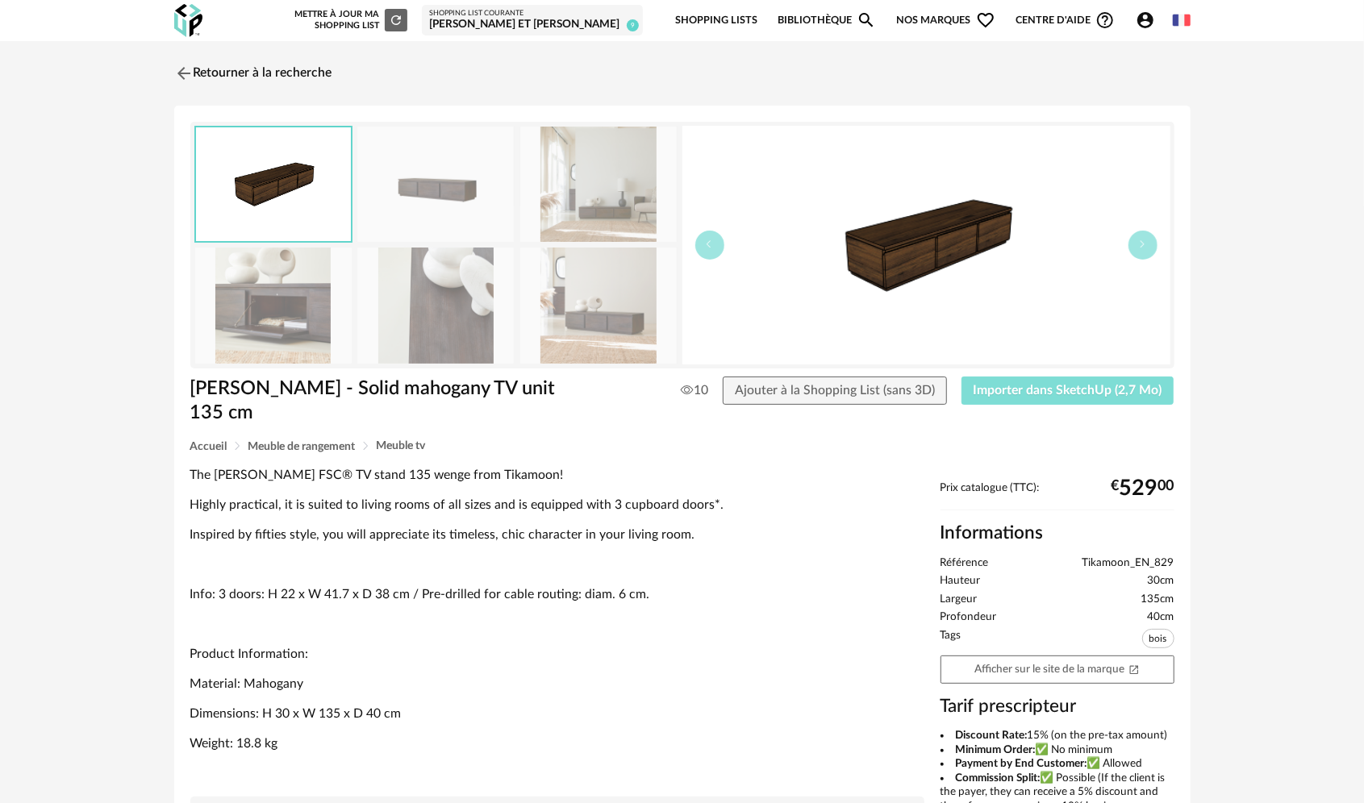
click at [1039, 388] on span "Importer dans SketchUp (2,7 Mo)" at bounding box center [1068, 390] width 189 height 13
click at [175, 69] on img at bounding box center [181, 72] width 23 height 23
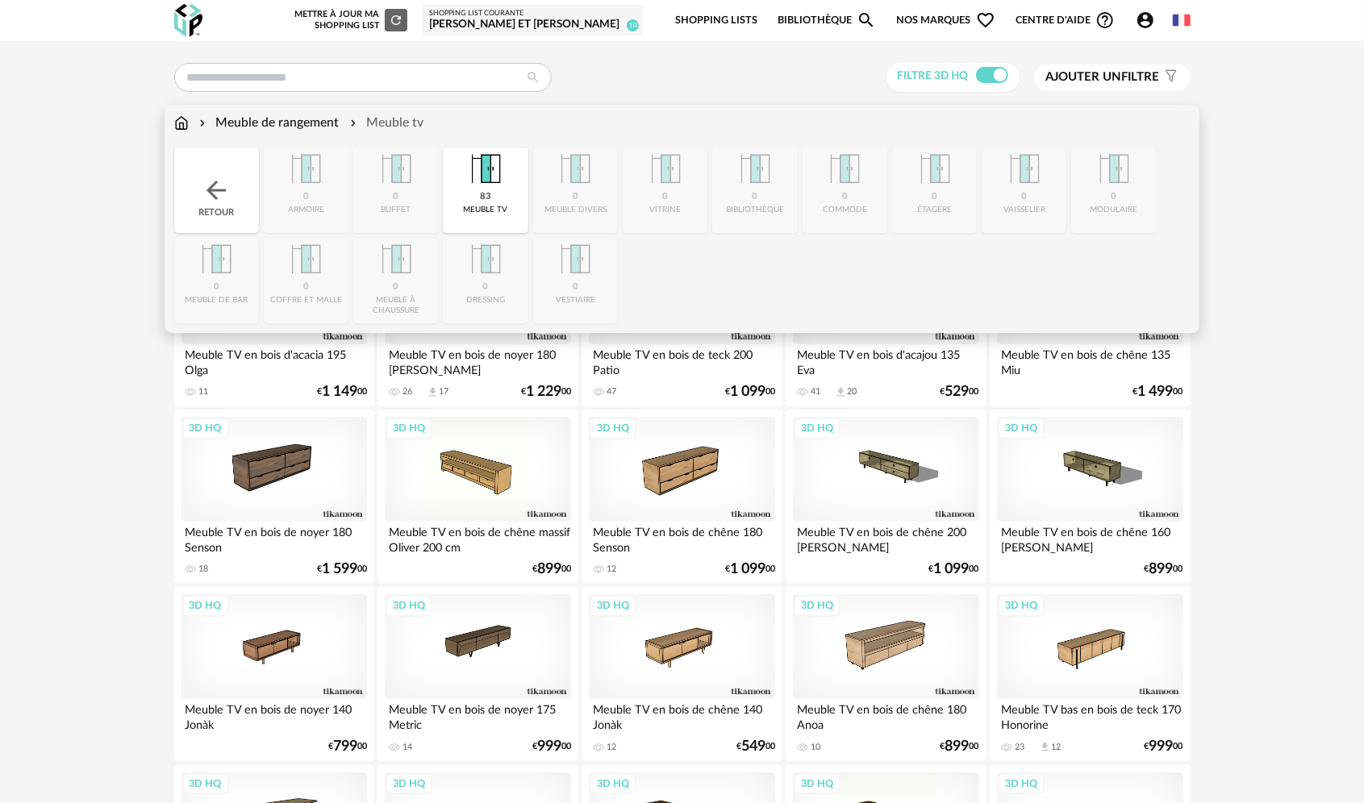
click at [181, 118] on img at bounding box center [181, 123] width 15 height 19
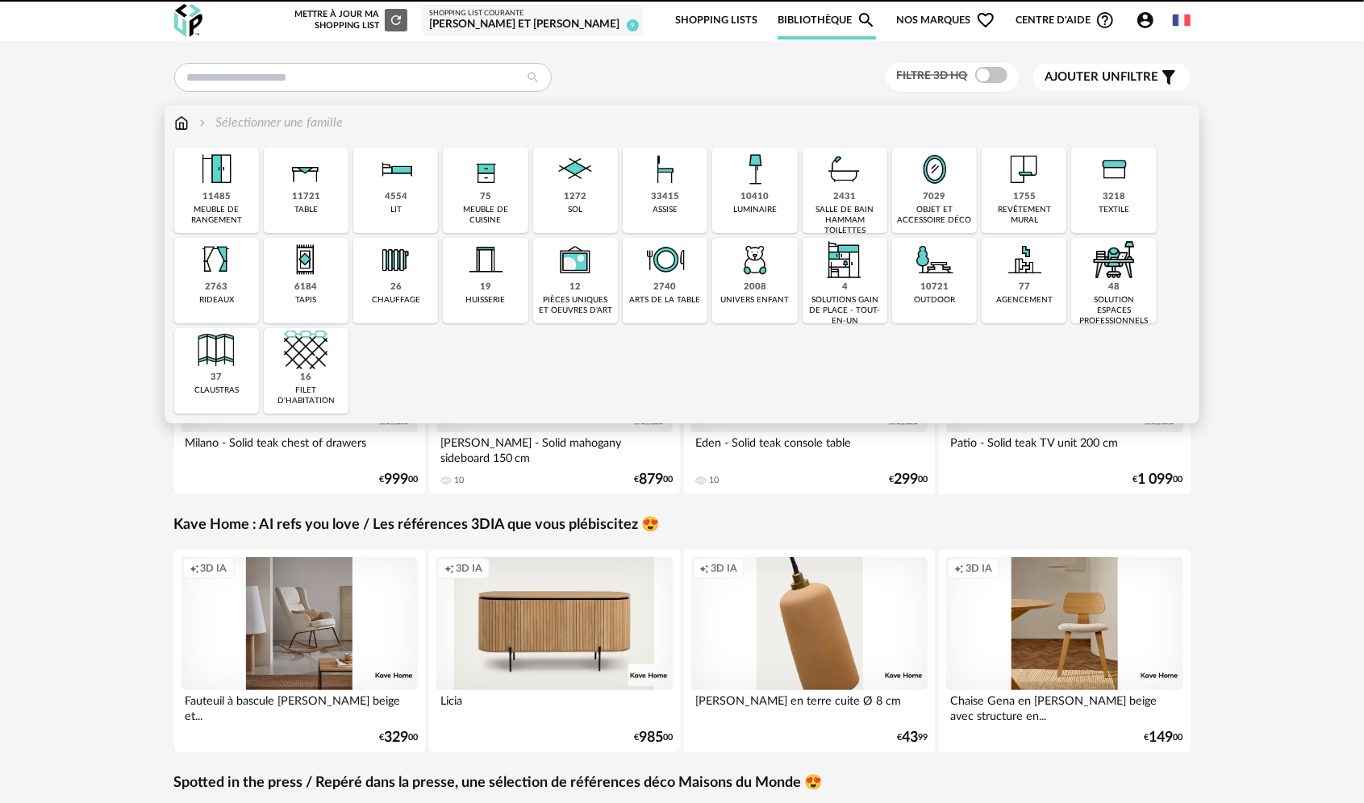
click at [244, 206] on div "meuble de rangement" at bounding box center [216, 215] width 75 height 21
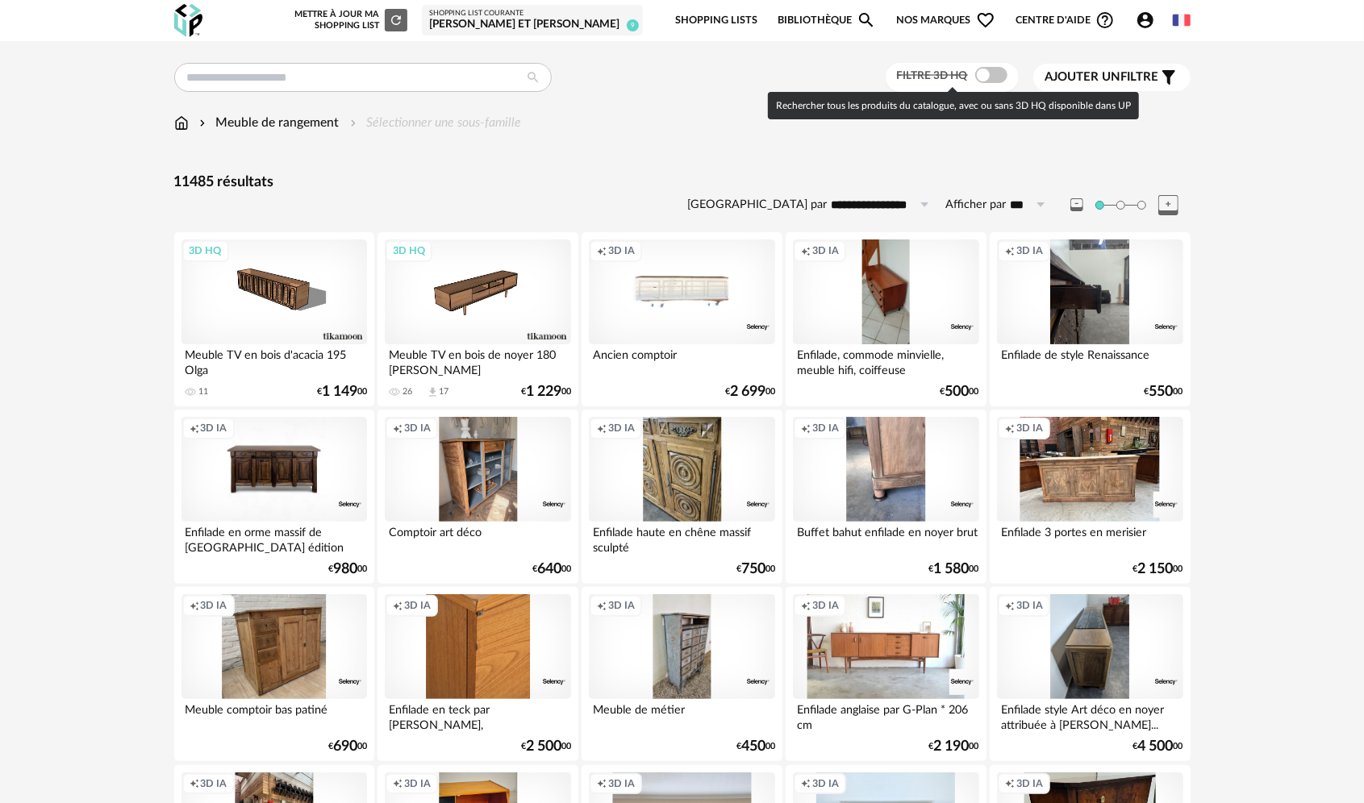
click at [994, 77] on span at bounding box center [991, 75] width 32 height 16
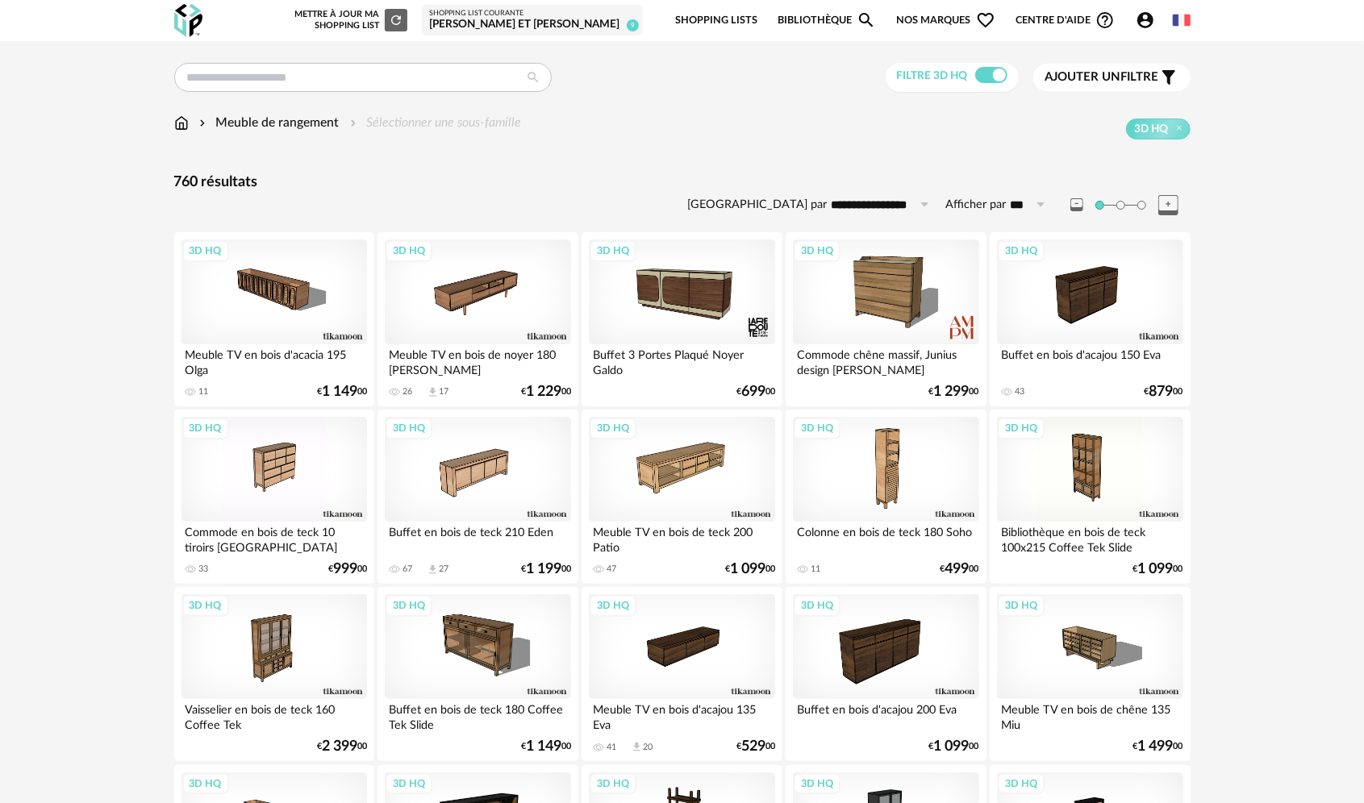
click at [1117, 72] on span "Ajouter un" at bounding box center [1083, 77] width 76 height 12
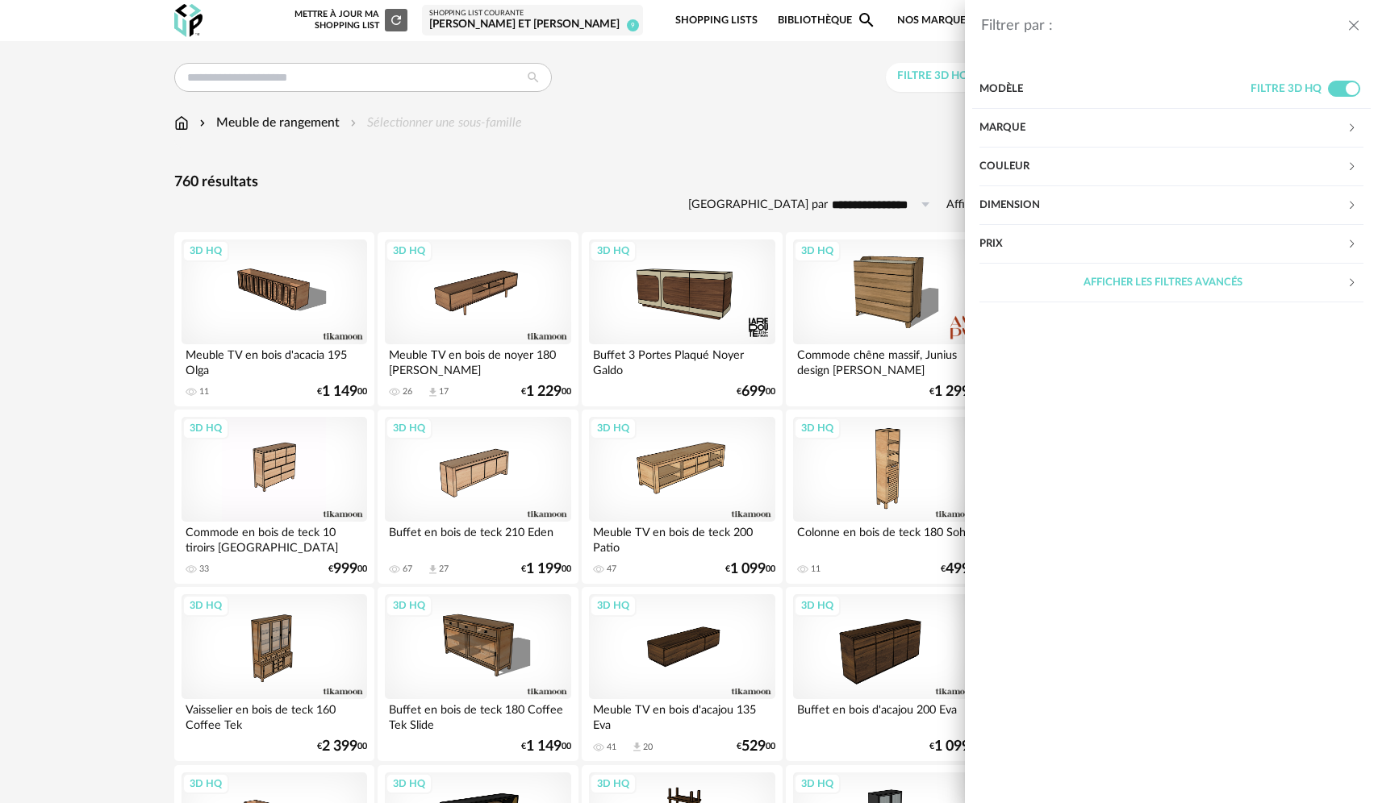
click at [1011, 130] on div "Marque" at bounding box center [1162, 128] width 367 height 39
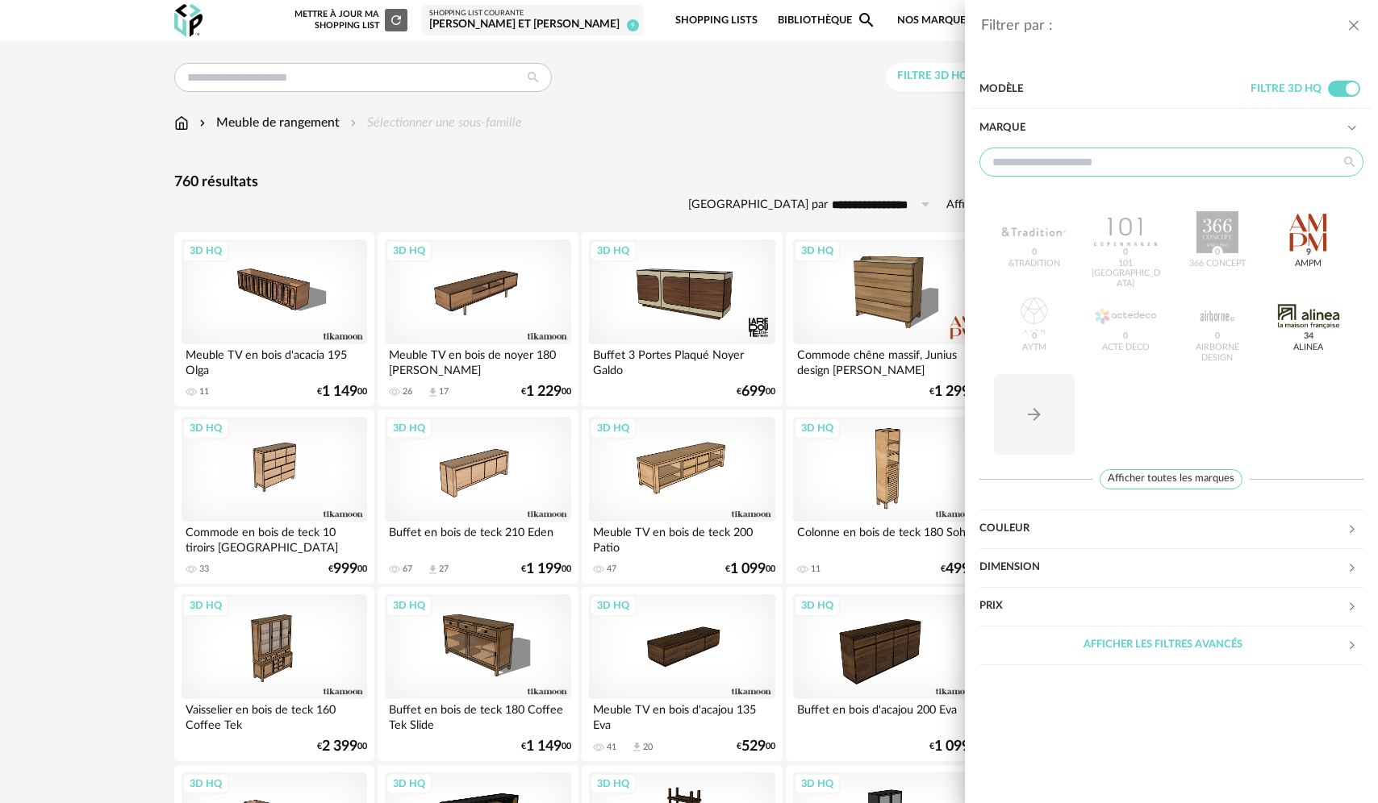
click at [1032, 171] on input "text" at bounding box center [1171, 162] width 384 height 29
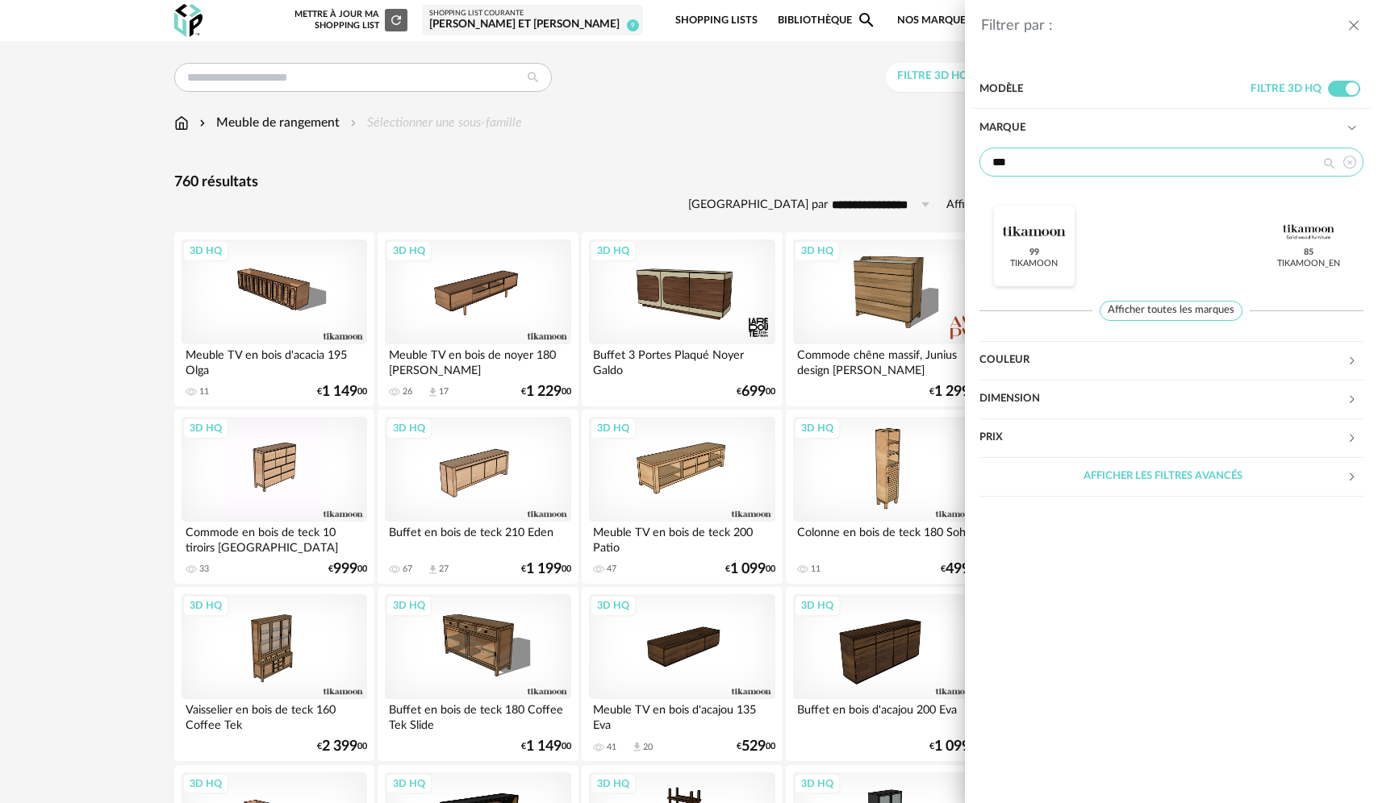
type input "***"
click at [1036, 249] on span "99" at bounding box center [1033, 252] width 15 height 13
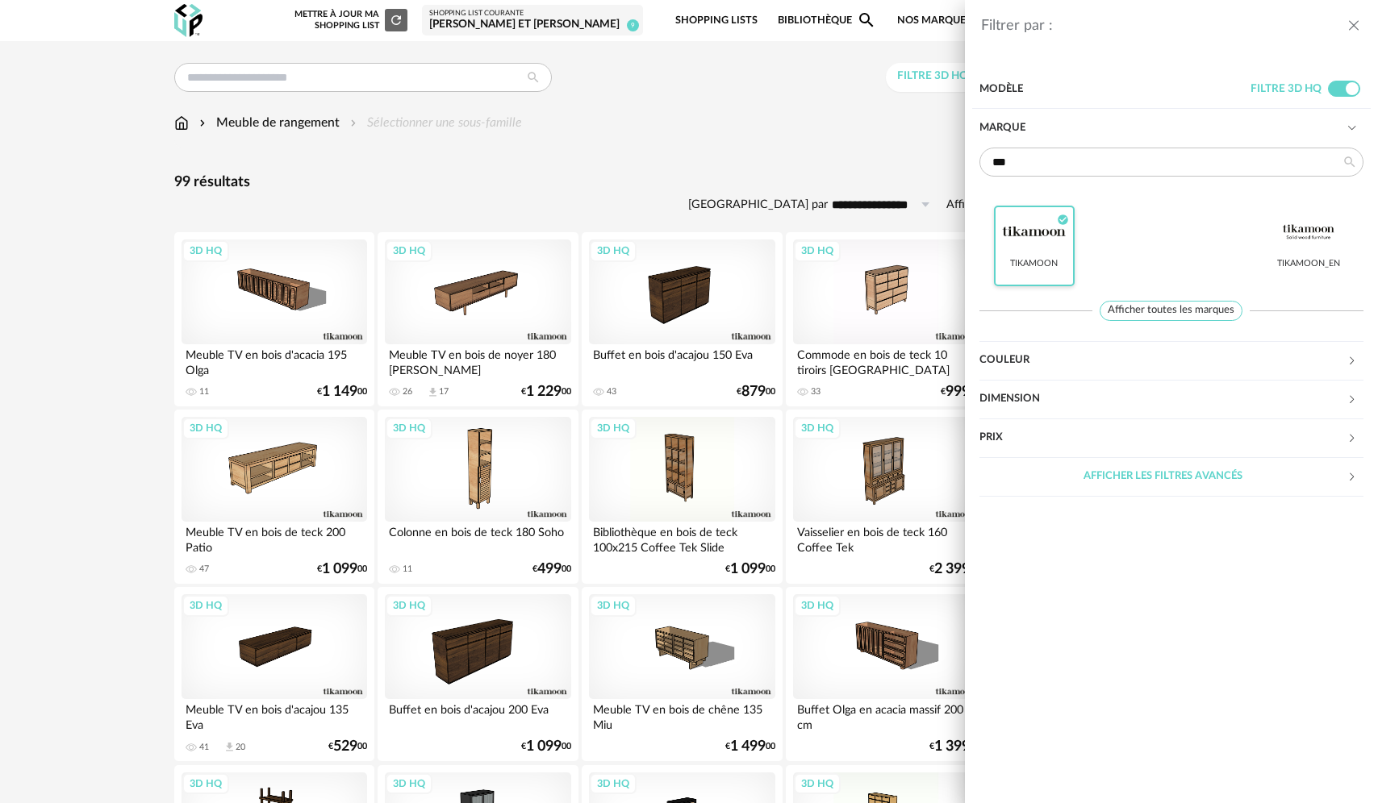
click at [721, 136] on div "Filtrer par : Modèle Filtre 3D HQ Marque *** Tikamoon Check Circle icon Tikamoo…" at bounding box center [689, 401] width 1378 height 803
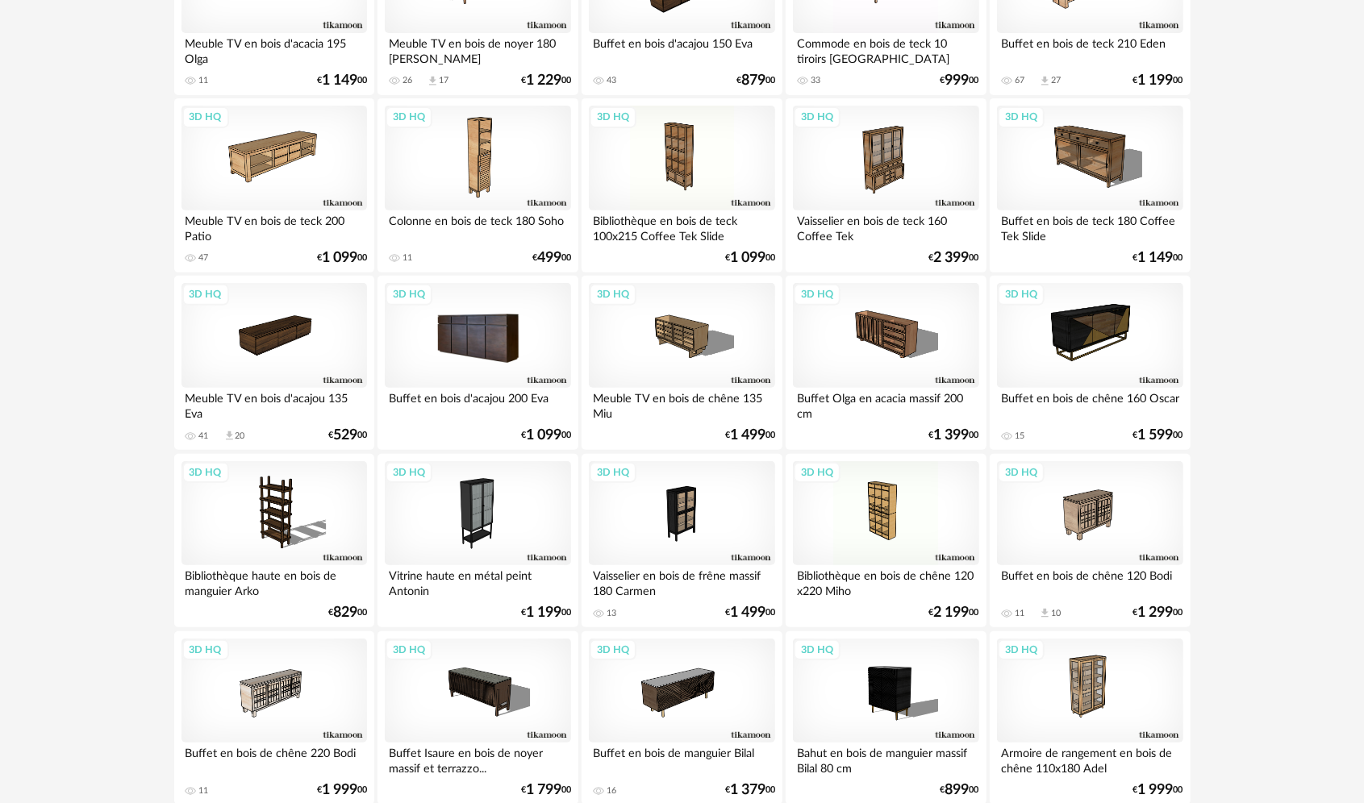
scroll to position [323, 0]
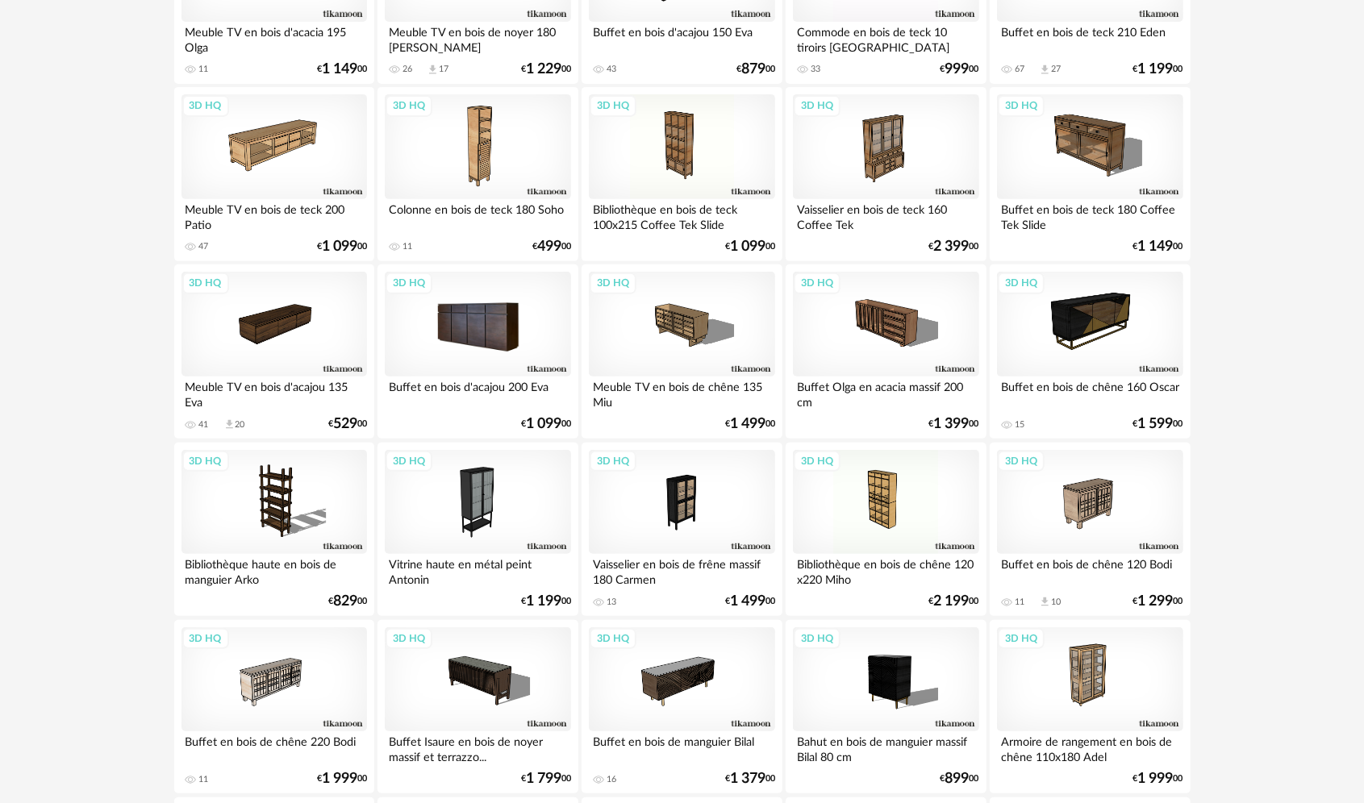
click at [500, 331] on div "3D HQ" at bounding box center [478, 324] width 186 height 105
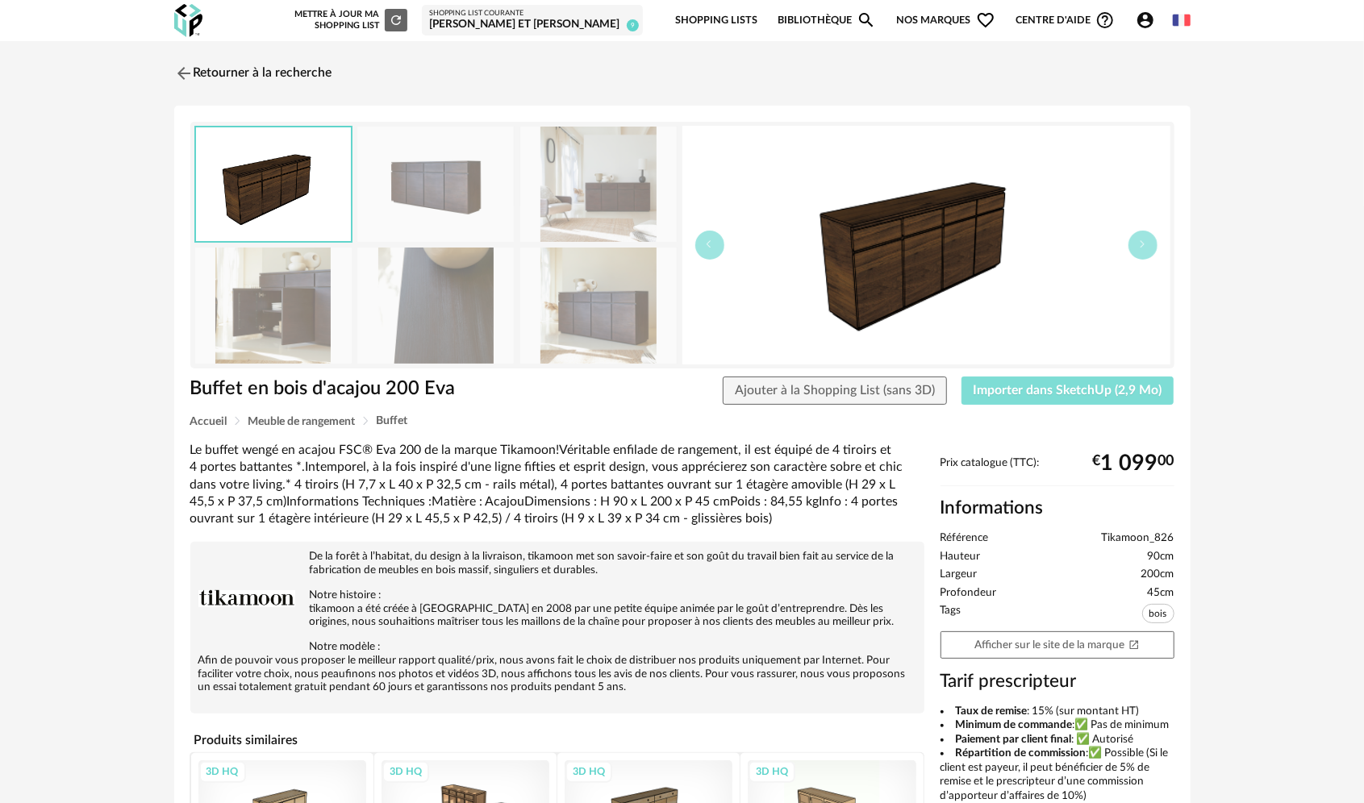
click at [1053, 403] on button "Importer dans SketchUp (2,9 Mo)" at bounding box center [1067, 391] width 213 height 29
